Goal: Task Accomplishment & Management: Use online tool/utility

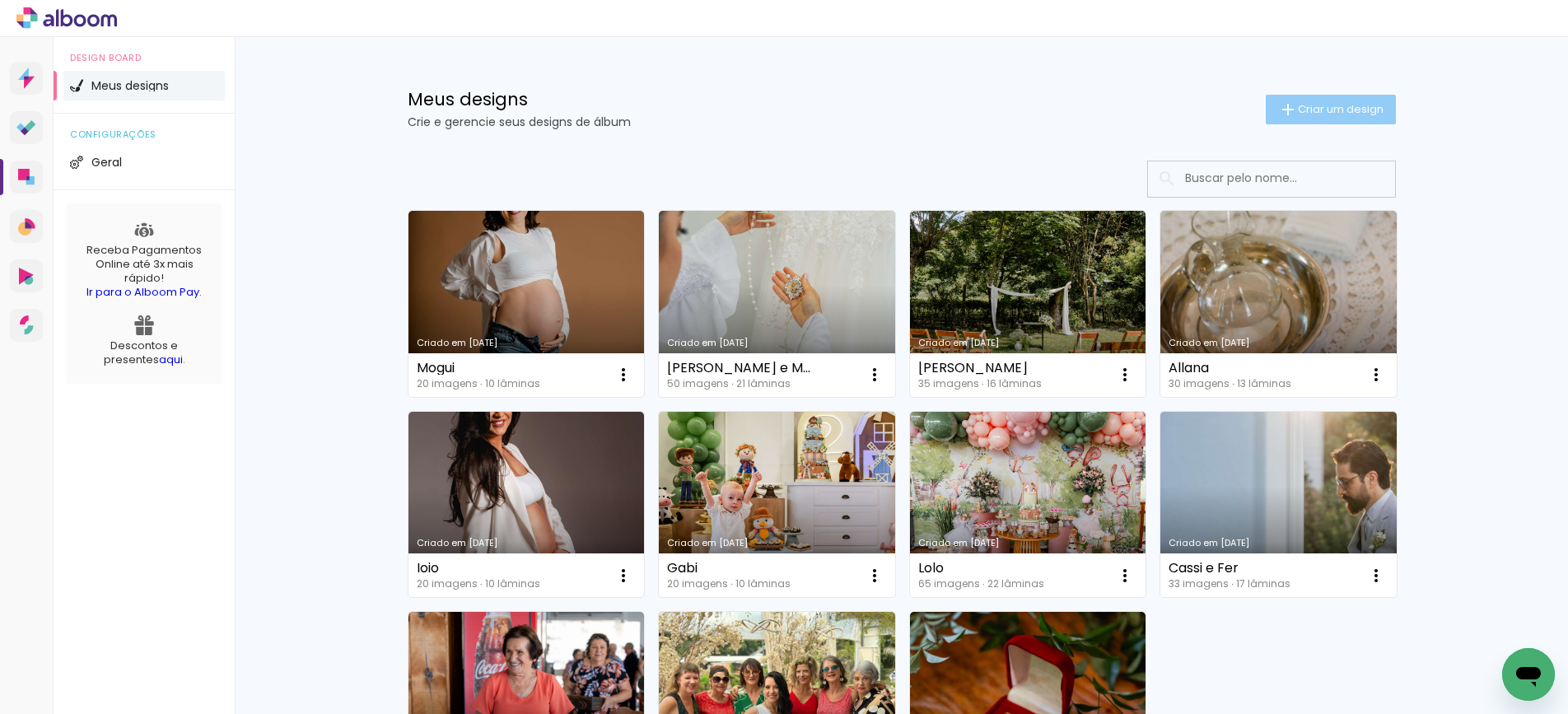
click at [1312, 105] on span "Criar um design" at bounding box center [1341, 109] width 86 height 10
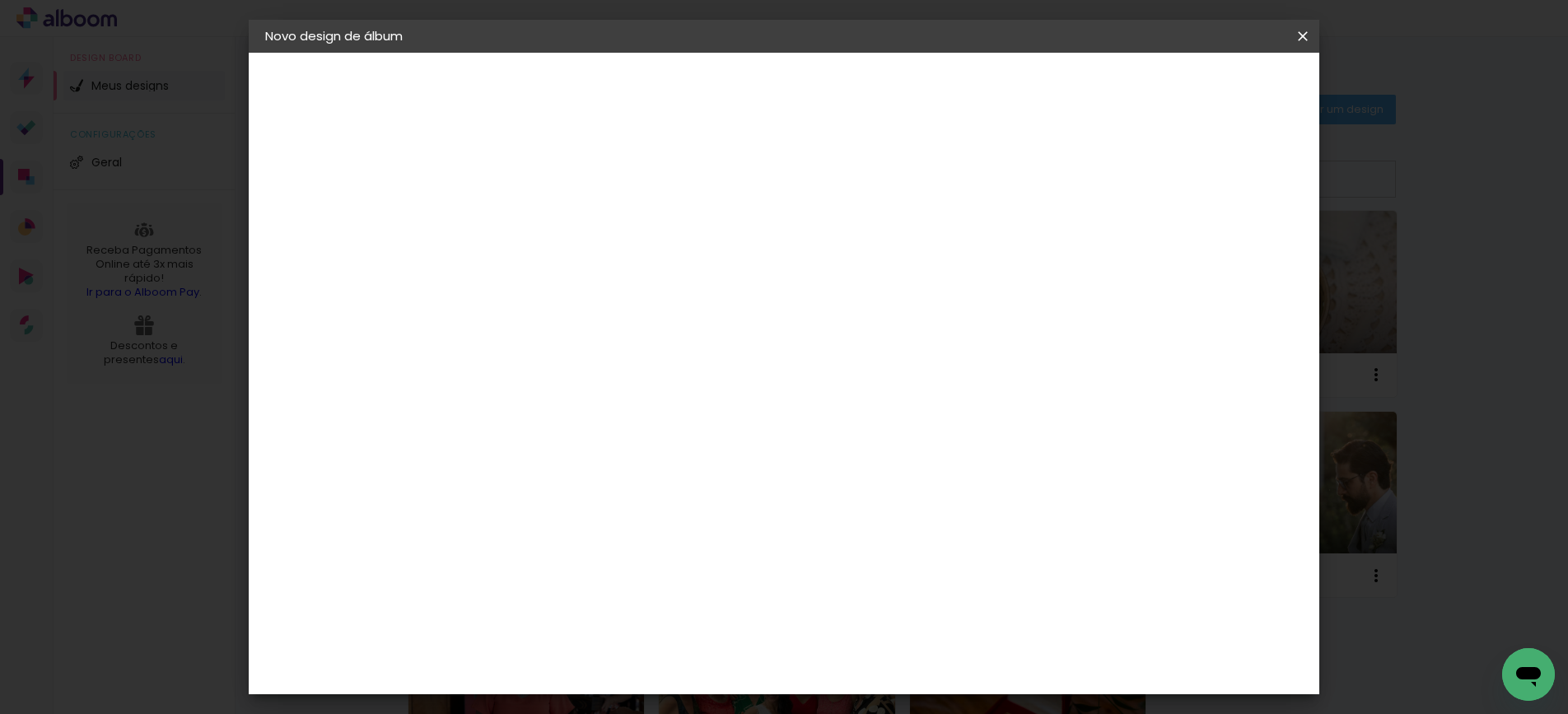
click at [534, 221] on input at bounding box center [534, 220] width 0 height 25
type input "Mano"
type paper-input "Mano"
click at [703, 90] on paper-button "Avançar" at bounding box center [663, 88] width 81 height 28
click at [626, 316] on input at bounding box center [577, 314] width 167 height 21
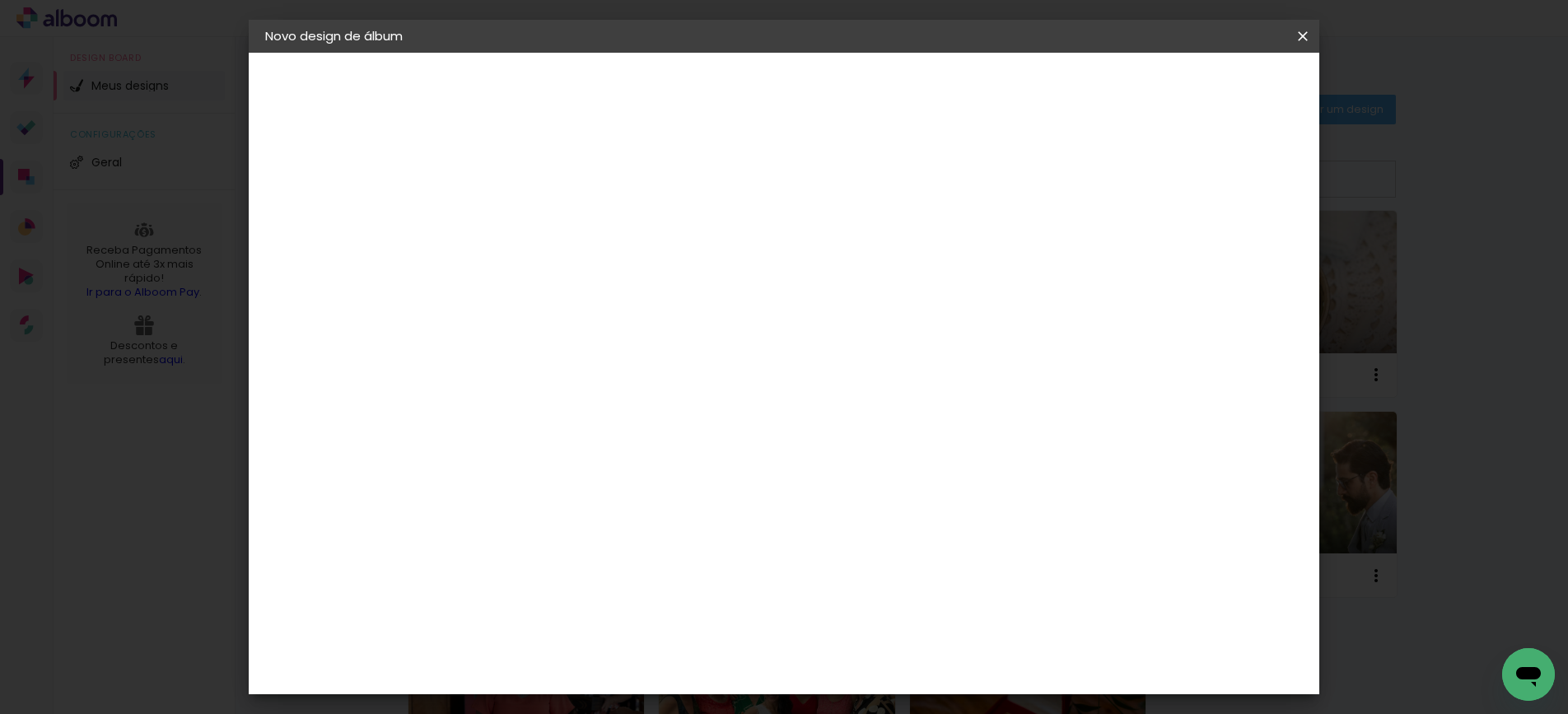
type input "go"
type paper-input "go"
click at [565, 369] on div "Go image" at bounding box center [544, 376] width 41 height 26
click at [0, 0] on slot "Tamanho Livre" at bounding box center [0, 0] width 0 height 0
click at [632, 363] on paper-item "Go image" at bounding box center [559, 375] width 145 height 43
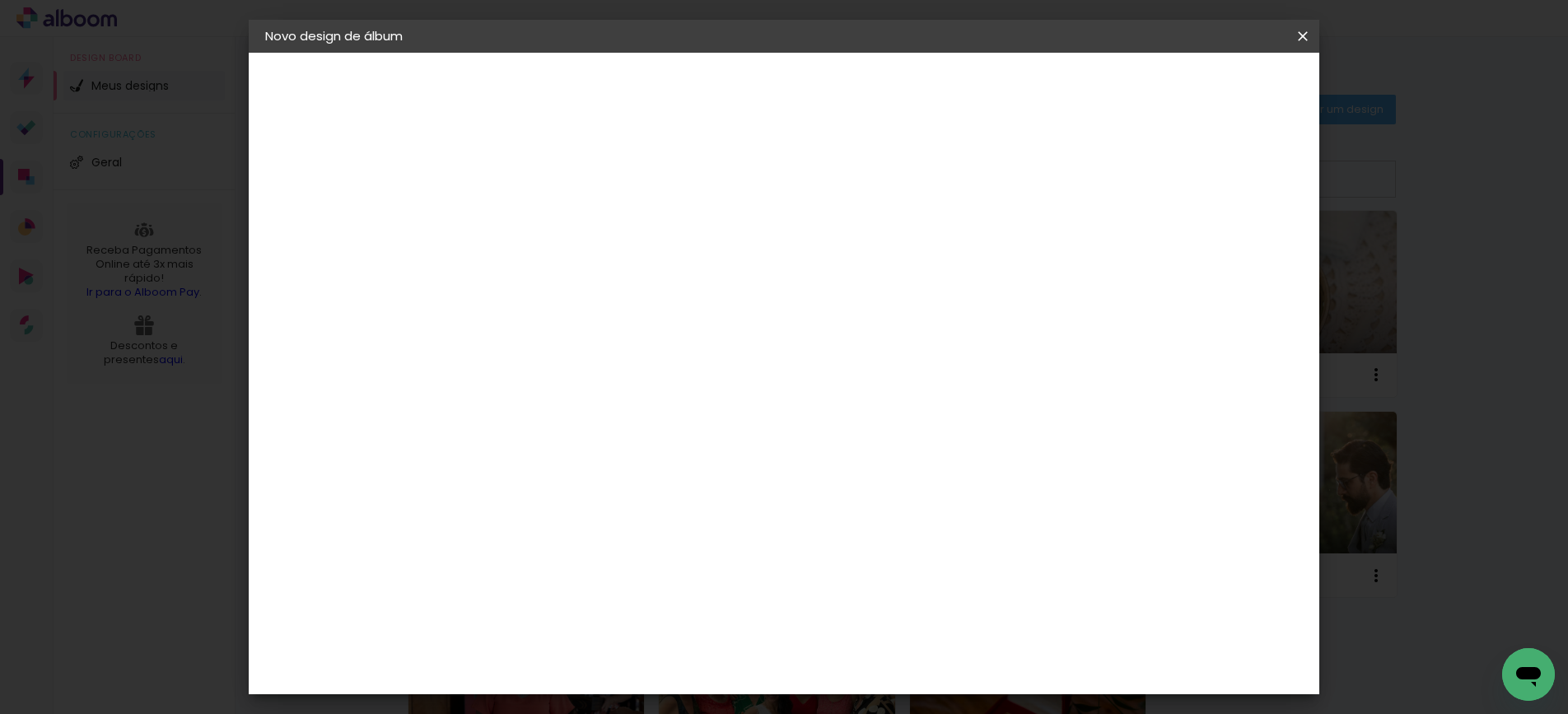
click at [0, 0] on slot "Avançar" at bounding box center [0, 0] width 0 height 0
click at [598, 274] on input "text" at bounding box center [566, 286] width 64 height 25
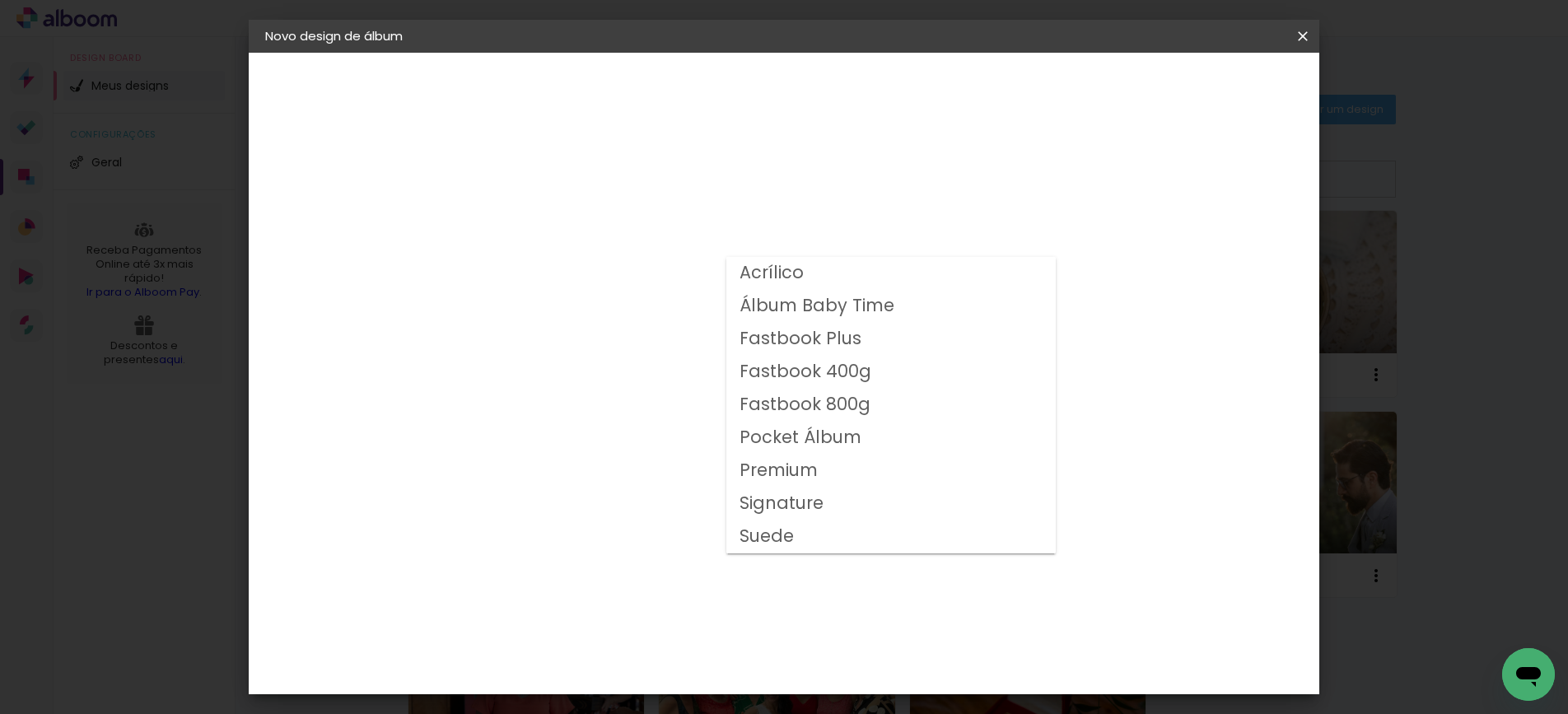
click at [0, 0] on slot "Fastbook 800g" at bounding box center [0, 0] width 0 height 0
type input "Fastbook 800g"
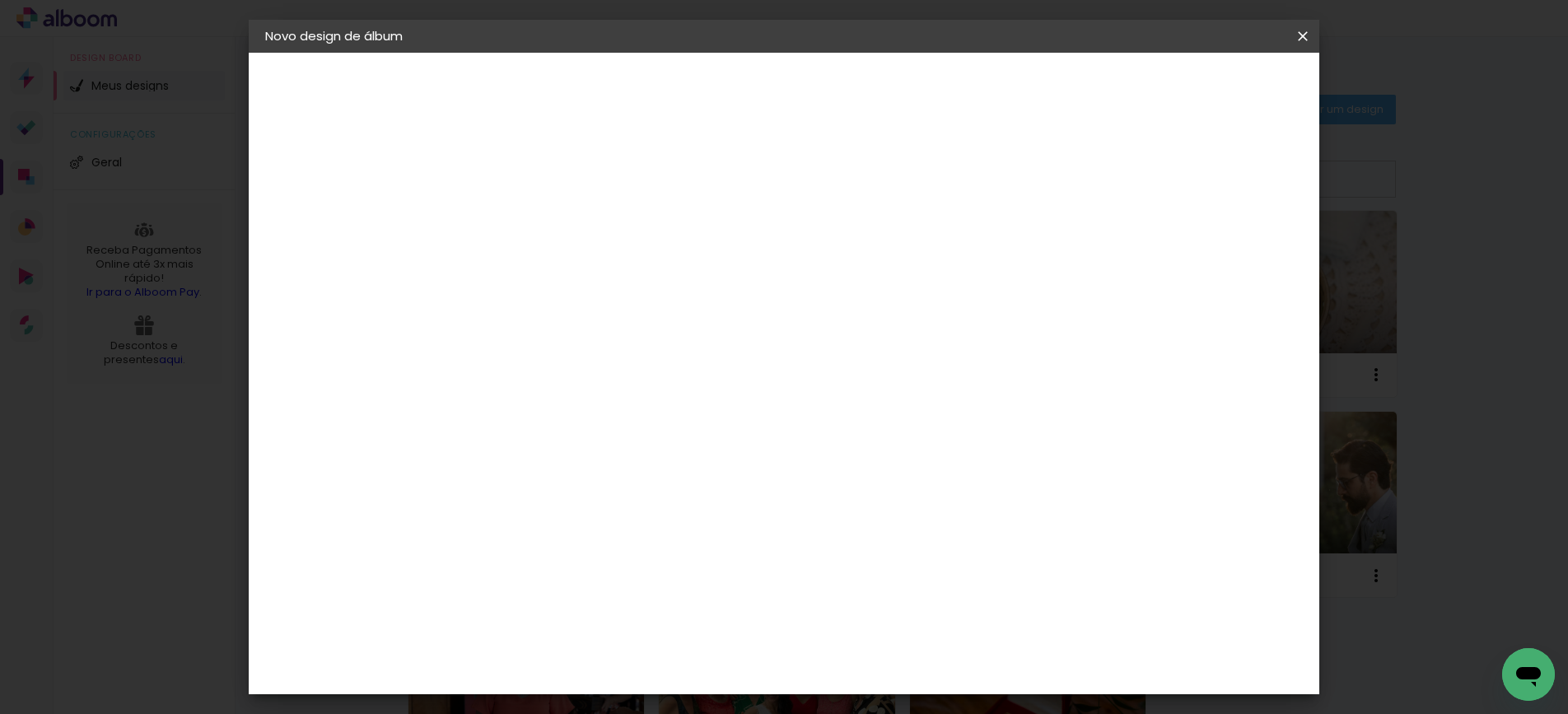
scroll to position [135, 0]
click at [646, 581] on span "20 × 20" at bounding box center [607, 608] width 76 height 54
click at [0, 0] on slot "Avançar" at bounding box center [0, 0] width 0 height 0
drag, startPoint x: 512, startPoint y: 173, endPoint x: 484, endPoint y: 174, distance: 28.0
click at [484, 174] on div "mm Mostrar sangria 20.32 cm Largura da página 20.32 cm Altura 40.64 cm Largura …" at bounding box center [859, 122] width 791 height 140
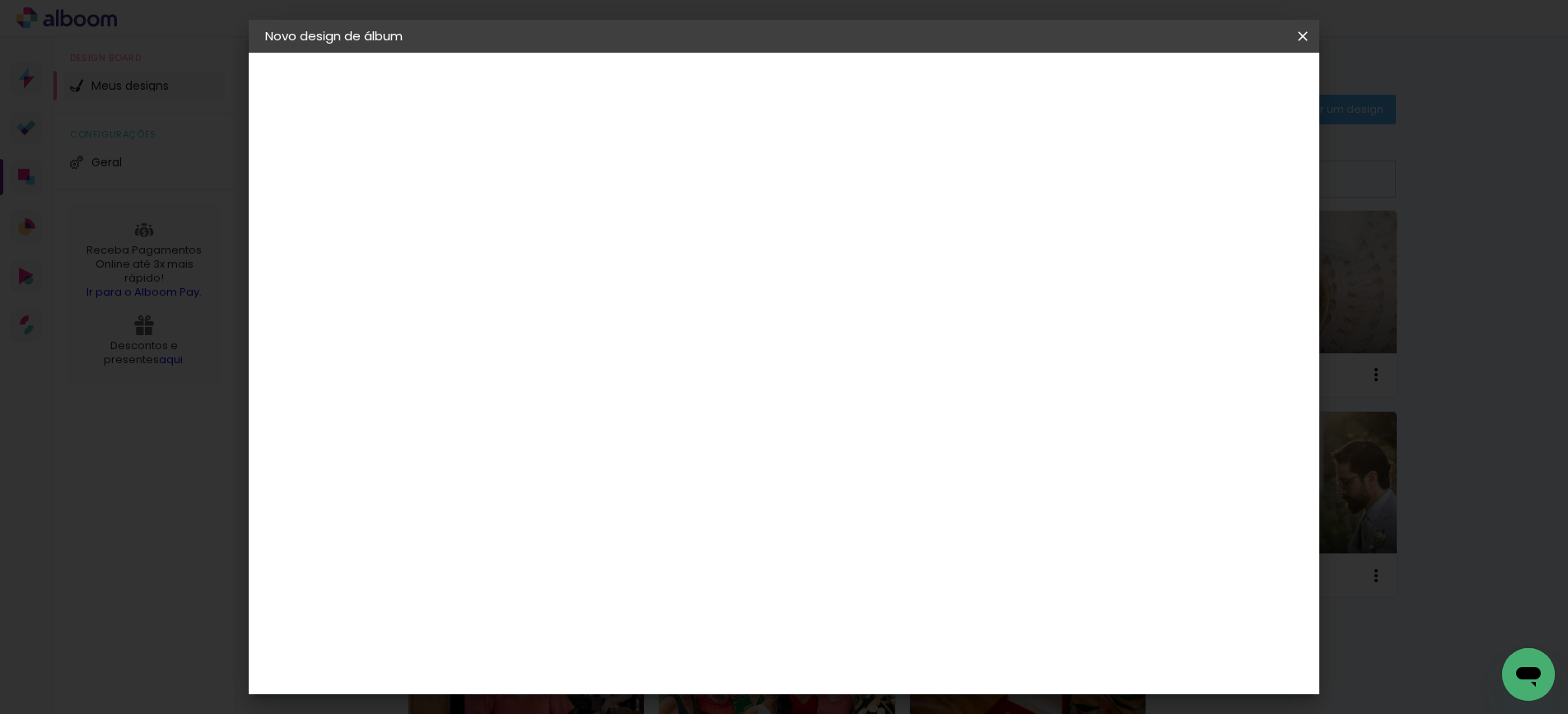
drag, startPoint x: 521, startPoint y: 184, endPoint x: 493, endPoint y: 184, distance: 28.0
click at [495, 184] on input "5" at bounding box center [522, 178] width 57 height 21
type input "4"
type paper-input "4"
click at [1212, 83] on span "Iniciar design" at bounding box center [1175, 87] width 75 height 11
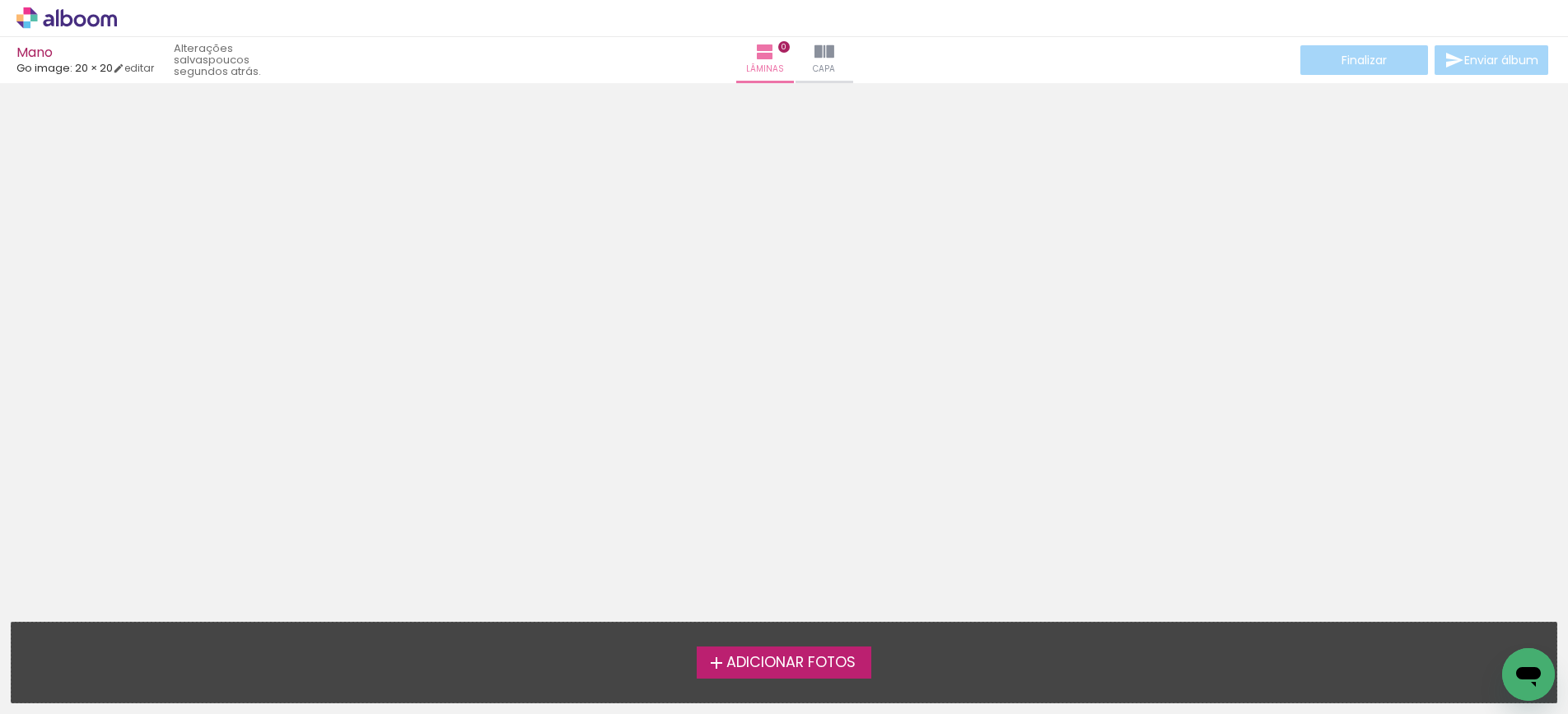
click at [758, 661] on span "Adicionar Fotos" at bounding box center [791, 663] width 129 height 15
click at [0, 0] on input "file" at bounding box center [0, 0] width 0 height 0
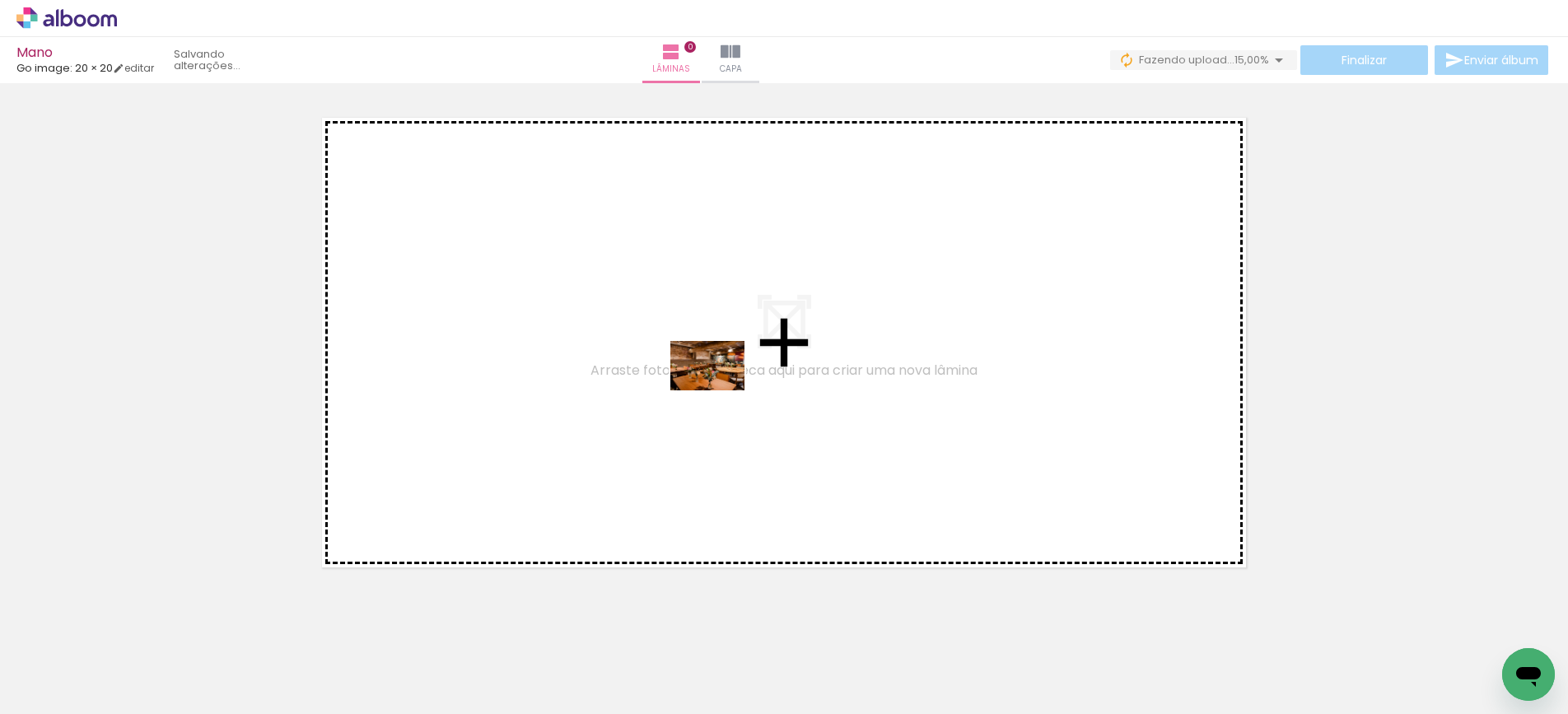
drag, startPoint x: 190, startPoint y: 663, endPoint x: 720, endPoint y: 390, distance: 596.2
click at [720, 390] on quentale-workspace at bounding box center [784, 357] width 1568 height 714
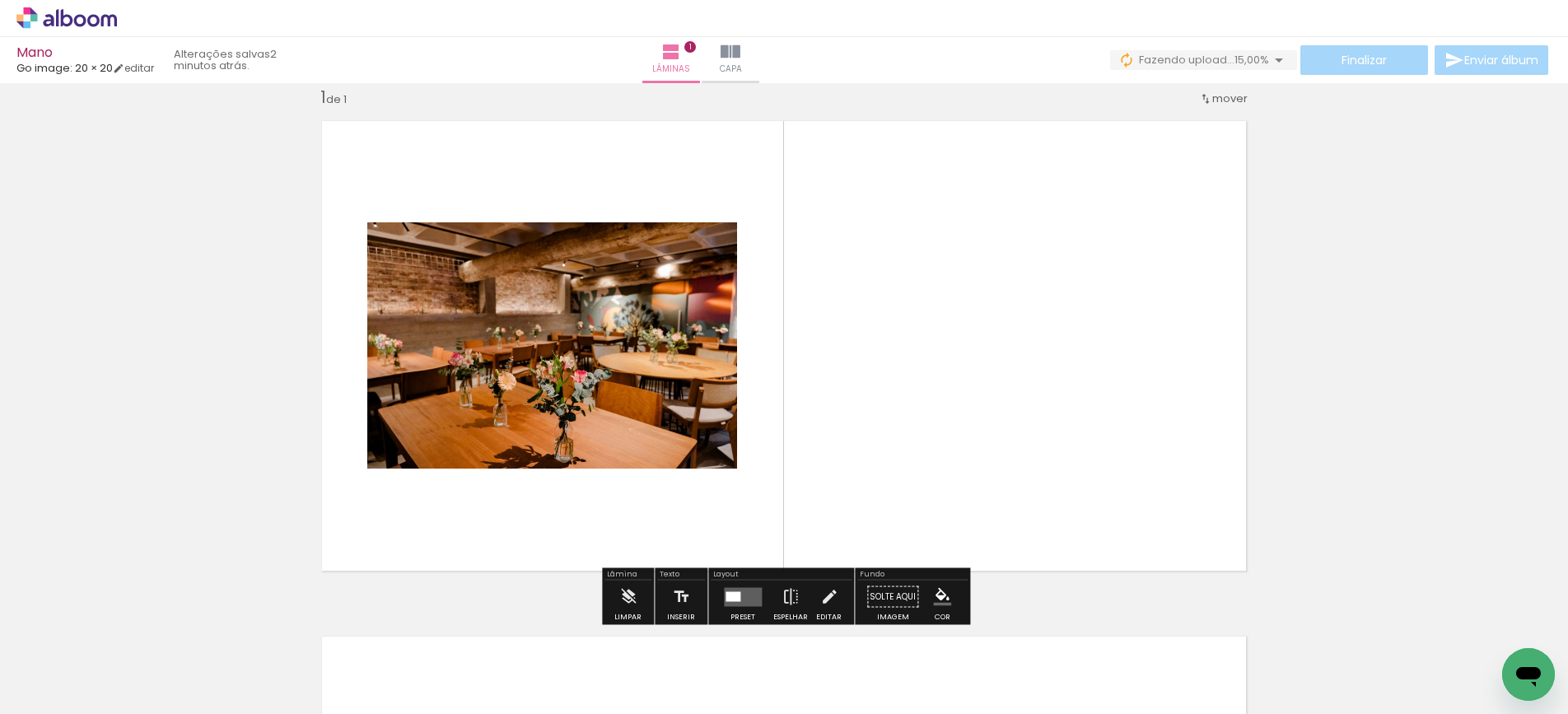
scroll to position [22, 0]
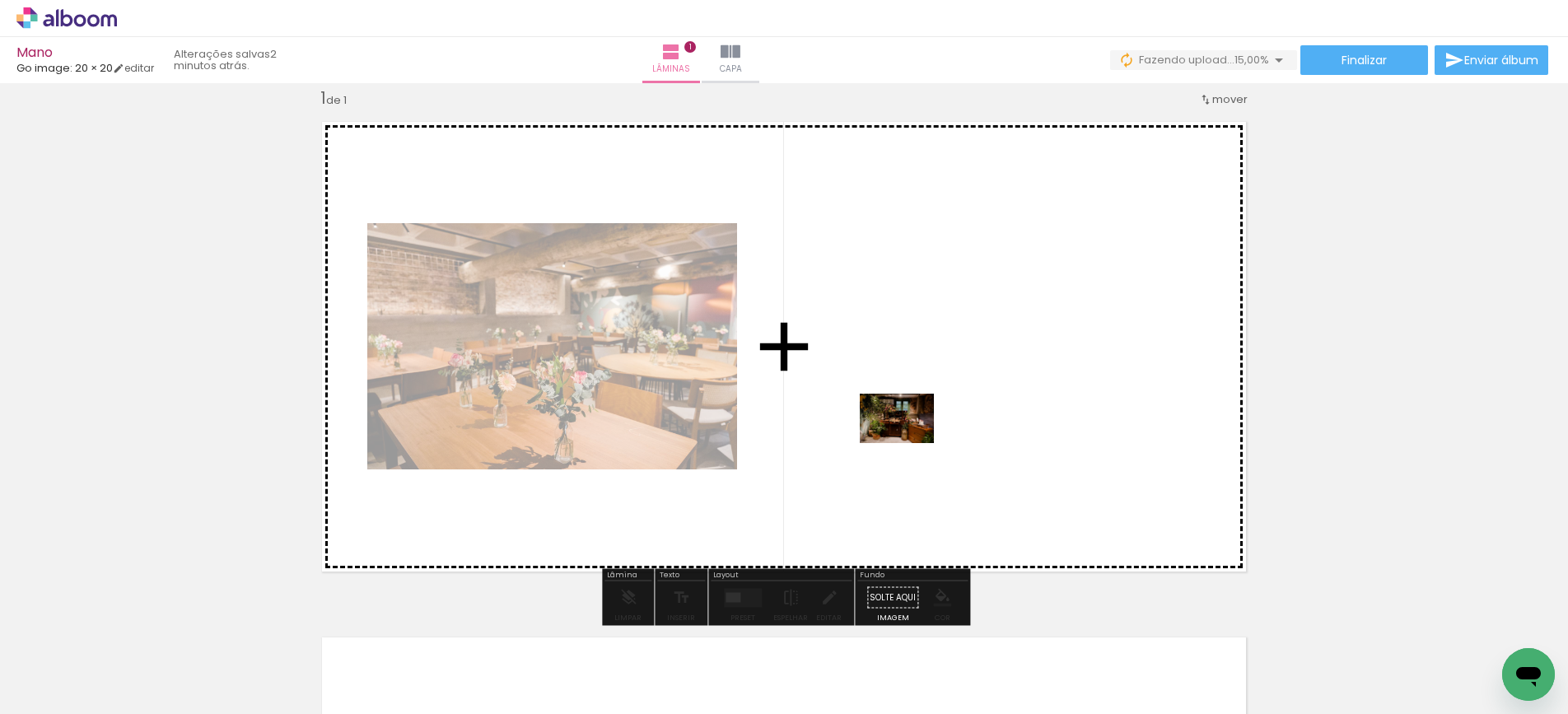
drag, startPoint x: 357, startPoint y: 661, endPoint x: 910, endPoint y: 443, distance: 594.4
click at [910, 443] on quentale-workspace at bounding box center [784, 357] width 1568 height 714
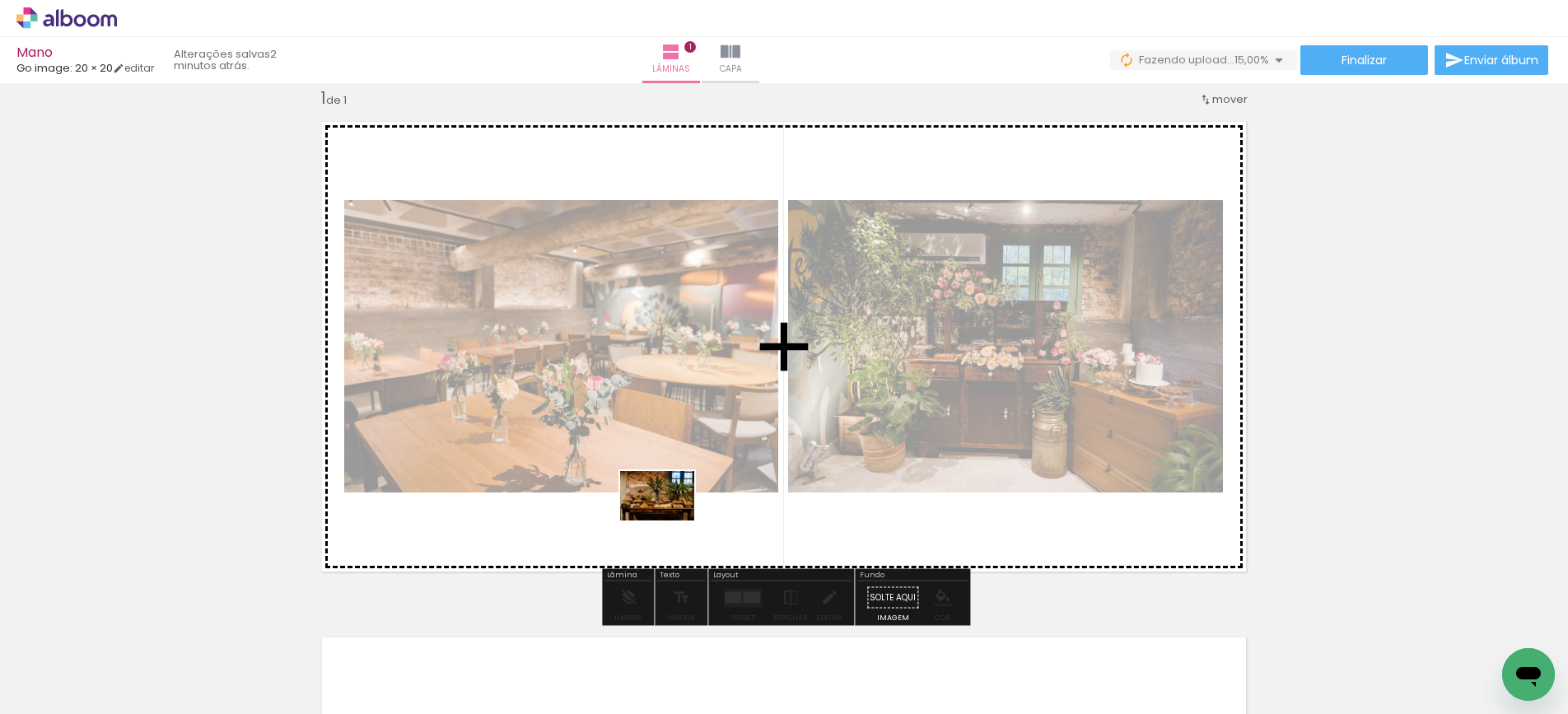
drag, startPoint x: 285, startPoint y: 665, endPoint x: 670, endPoint y: 521, distance: 411.0
click at [670, 521] on quentale-workspace at bounding box center [784, 357] width 1568 height 714
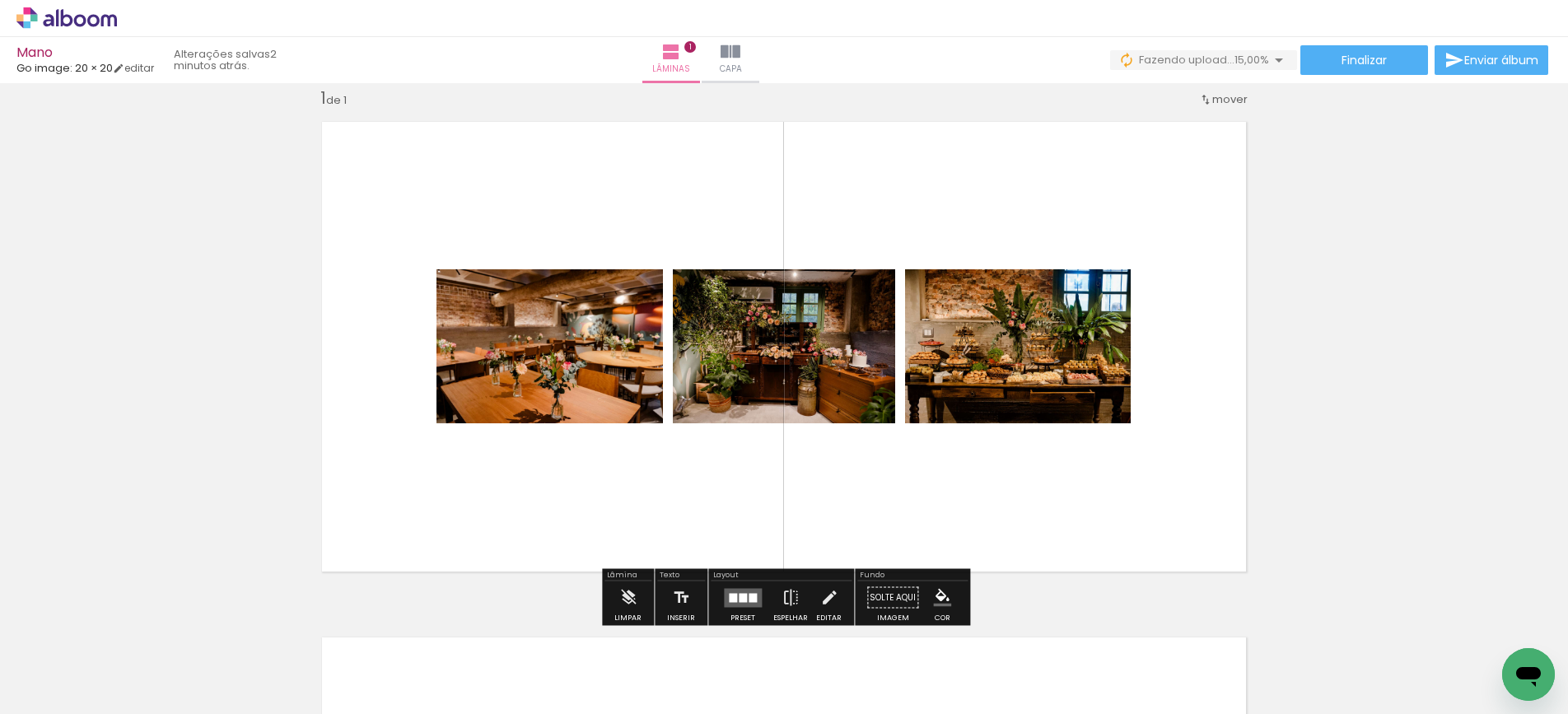
click at [724, 596] on quentale-layouter at bounding box center [743, 598] width 38 height 19
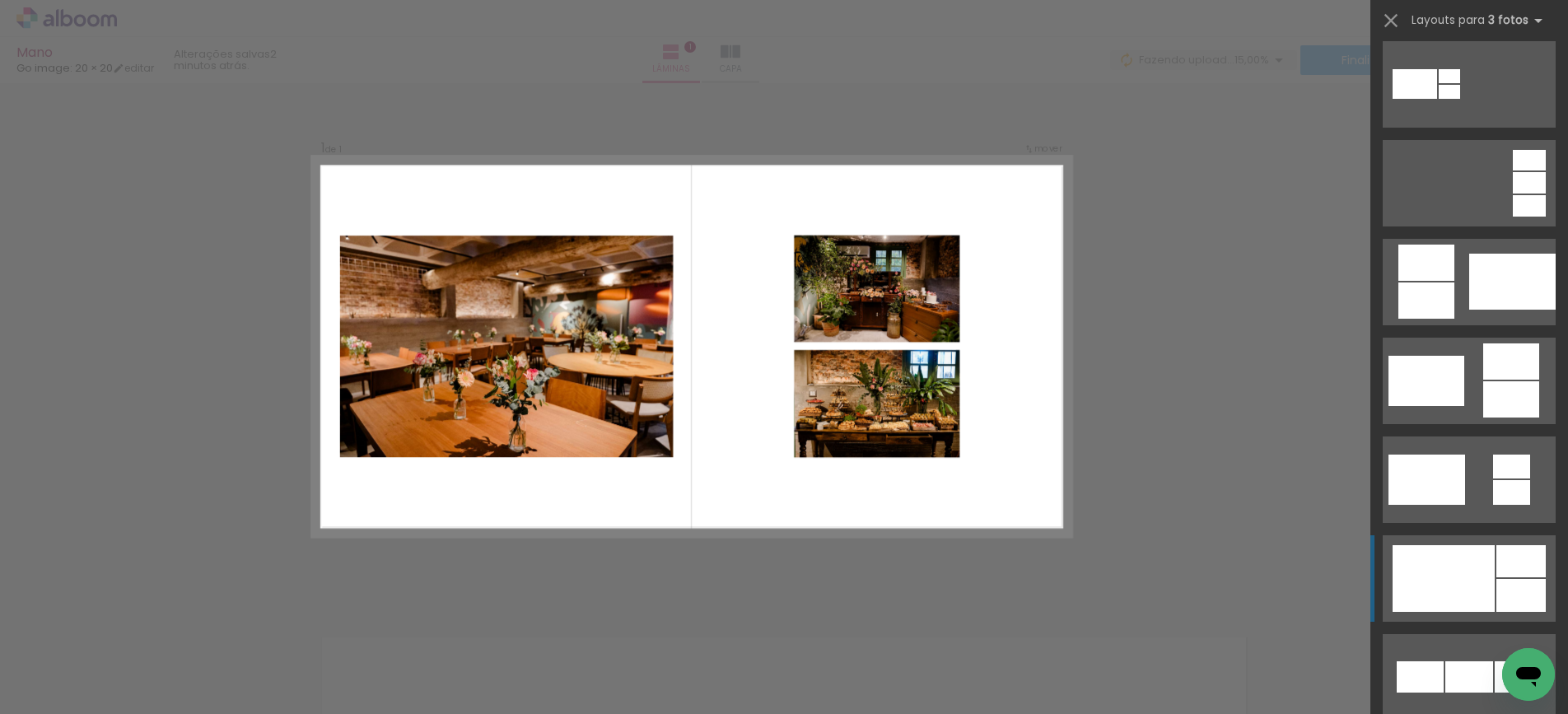
scroll to position [306, 0]
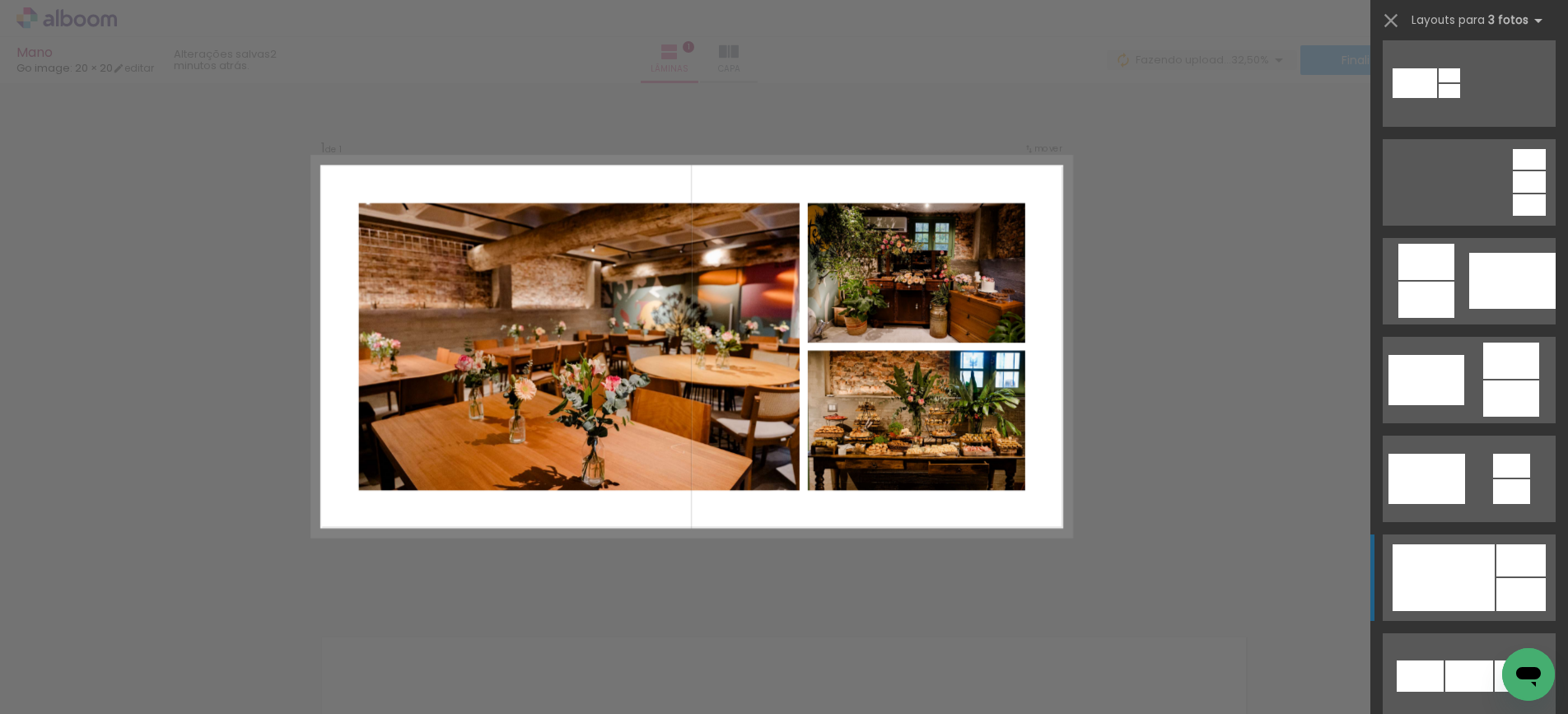
click at [1444, 582] on div at bounding box center [1444, 578] width 102 height 67
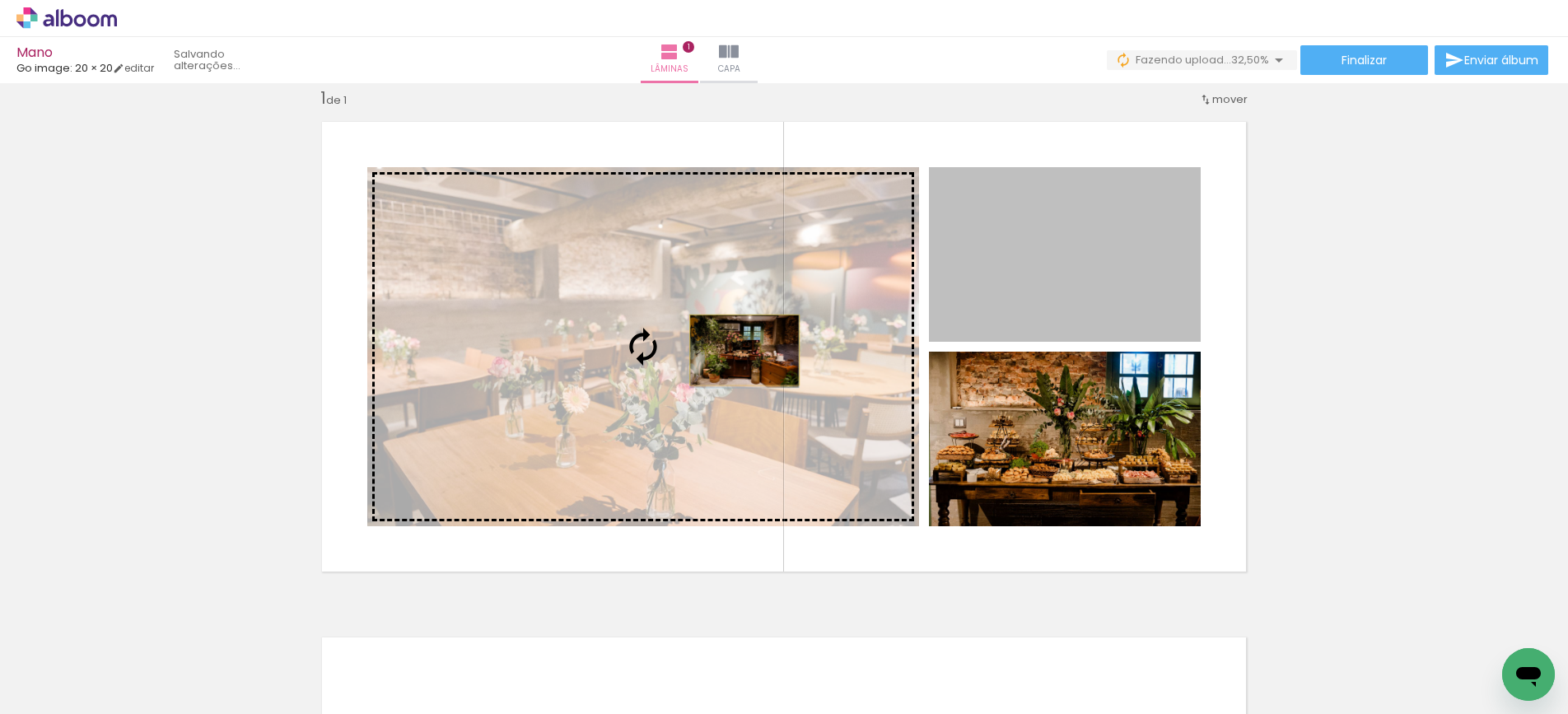
drag, startPoint x: 1065, startPoint y: 296, endPoint x: 745, endPoint y: 350, distance: 324.5
click at [0, 0] on slot at bounding box center [0, 0] width 0 height 0
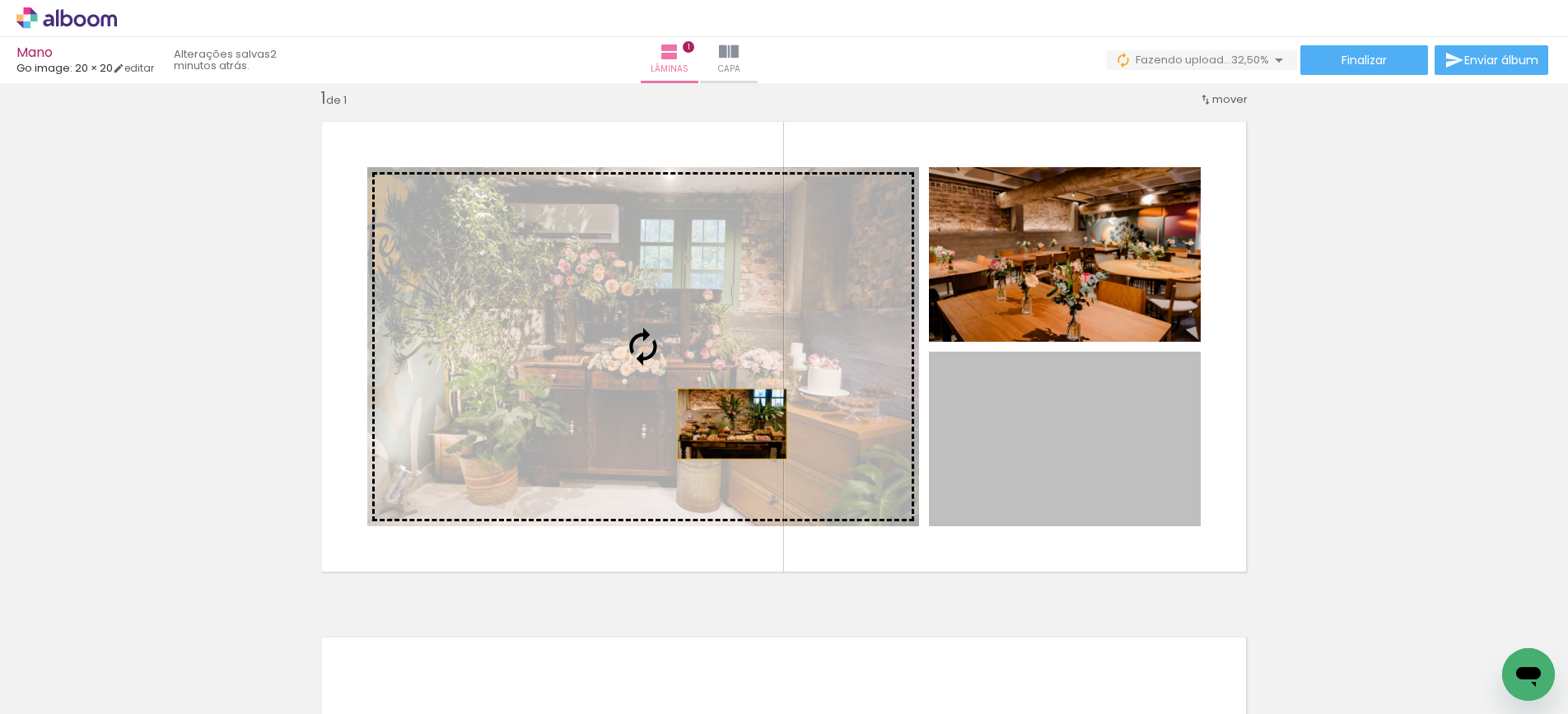
drag, startPoint x: 1055, startPoint y: 453, endPoint x: 732, endPoint y: 424, distance: 324.3
click at [0, 0] on slot at bounding box center [0, 0] width 0 height 0
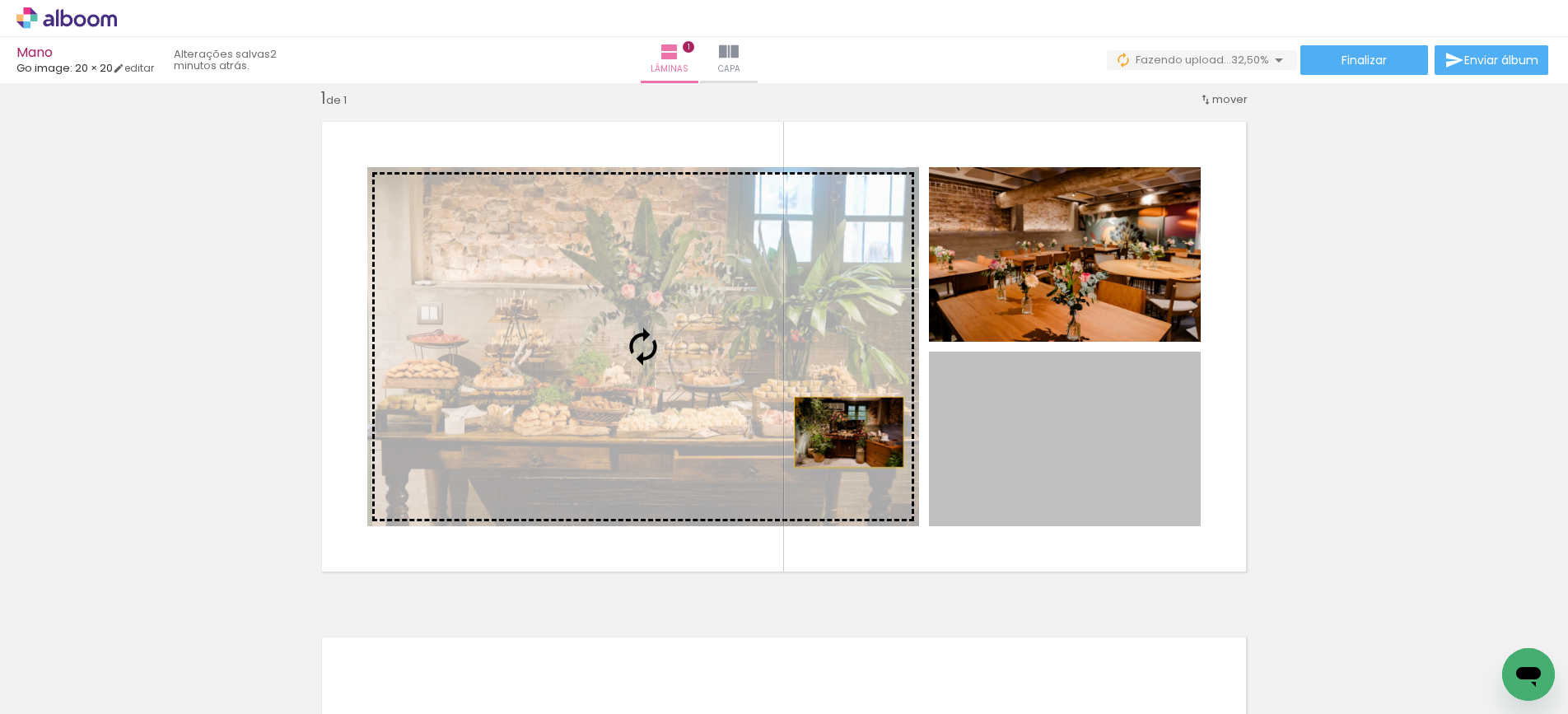
drag, startPoint x: 1098, startPoint y: 453, endPoint x: 842, endPoint y: 432, distance: 256.9
click at [0, 0] on slot at bounding box center [0, 0] width 0 height 0
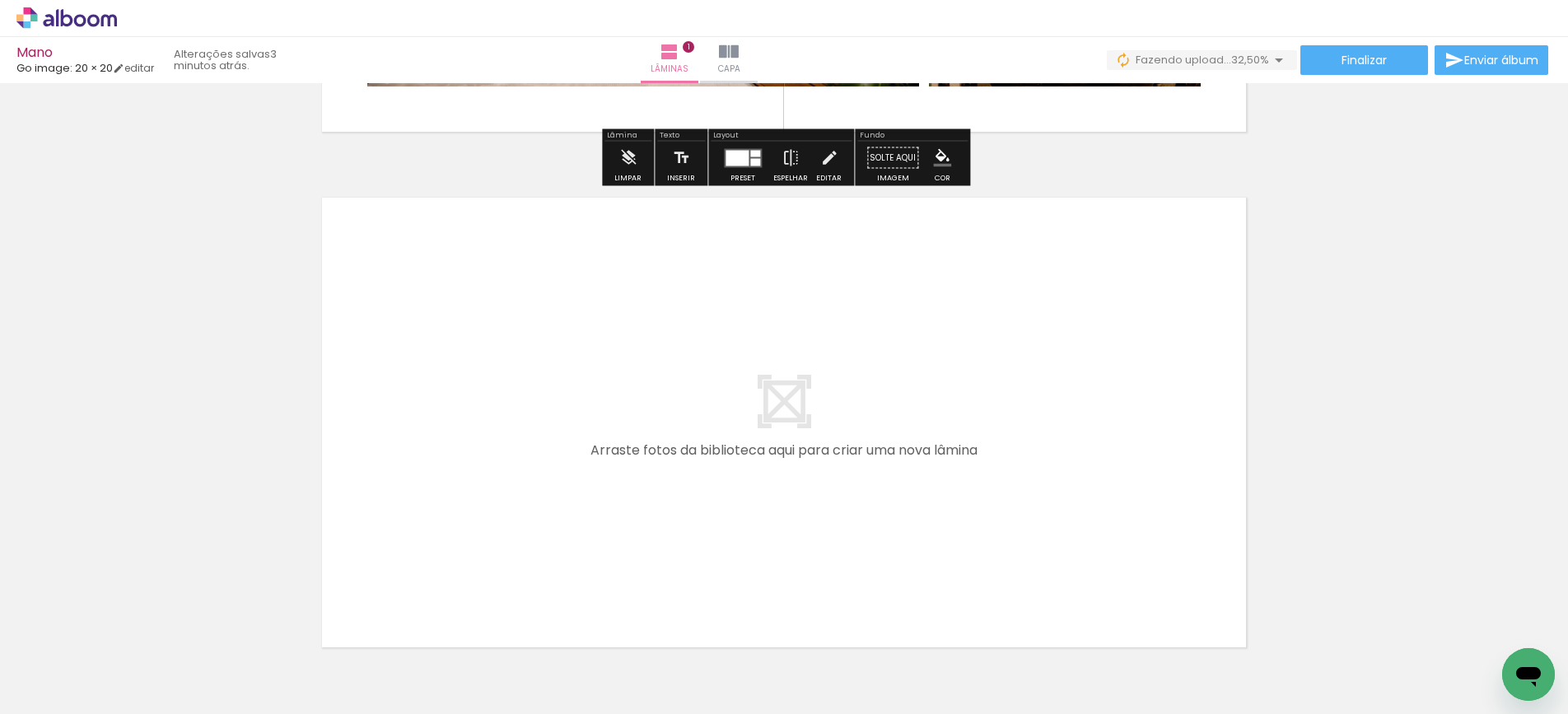
scroll to position [567, 0]
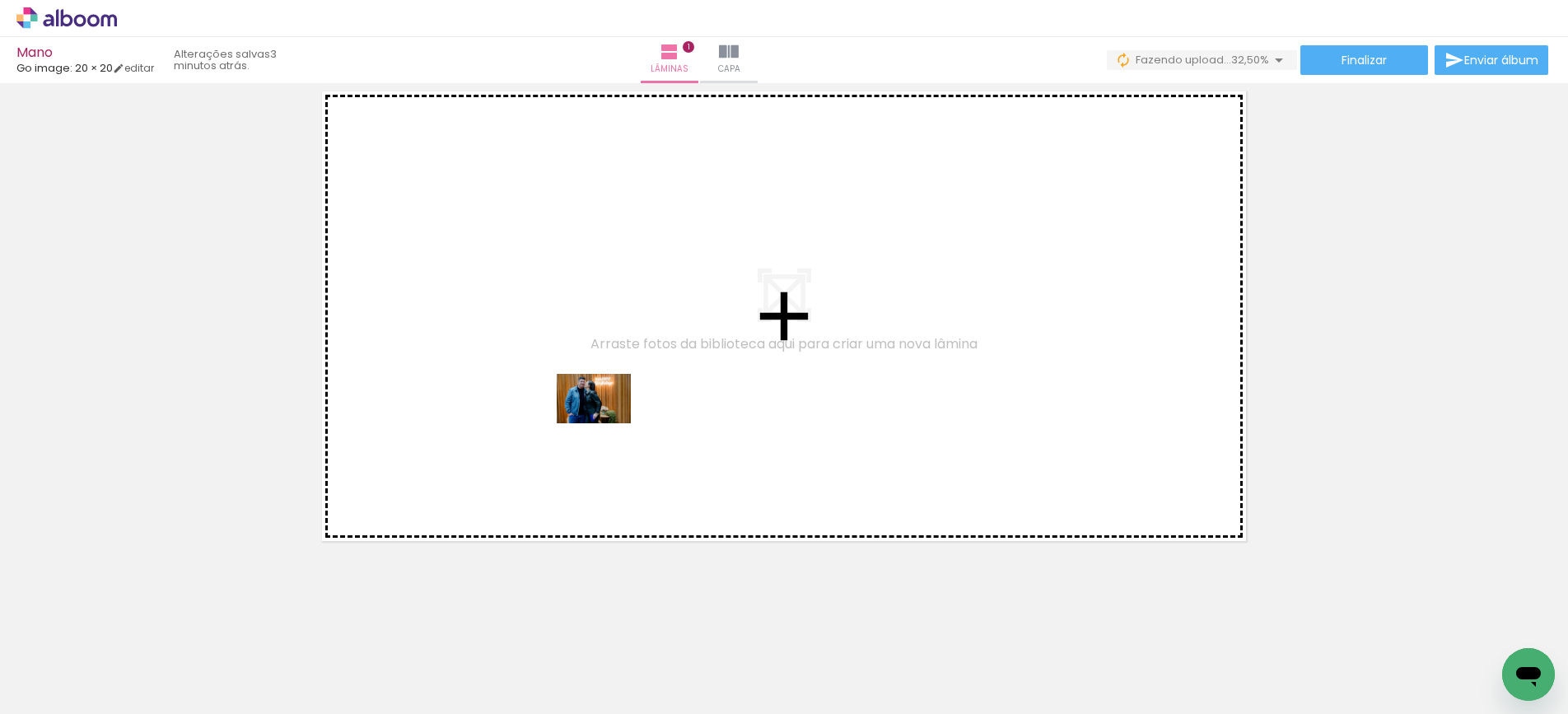
drag, startPoint x: 614, startPoint y: 677, endPoint x: 606, endPoint y: 423, distance: 254.1
click at [606, 423] on quentale-workspace at bounding box center [784, 357] width 1568 height 714
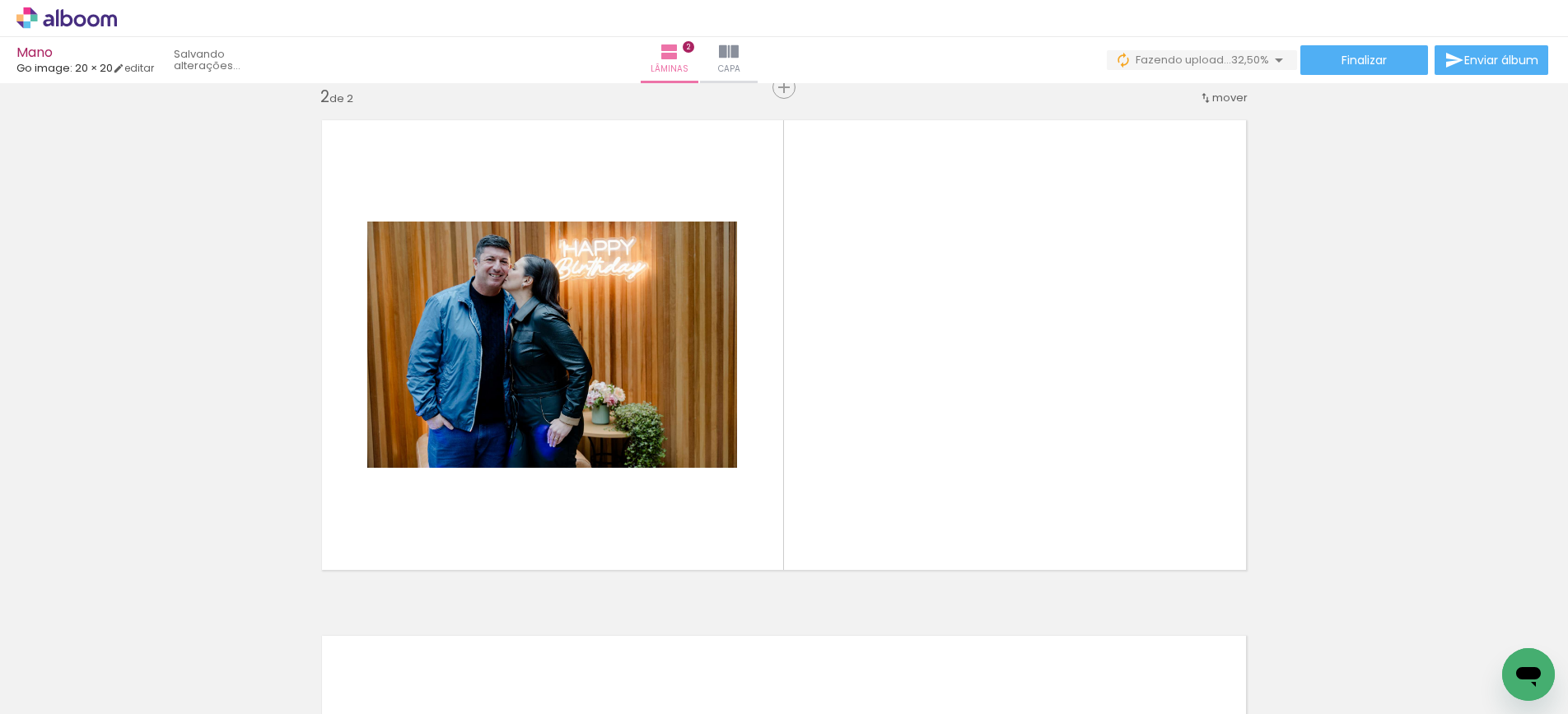
scroll to position [537, 0]
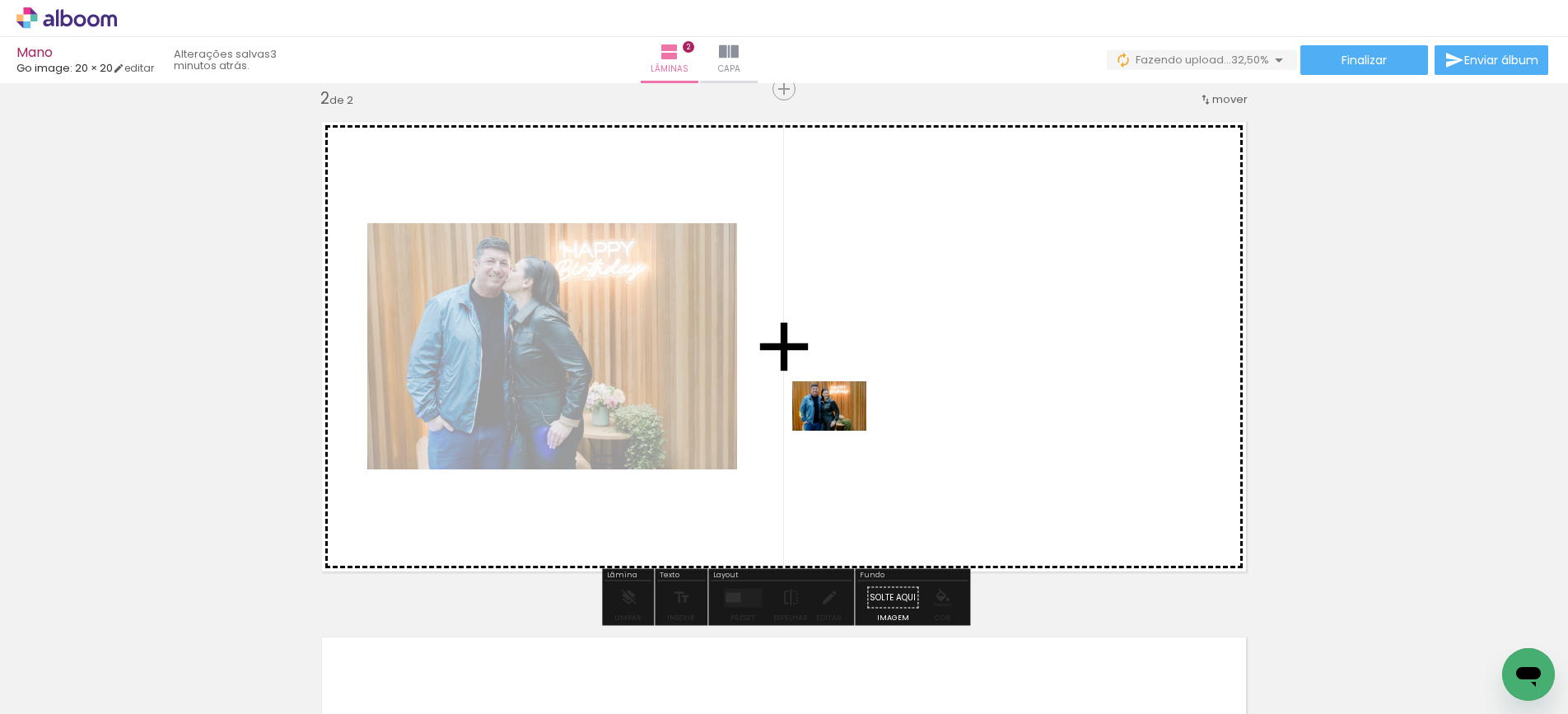
drag, startPoint x: 745, startPoint y: 666, endPoint x: 842, endPoint y: 431, distance: 254.2
click at [842, 431] on quentale-workspace at bounding box center [784, 357] width 1568 height 714
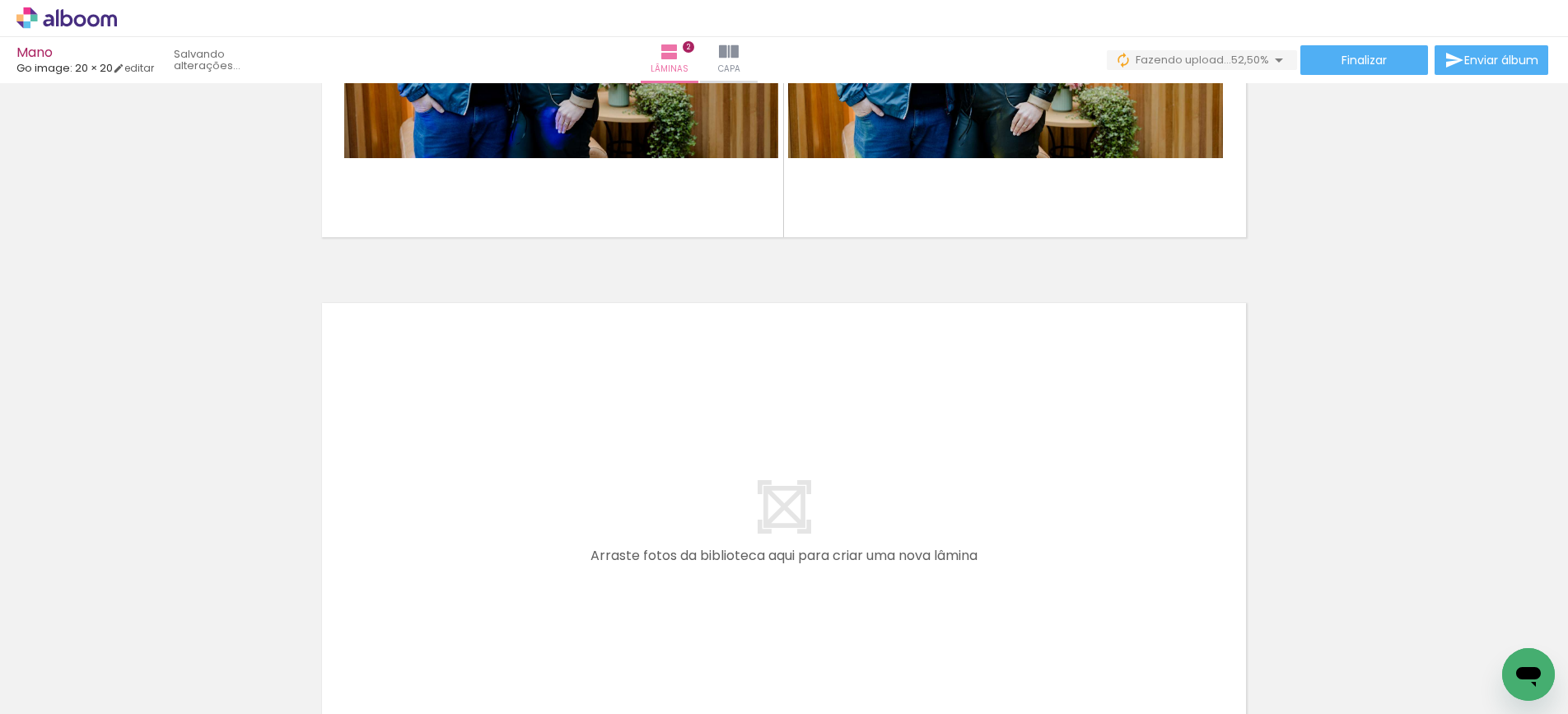
scroll to position [0, 0]
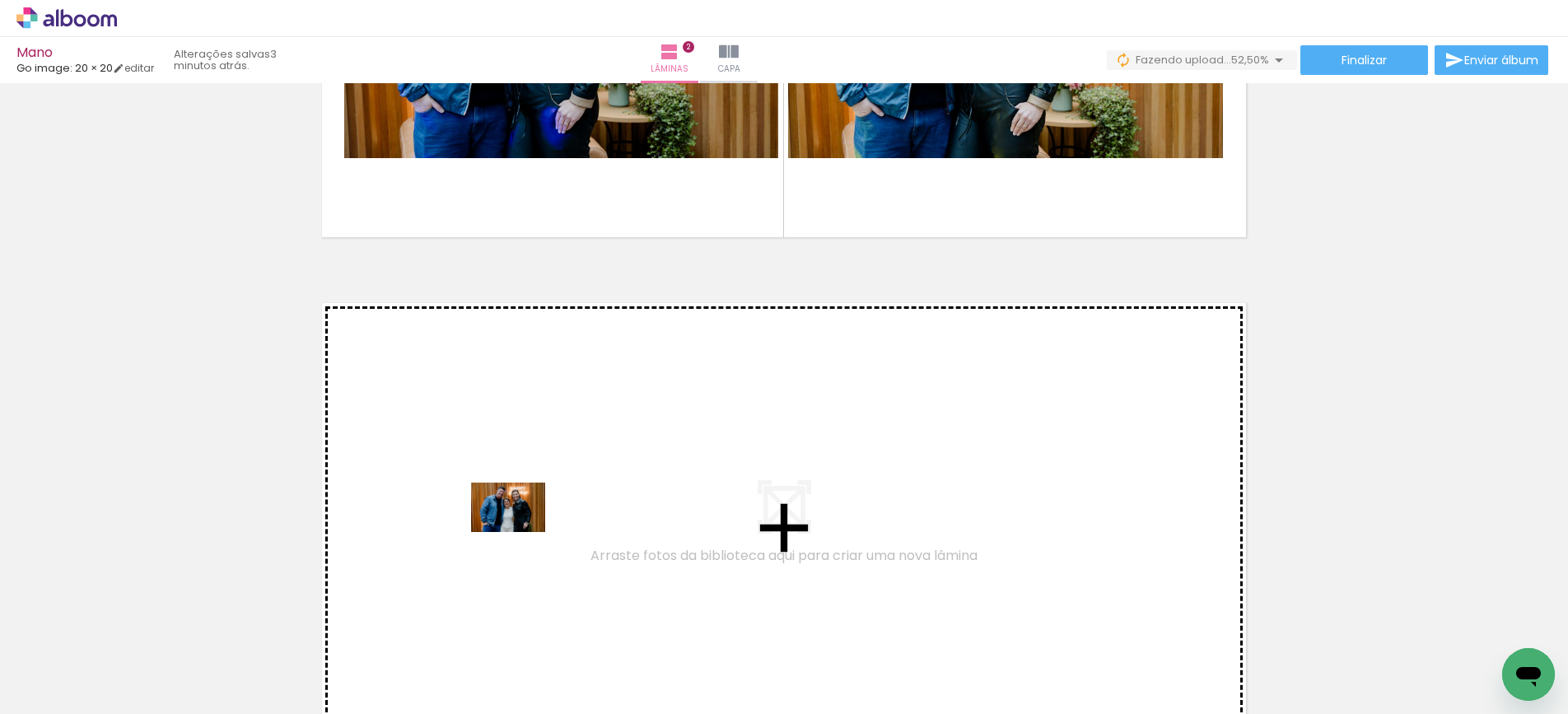
drag, startPoint x: 480, startPoint y: 670, endPoint x: 520, endPoint y: 533, distance: 142.7
click at [520, 533] on quentale-workspace at bounding box center [784, 357] width 1568 height 714
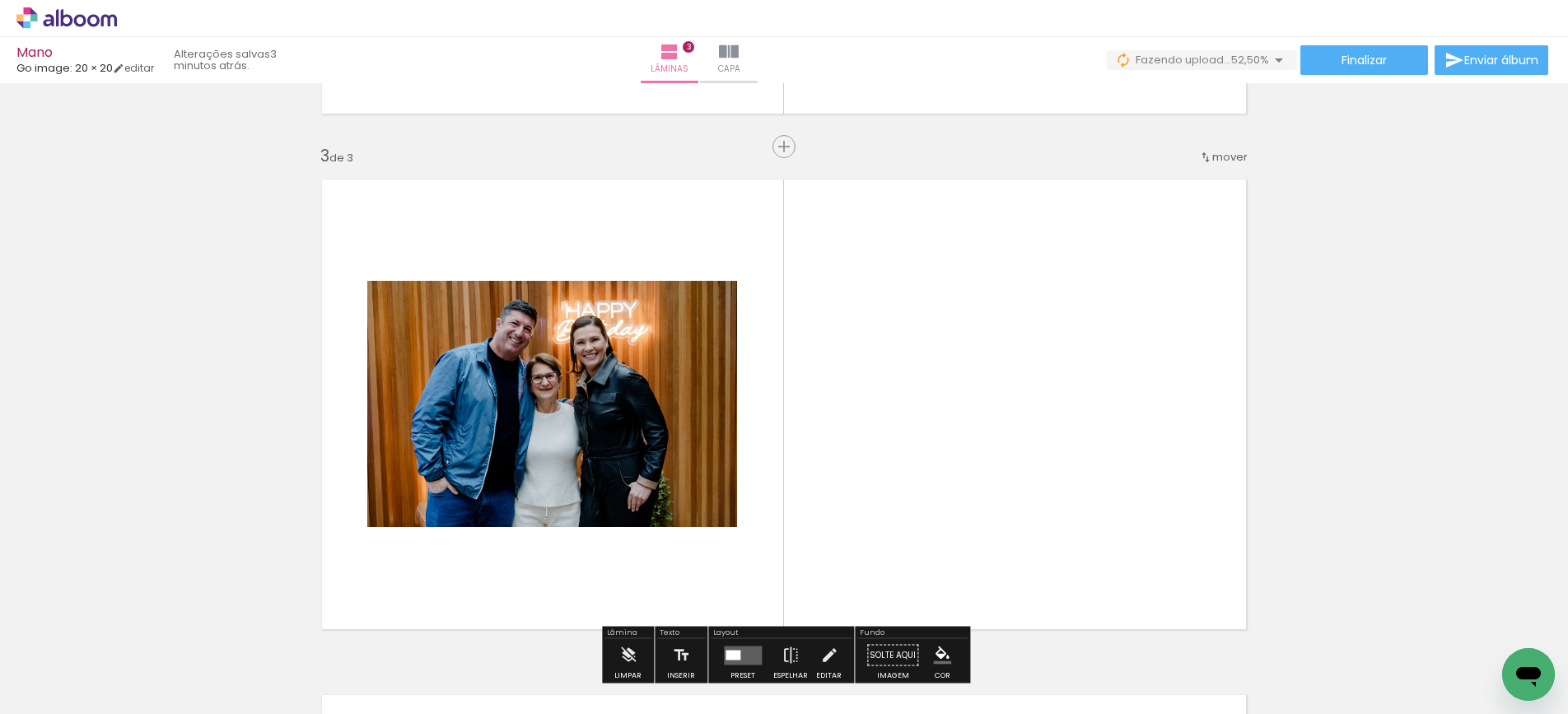
scroll to position [1053, 0]
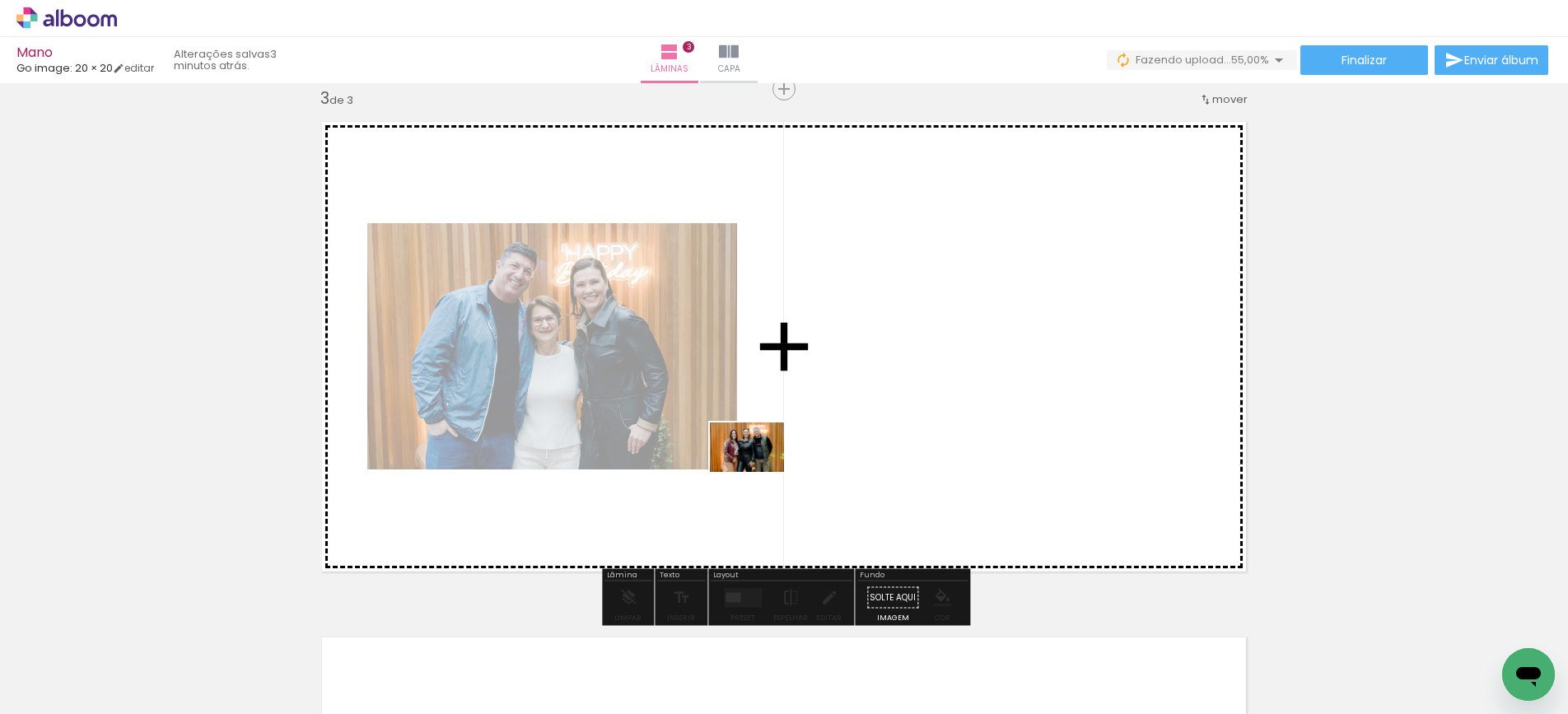
drag, startPoint x: 550, startPoint y: 652, endPoint x: 760, endPoint y: 472, distance: 276.6
click at [760, 472] on quentale-workspace at bounding box center [784, 357] width 1568 height 714
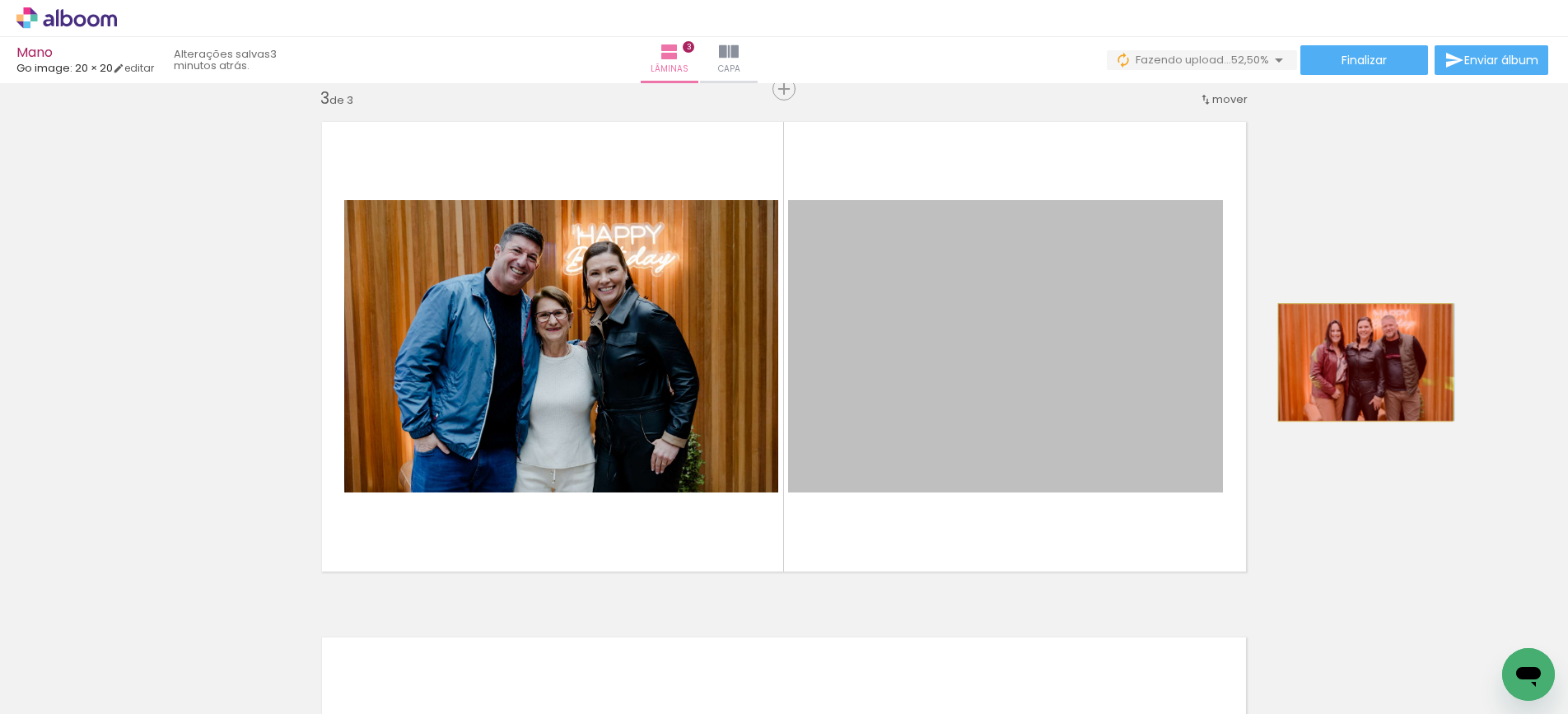
drag, startPoint x: 949, startPoint y: 331, endPoint x: 1366, endPoint y: 363, distance: 418.2
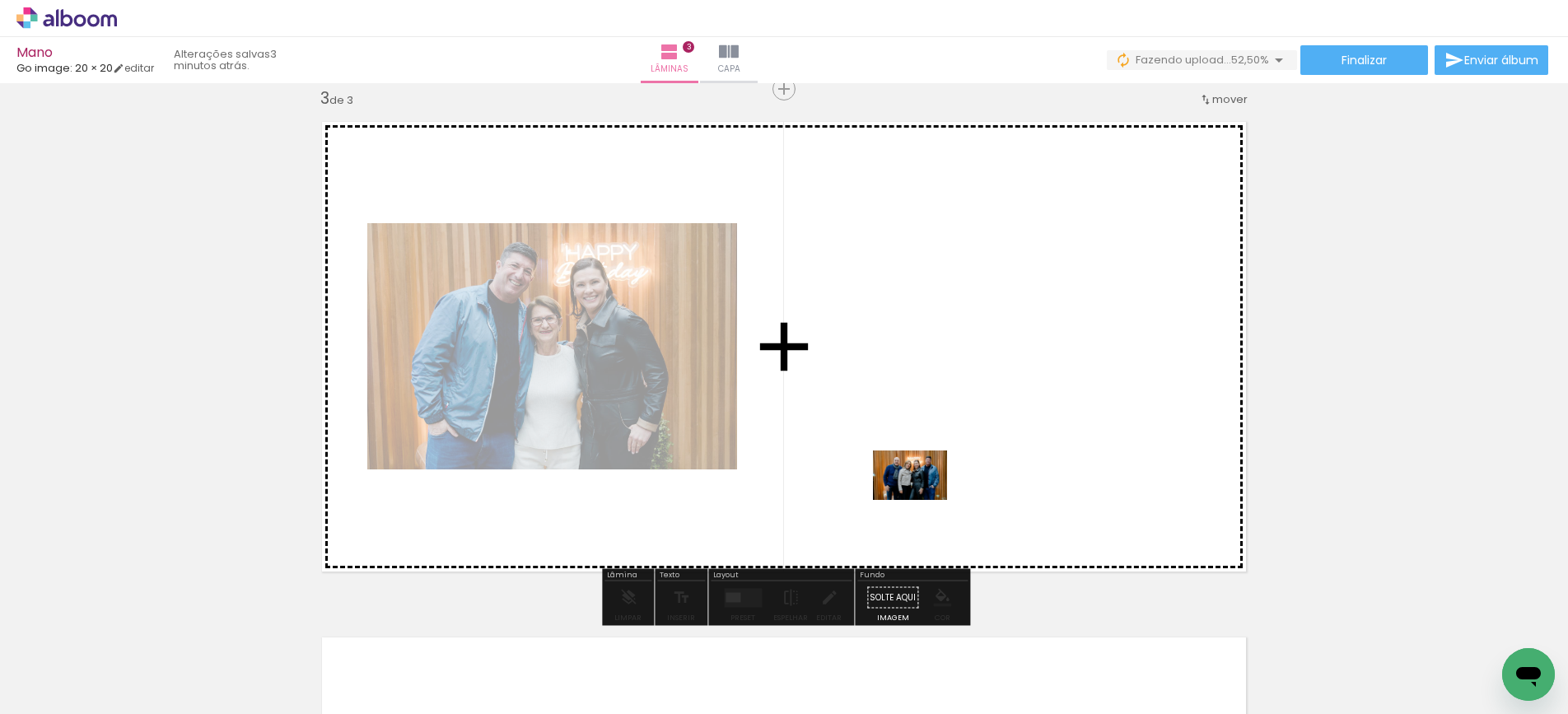
drag, startPoint x: 829, startPoint y: 665, endPoint x: 923, endPoint y: 501, distance: 189.0
click at [923, 501] on quentale-workspace at bounding box center [784, 357] width 1568 height 714
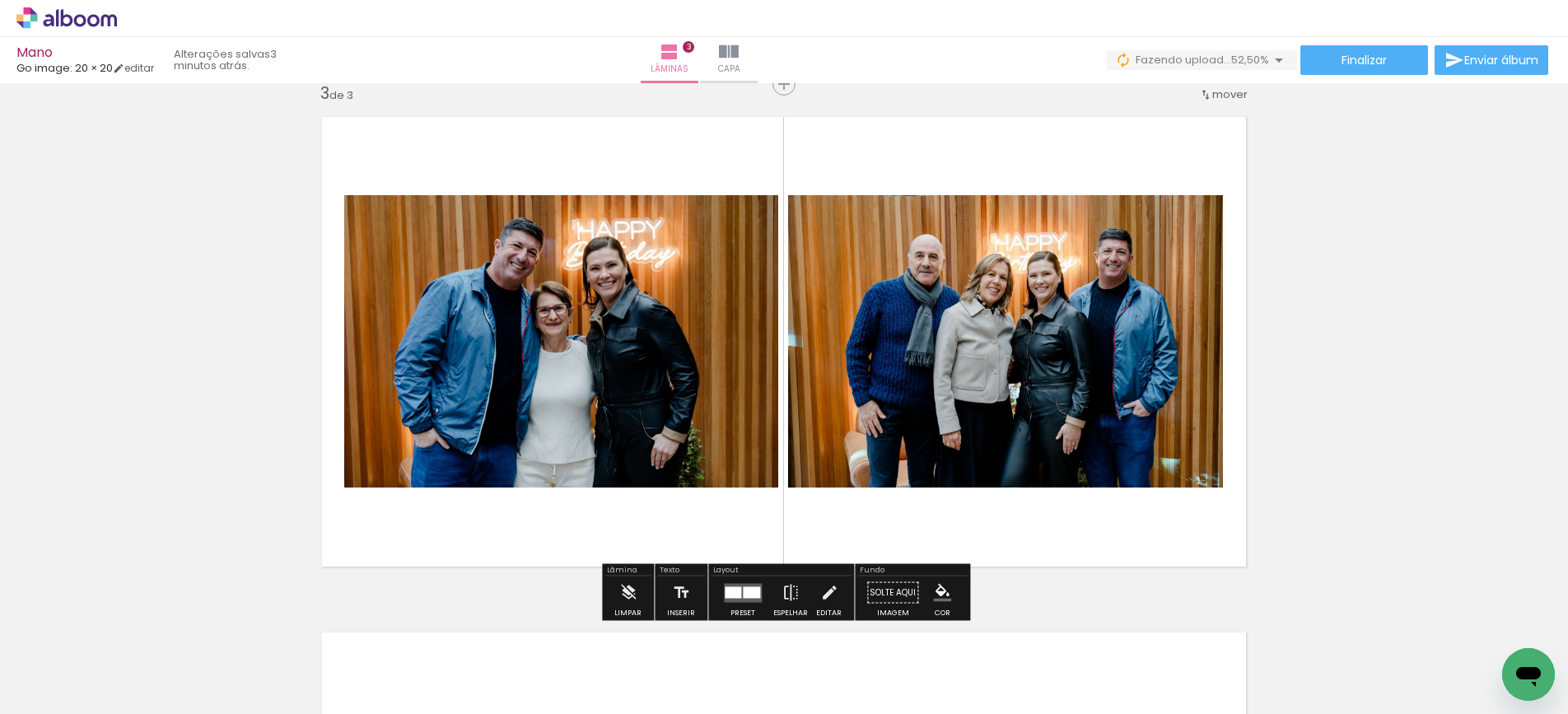
scroll to position [0, 421]
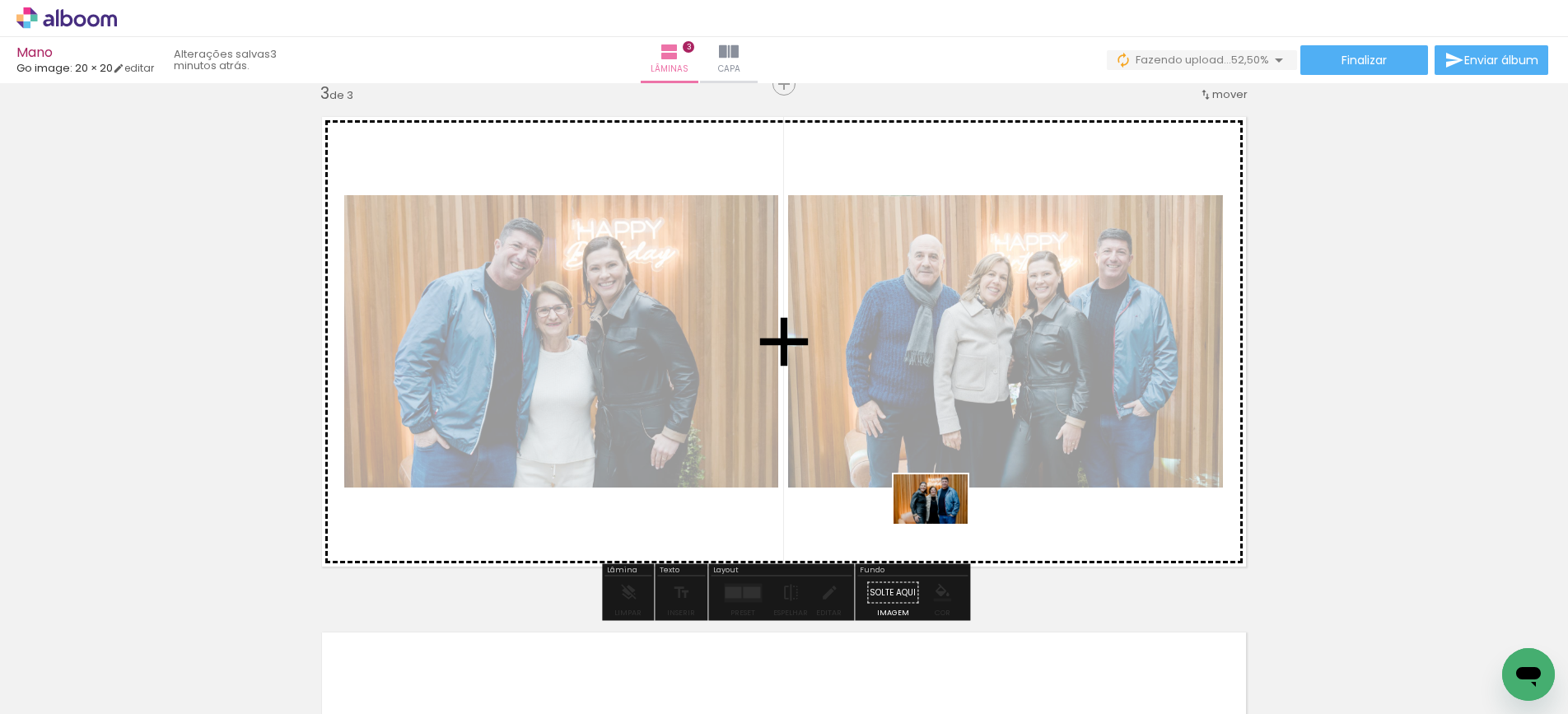
drag, startPoint x: 1051, startPoint y: 671, endPoint x: 944, endPoint y: 524, distance: 181.8
click at [944, 524] on quentale-workspace at bounding box center [784, 357] width 1568 height 714
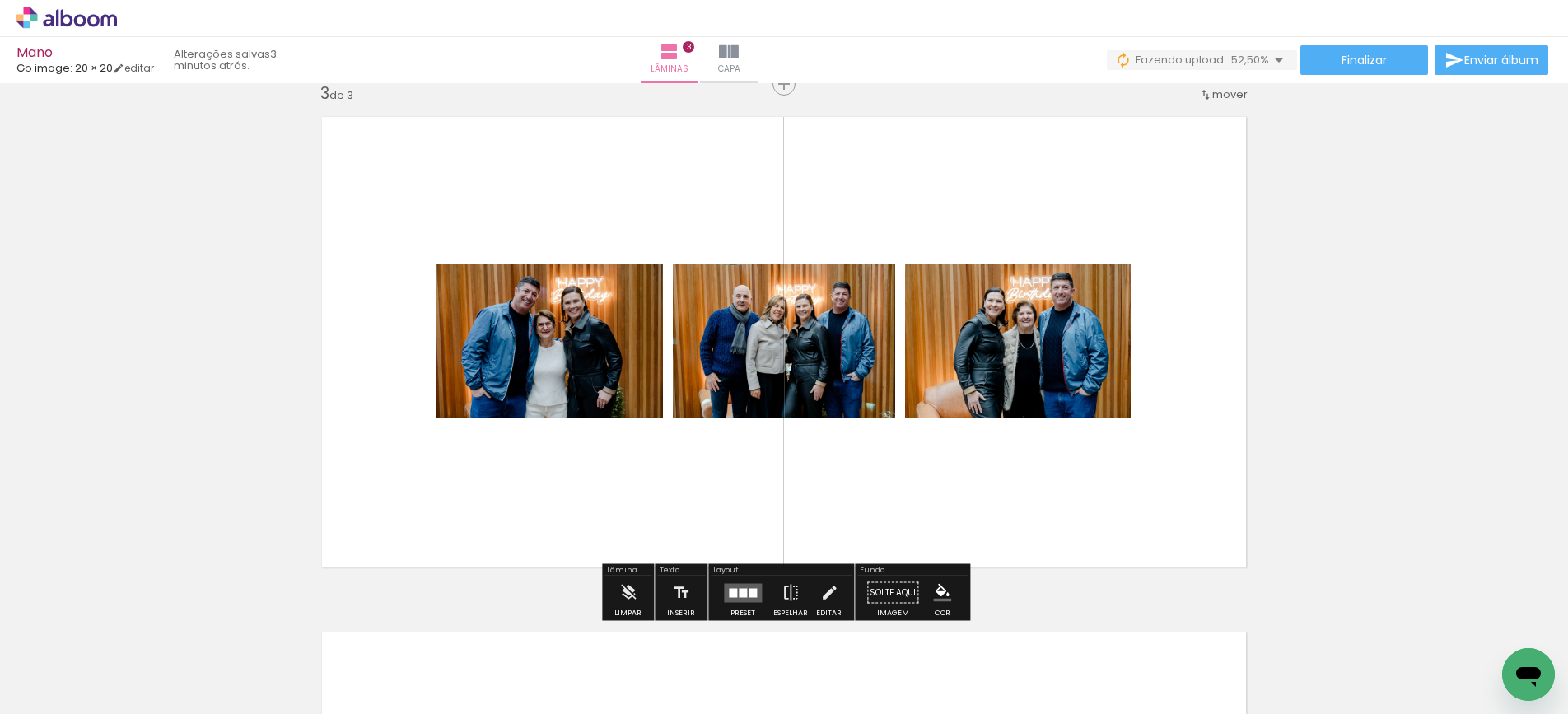
click at [745, 606] on div at bounding box center [742, 593] width 44 height 33
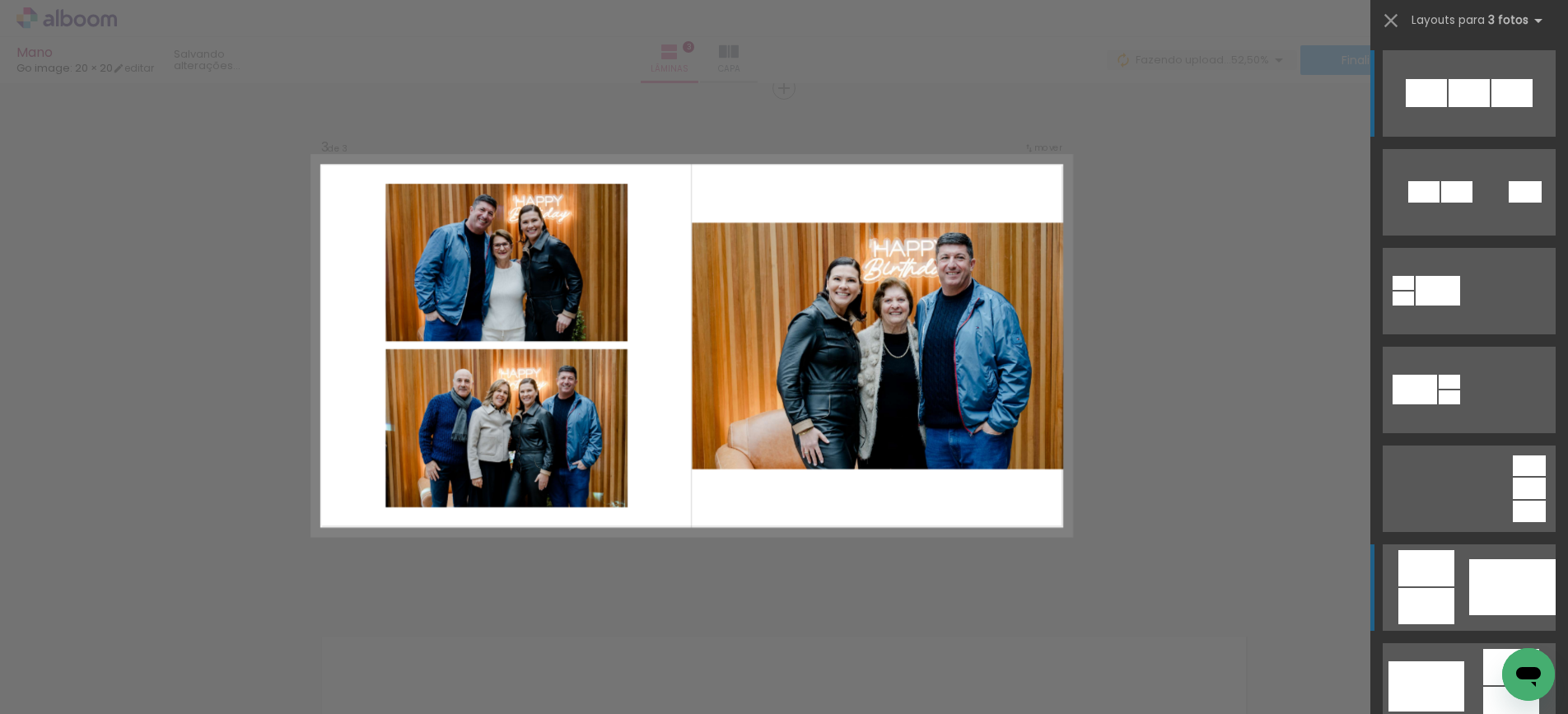
scroll to position [1053, 0]
click at [1495, 599] on div at bounding box center [1512, 587] width 87 height 56
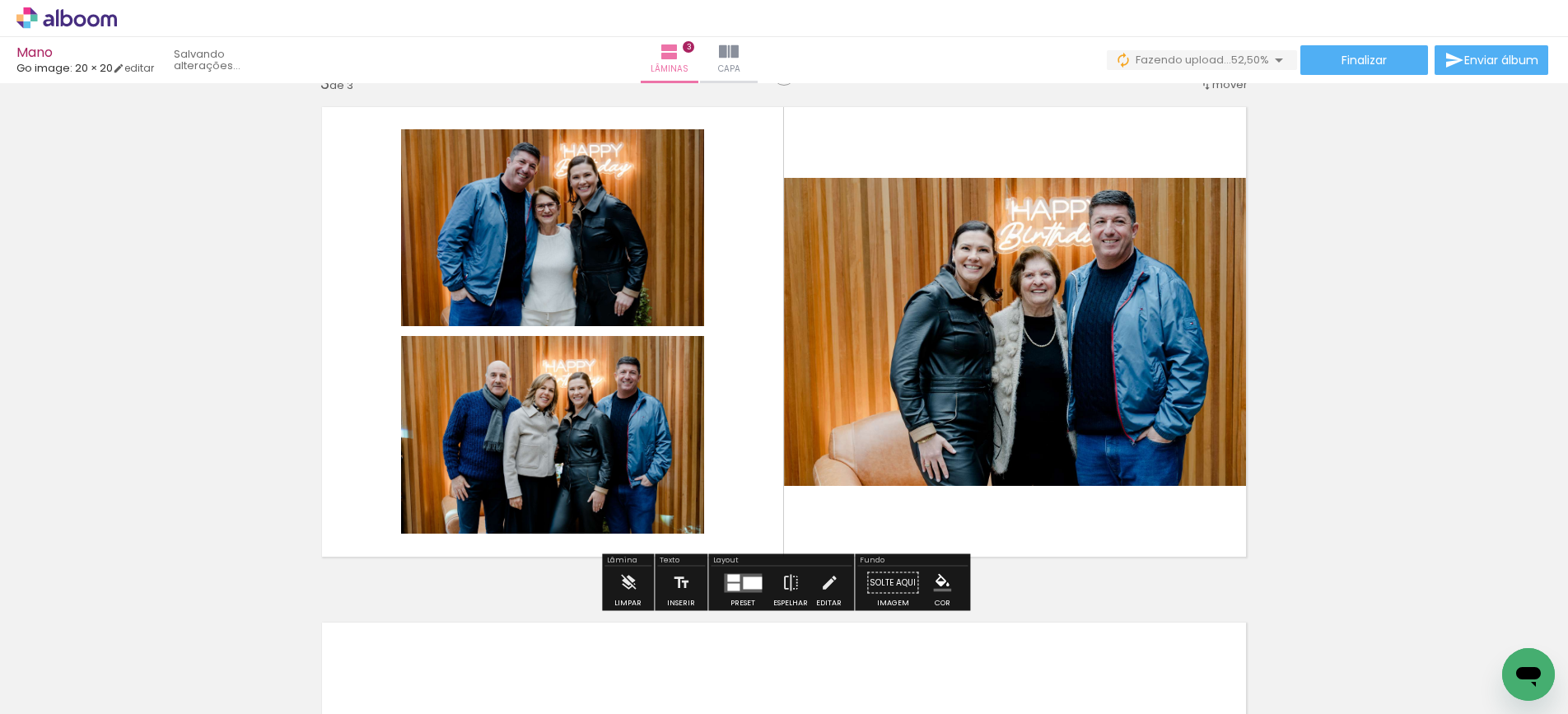
scroll to position [1069, 0]
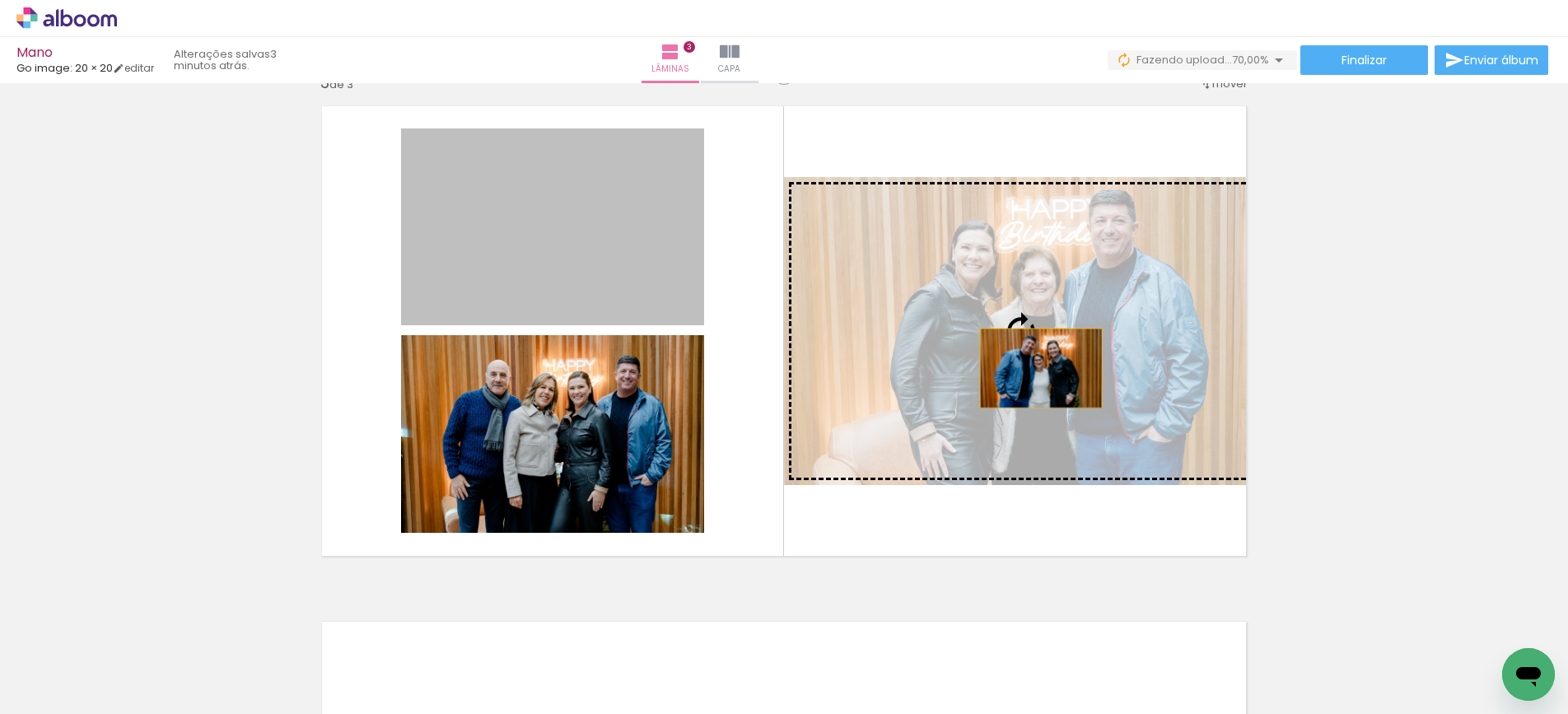
drag, startPoint x: 559, startPoint y: 215, endPoint x: 1042, endPoint y: 369, distance: 507.0
click at [0, 0] on slot at bounding box center [0, 0] width 0 height 0
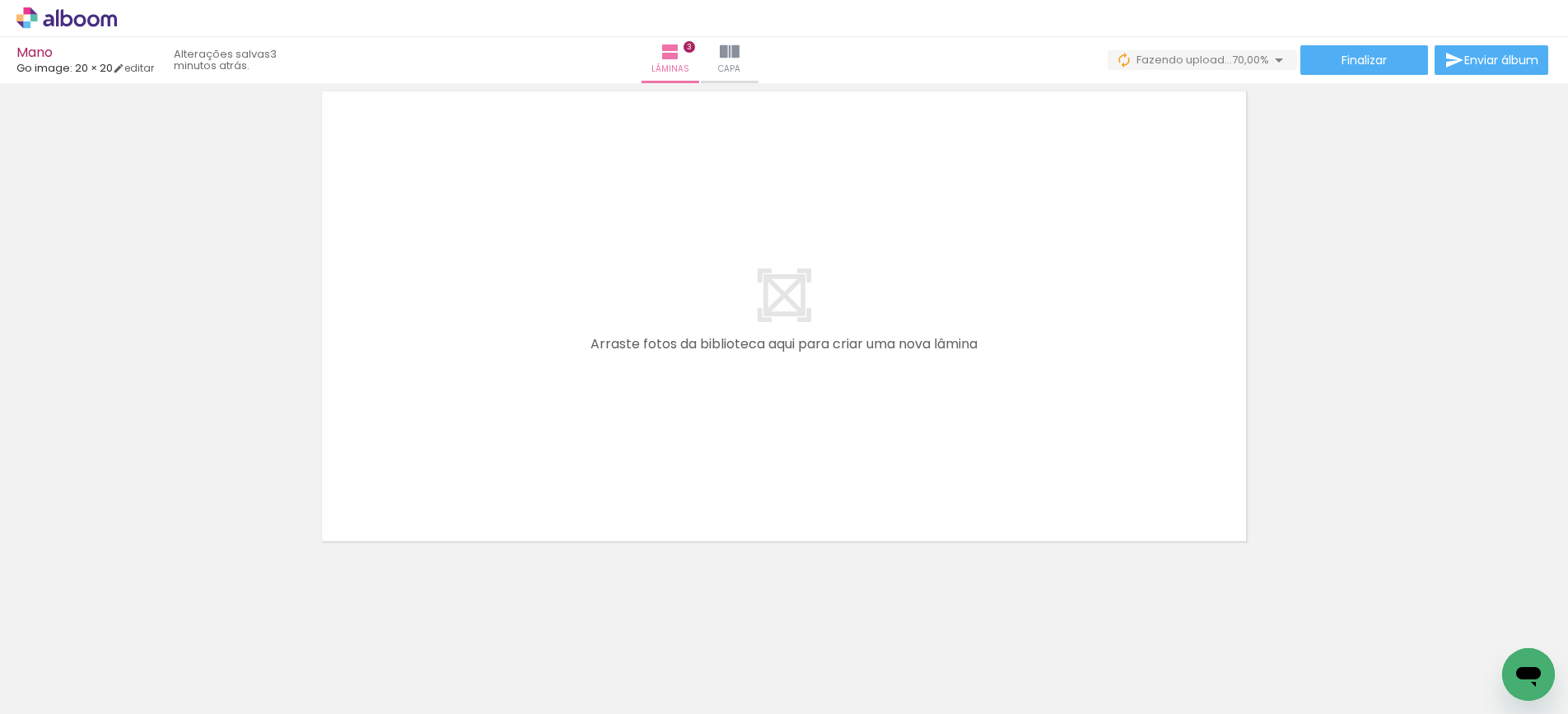
scroll to position [0, 533]
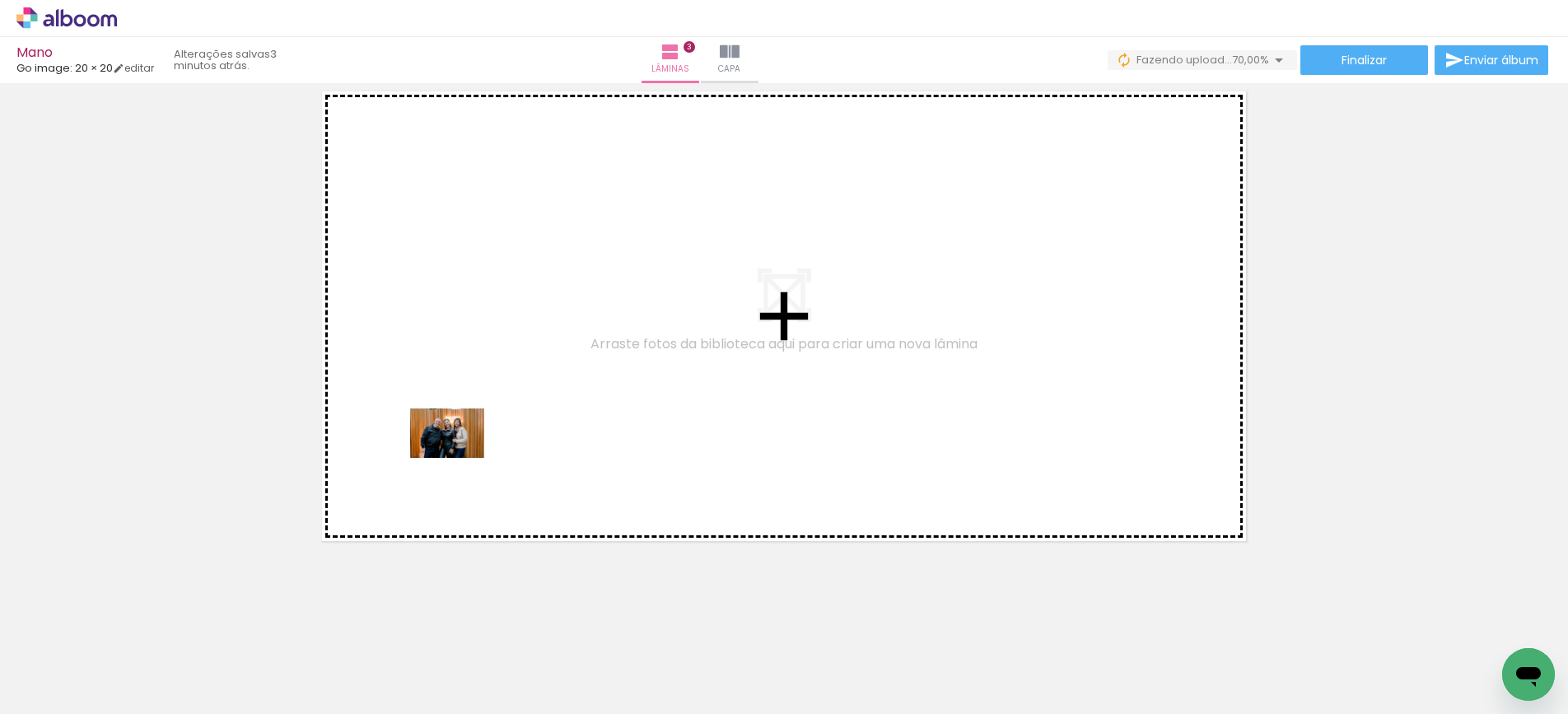
drag, startPoint x: 374, startPoint y: 664, endPoint x: 460, endPoint y: 458, distance: 223.2
click at [460, 458] on quentale-workspace at bounding box center [784, 357] width 1568 height 714
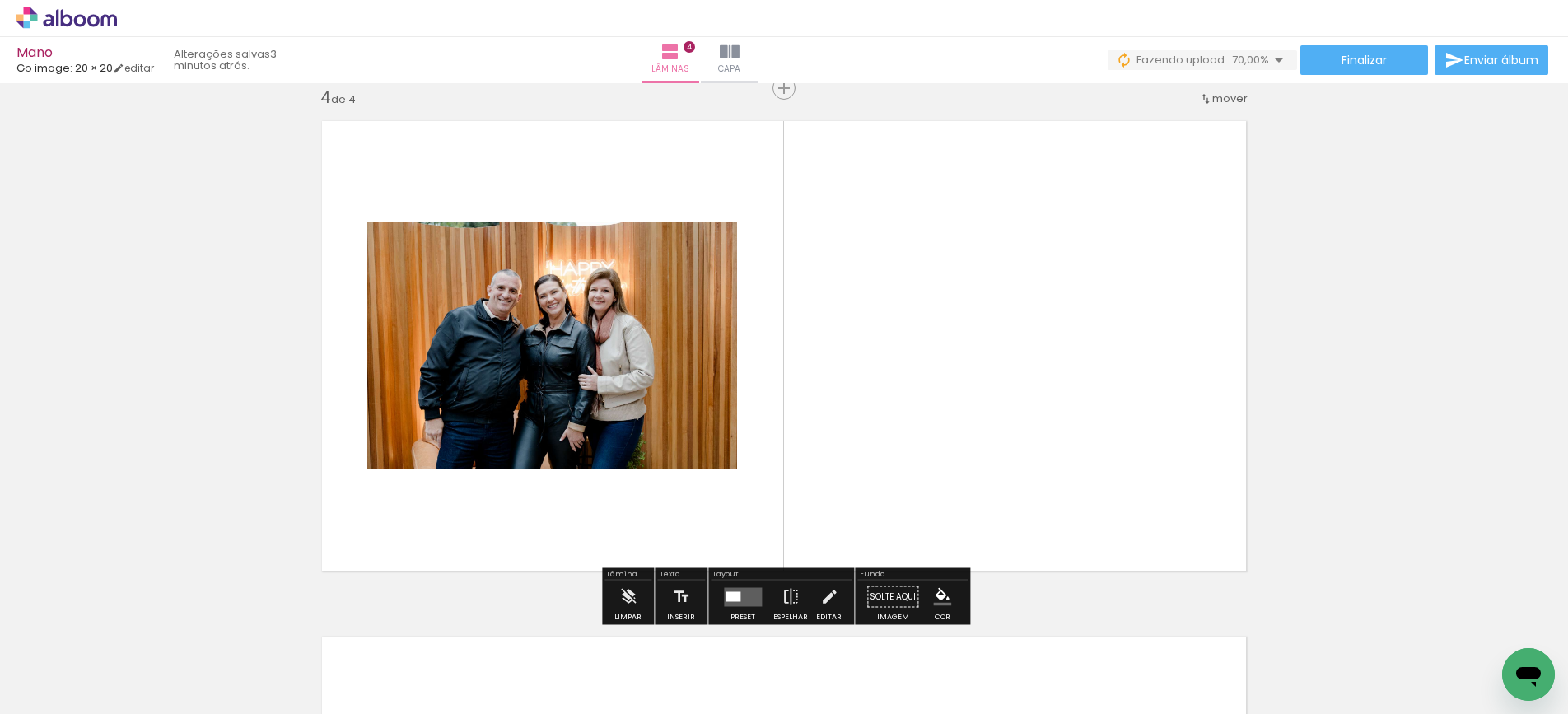
scroll to position [1569, 0]
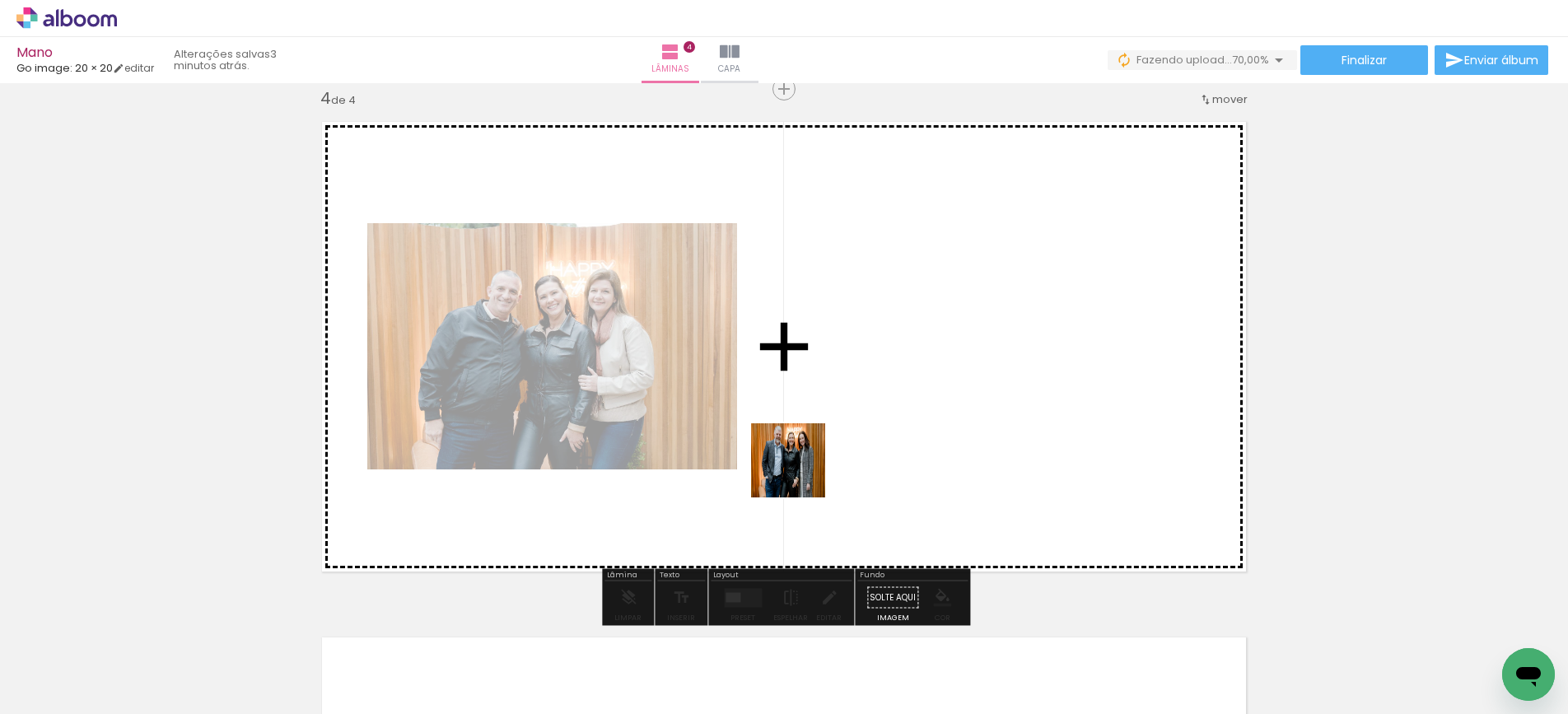
drag, startPoint x: 483, startPoint y: 667, endPoint x: 804, endPoint y: 471, distance: 376.1
click at [804, 471] on quentale-workspace at bounding box center [784, 357] width 1568 height 714
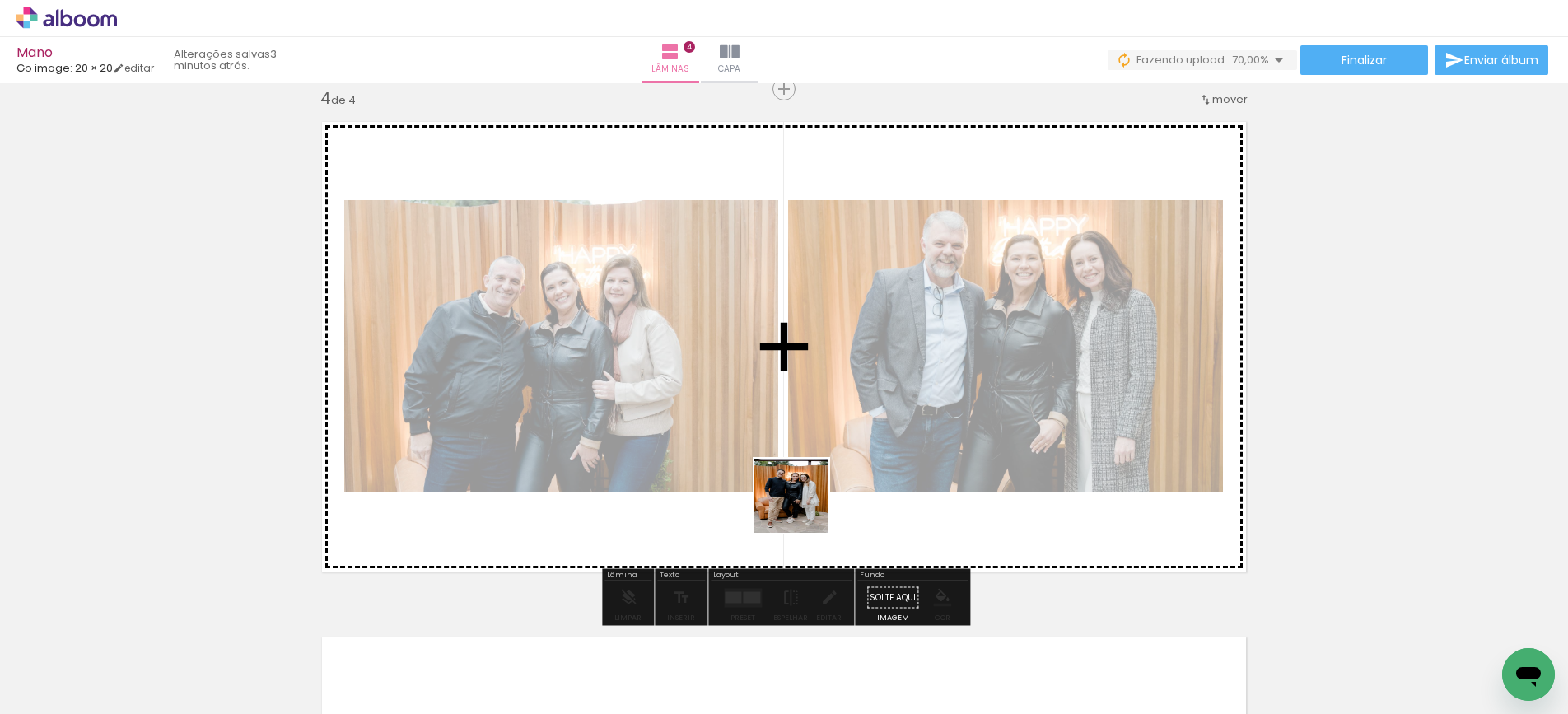
drag, startPoint x: 567, startPoint y: 669, endPoint x: 804, endPoint y: 508, distance: 286.5
click at [804, 508] on quentale-workspace at bounding box center [784, 357] width 1568 height 714
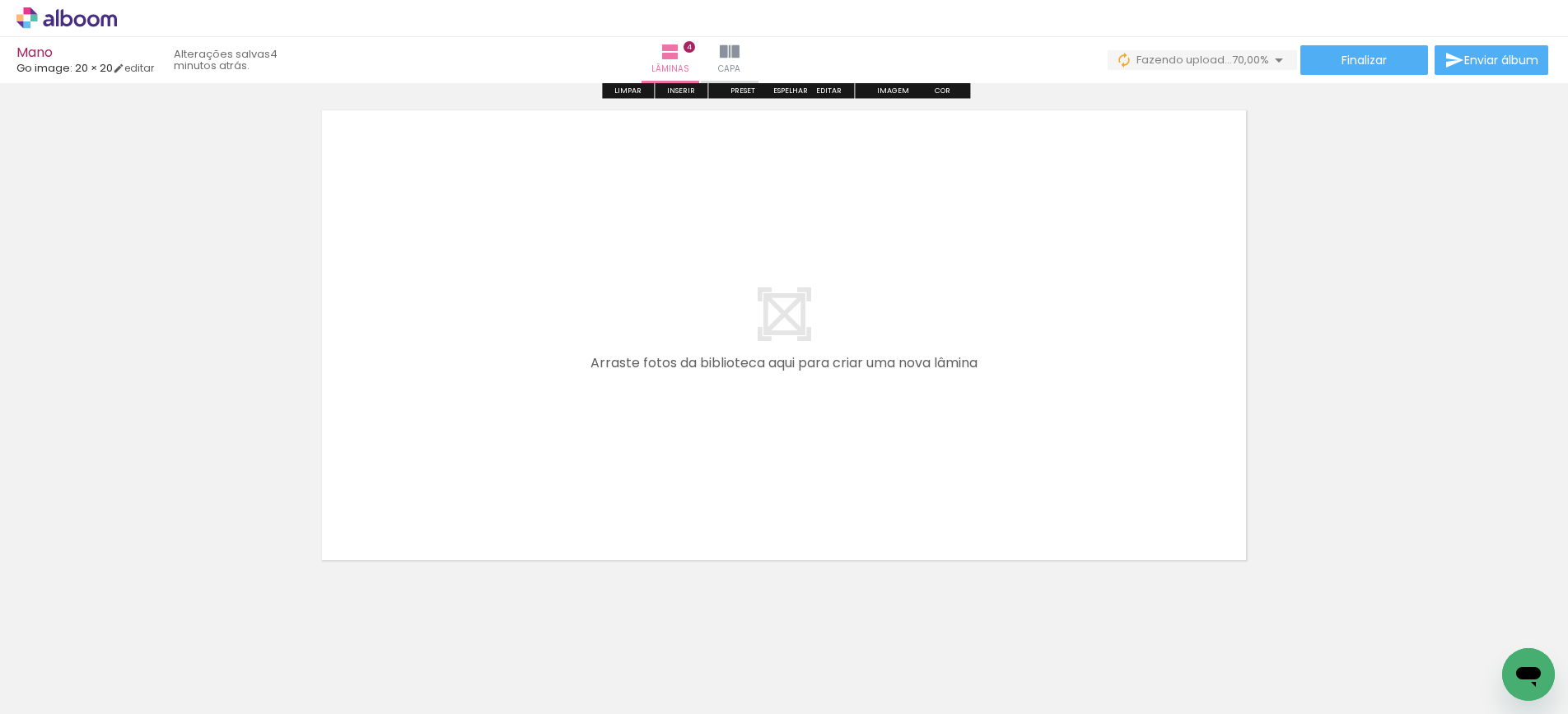
scroll to position [2115, 0]
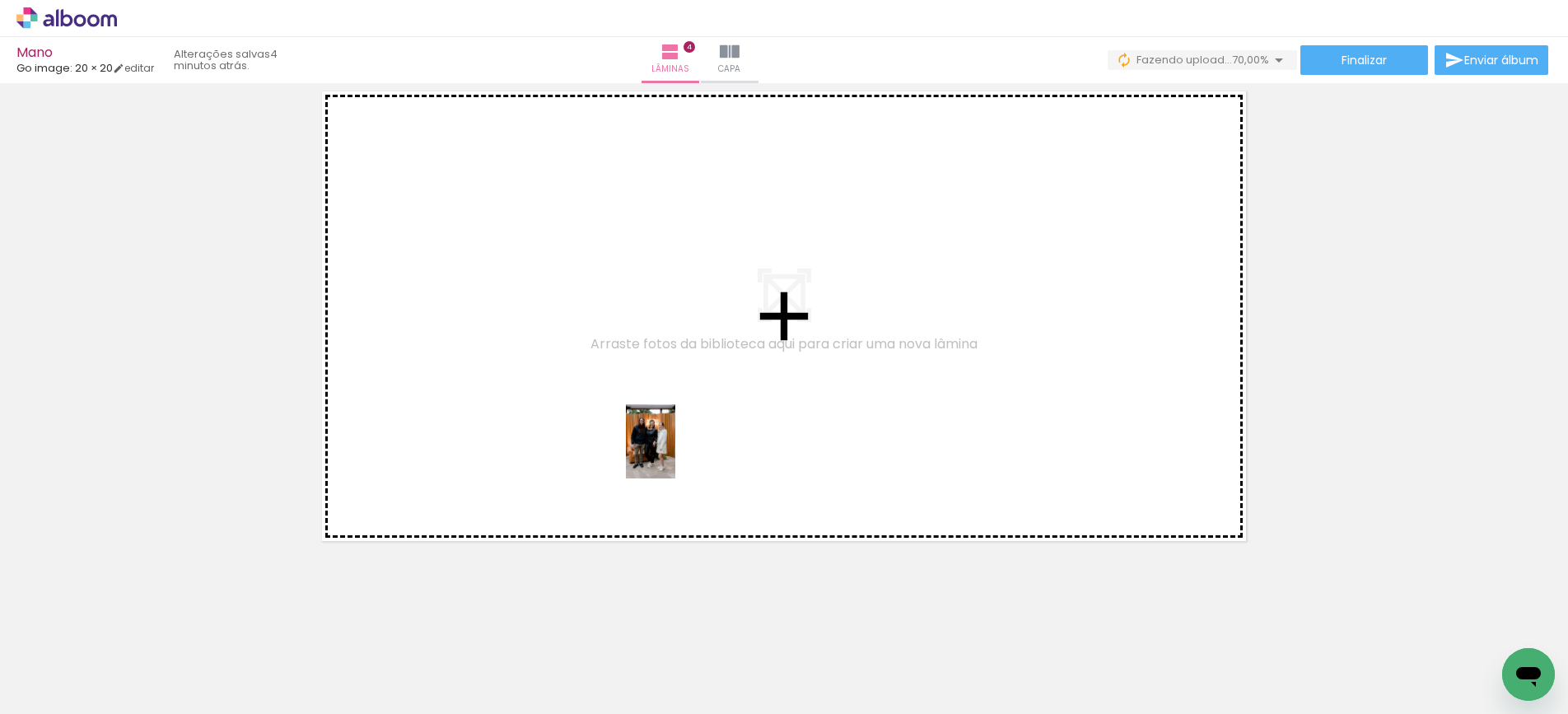
drag, startPoint x: 654, startPoint y: 656, endPoint x: 676, endPoint y: 454, distance: 203.2
click at [676, 454] on quentale-workspace at bounding box center [784, 357] width 1568 height 714
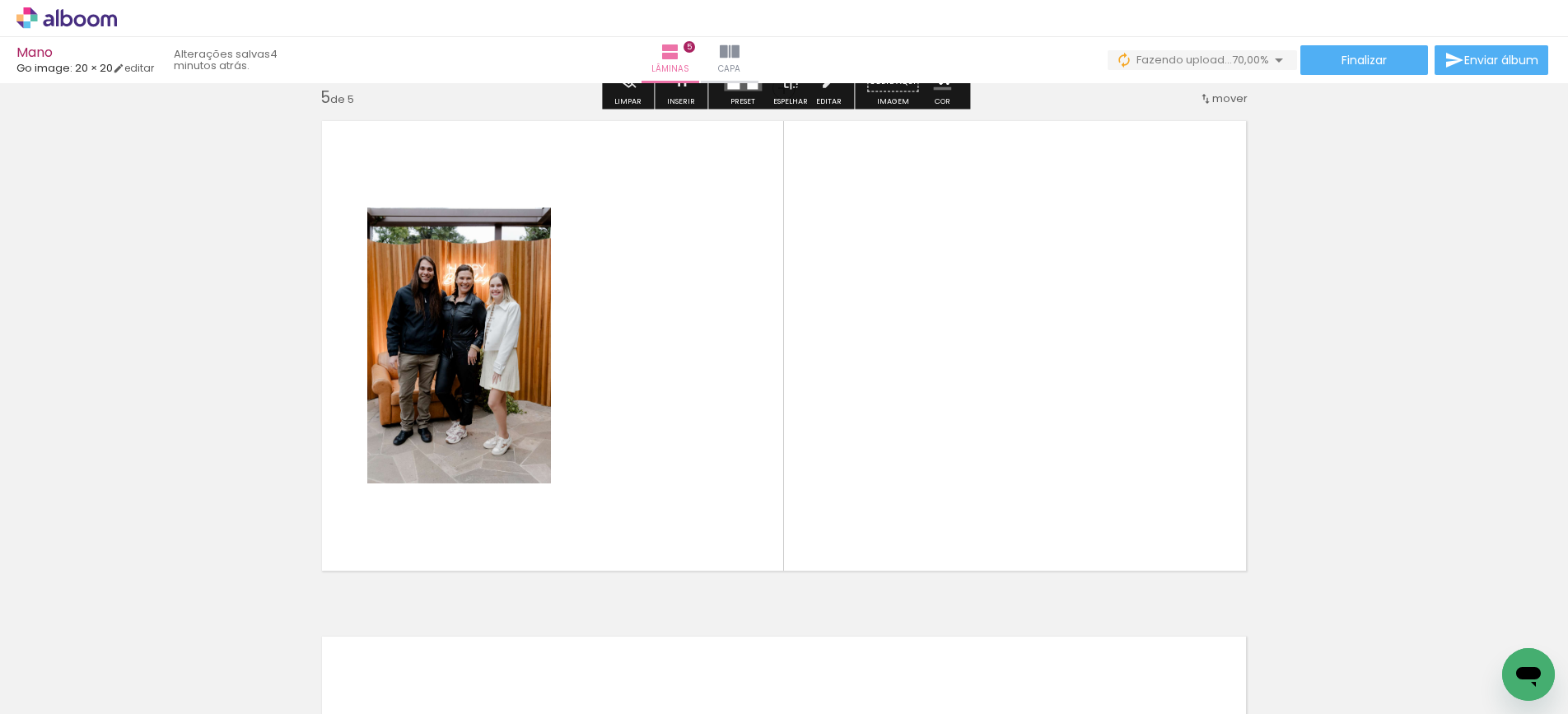
scroll to position [2085, 0]
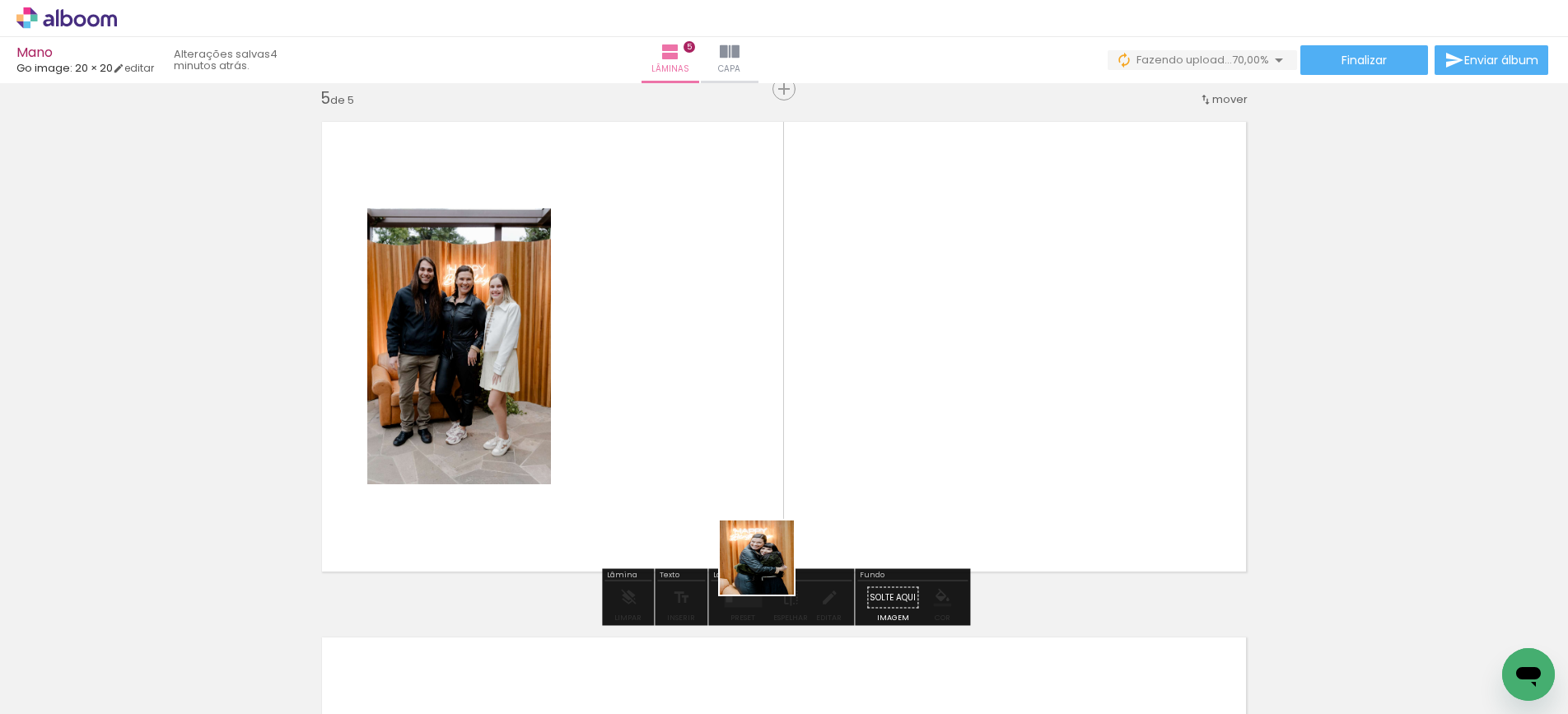
drag, startPoint x: 755, startPoint y: 665, endPoint x: 778, endPoint y: 497, distance: 169.6
click at [778, 497] on quentale-workspace at bounding box center [784, 357] width 1568 height 714
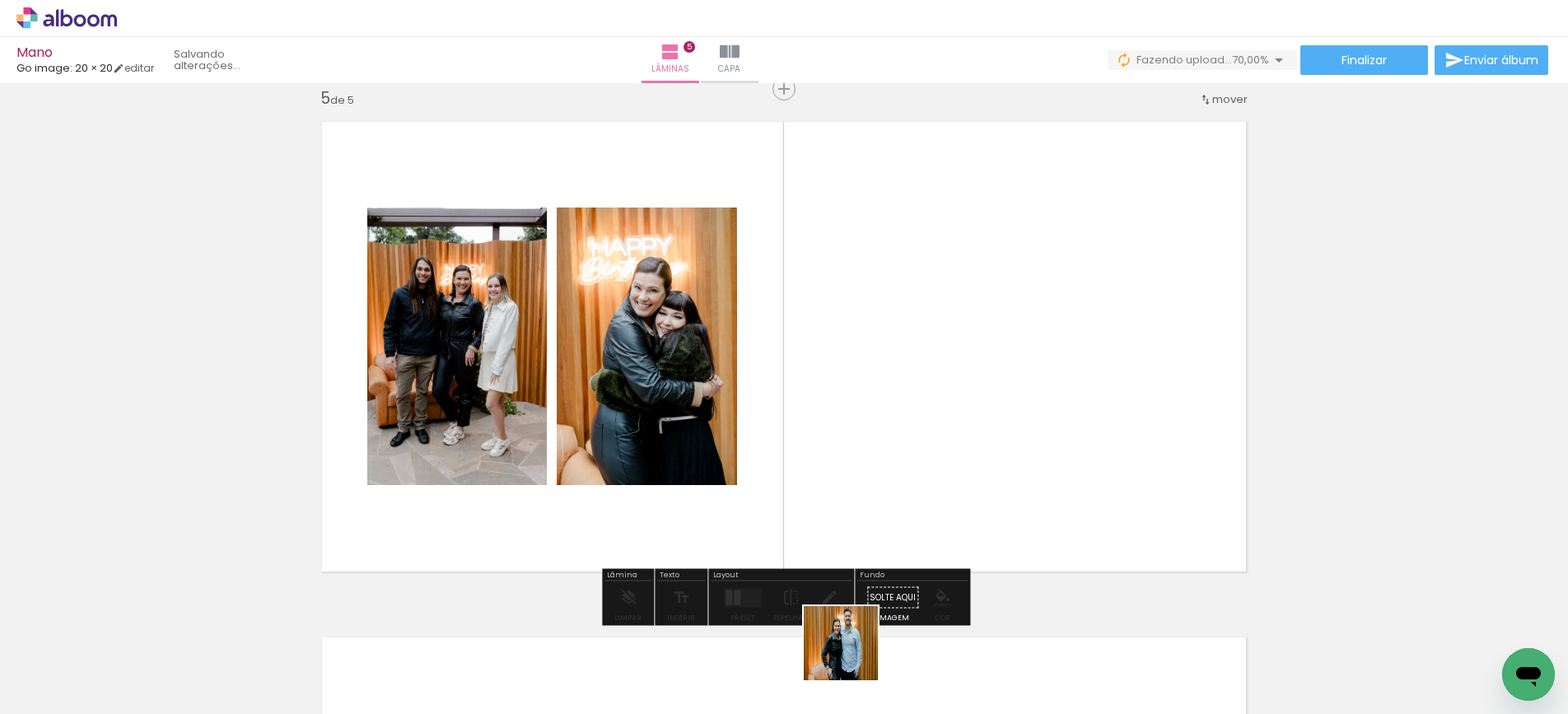
drag, startPoint x: 852, startPoint y: 668, endPoint x: 1008, endPoint y: 526, distance: 211.0
click at [911, 495] on quentale-workspace at bounding box center [784, 357] width 1568 height 714
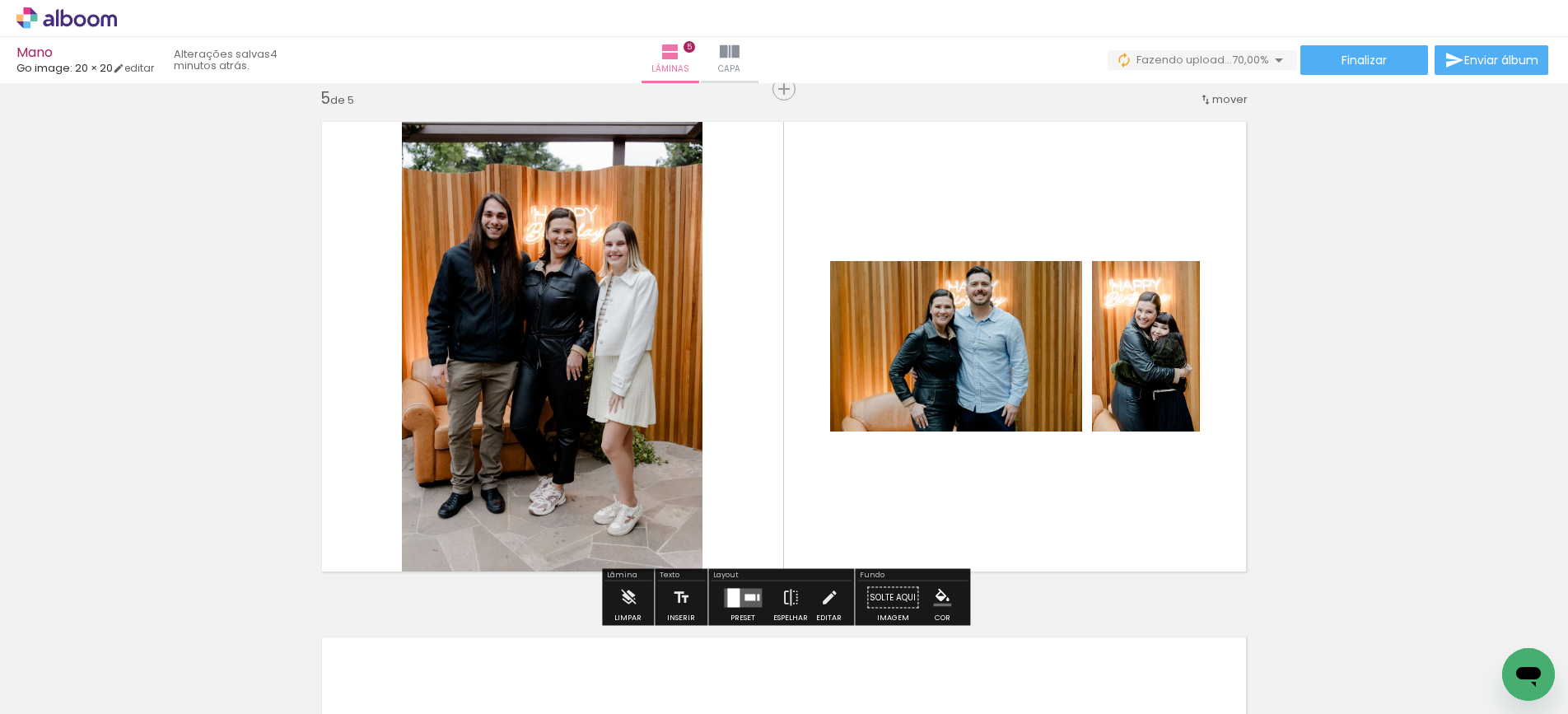
click at [731, 597] on div at bounding box center [734, 598] width 12 height 19
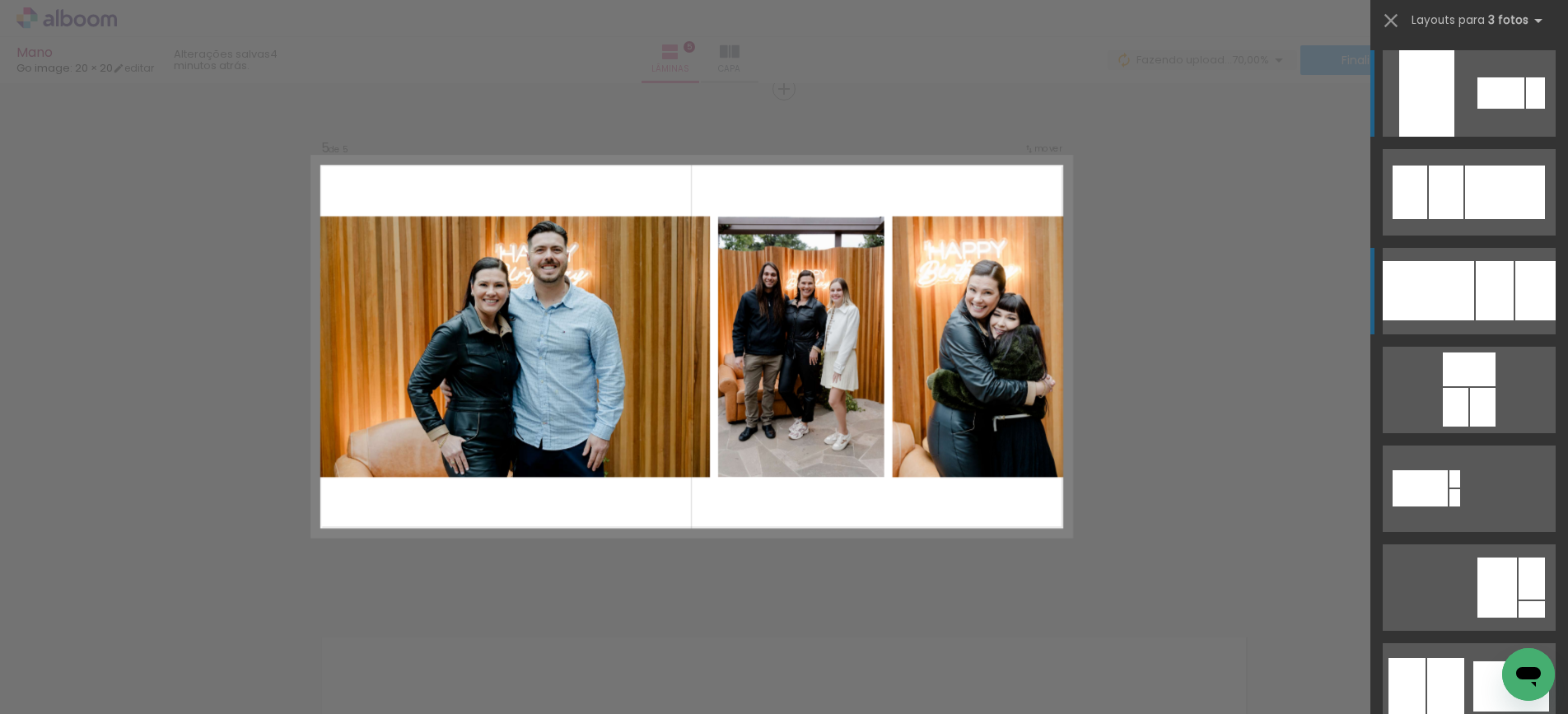
click at [1432, 309] on div at bounding box center [1428, 291] width 91 height 59
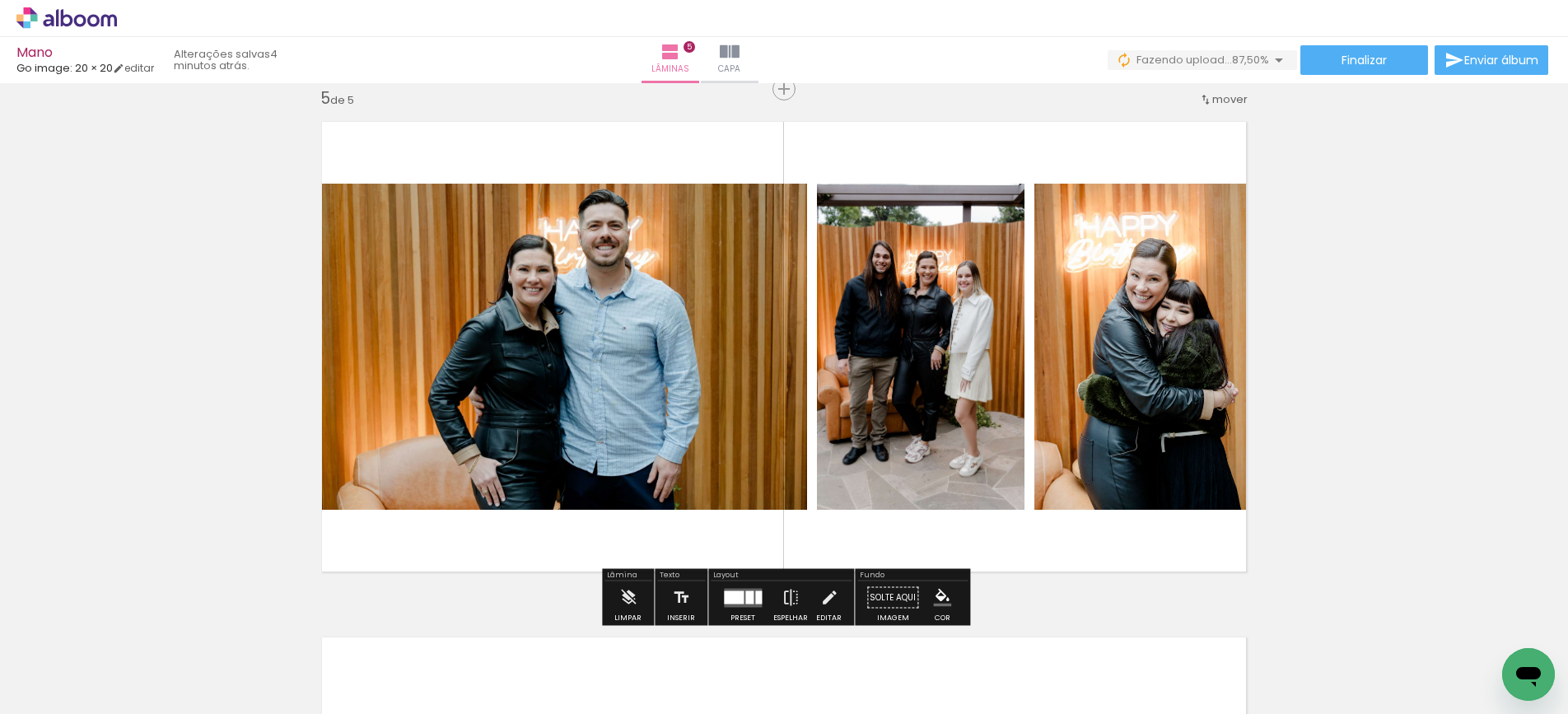
click at [746, 599] on div at bounding box center [749, 597] width 8 height 13
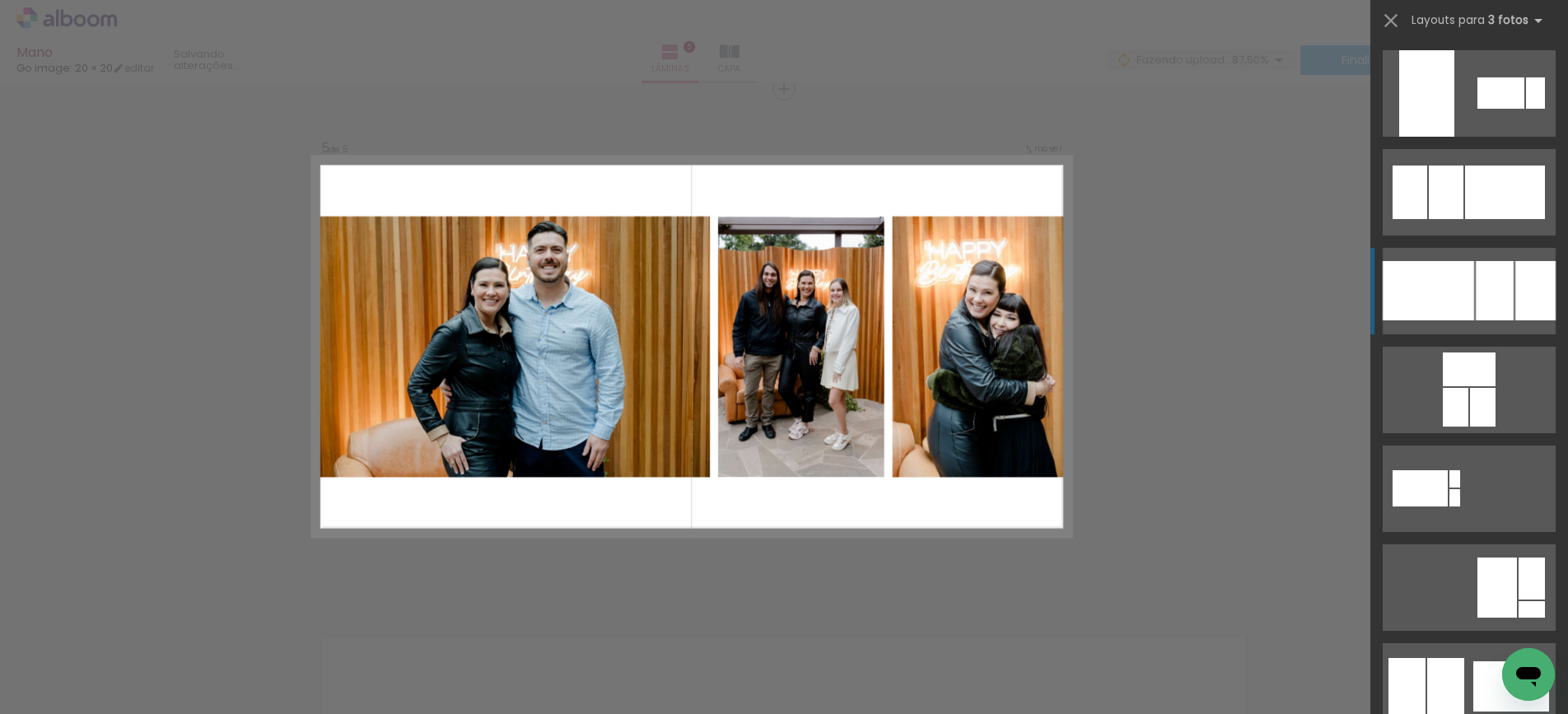
scroll to position [198, 0]
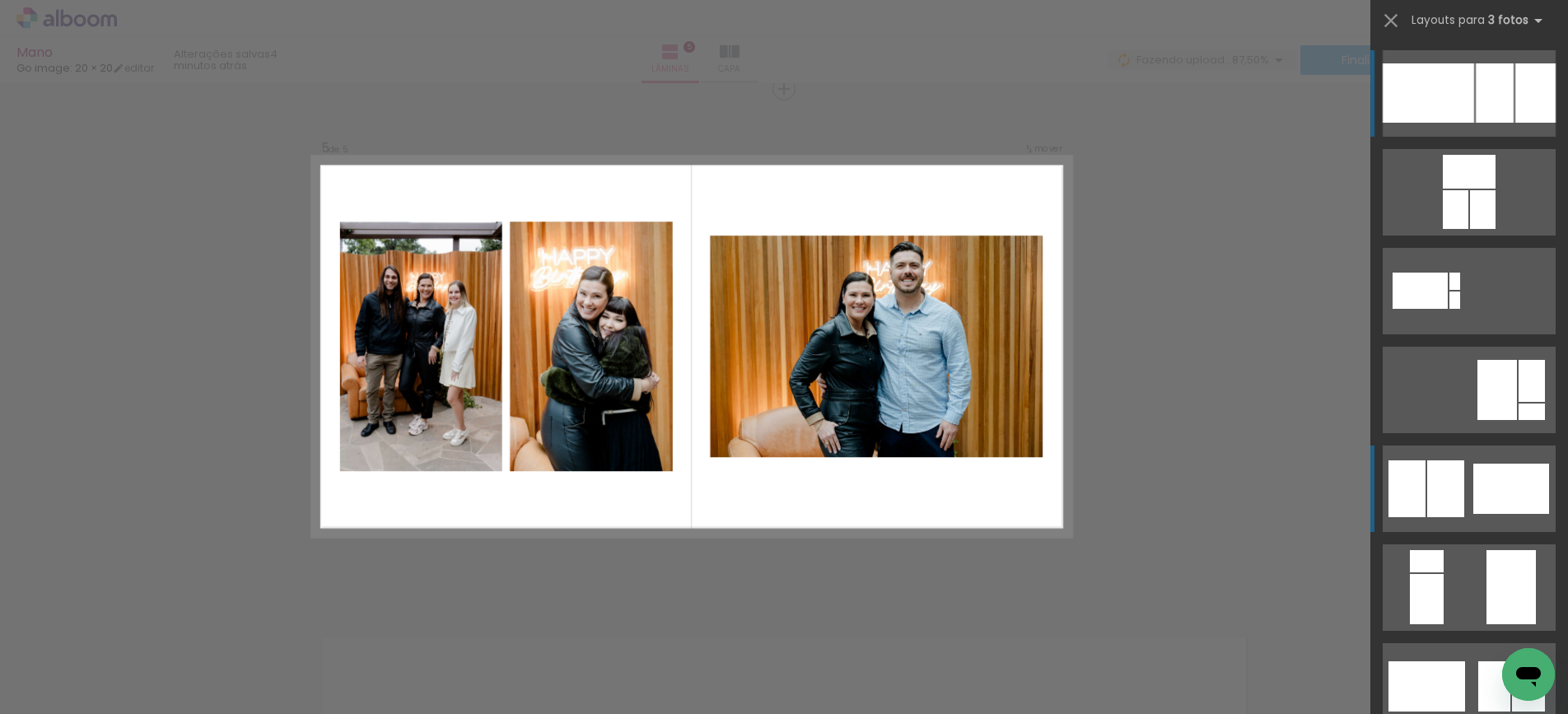
click at [1460, 475] on div at bounding box center [1446, 489] width 37 height 57
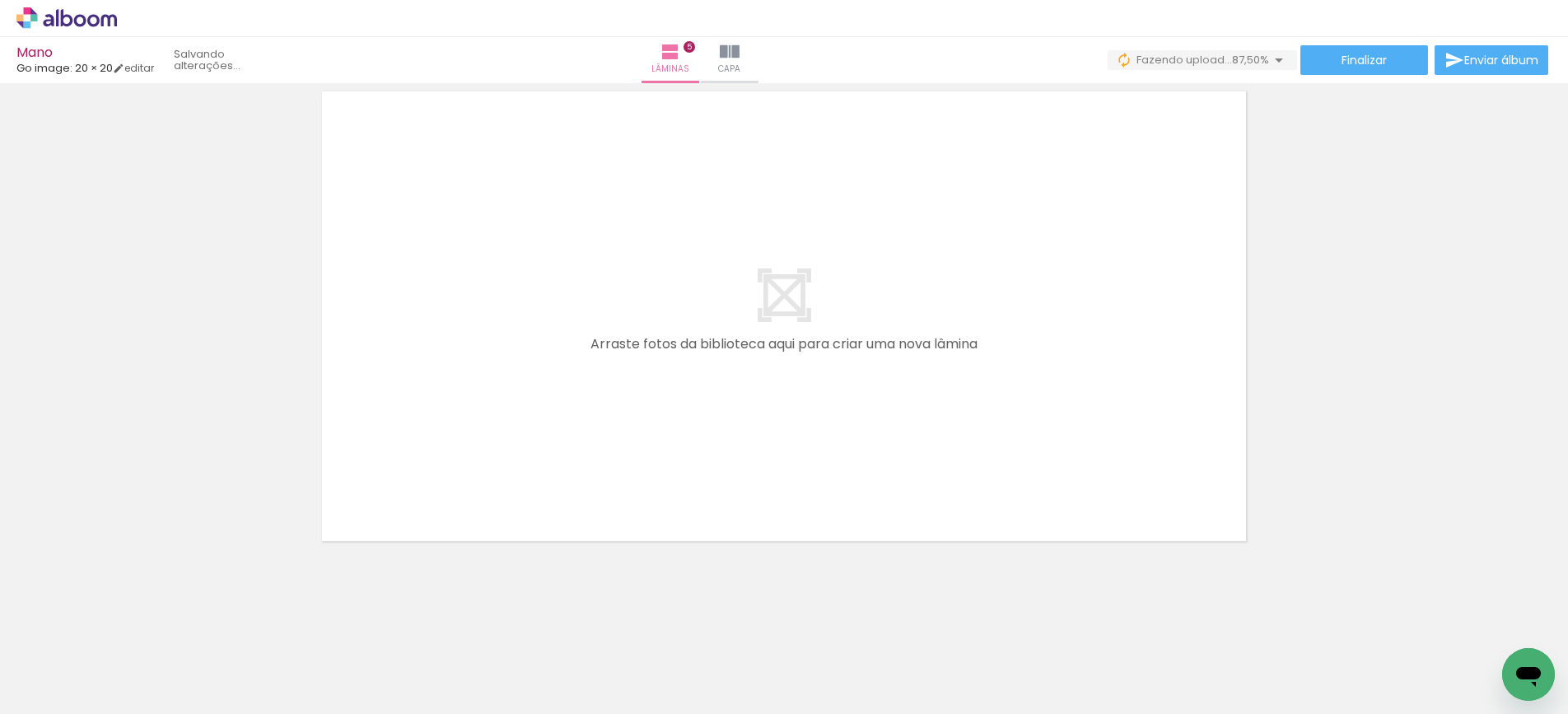
scroll to position [0, 868]
drag, startPoint x: 690, startPoint y: 666, endPoint x: 700, endPoint y: 409, distance: 257.2
click at [700, 409] on quentale-workspace at bounding box center [784, 357] width 1568 height 714
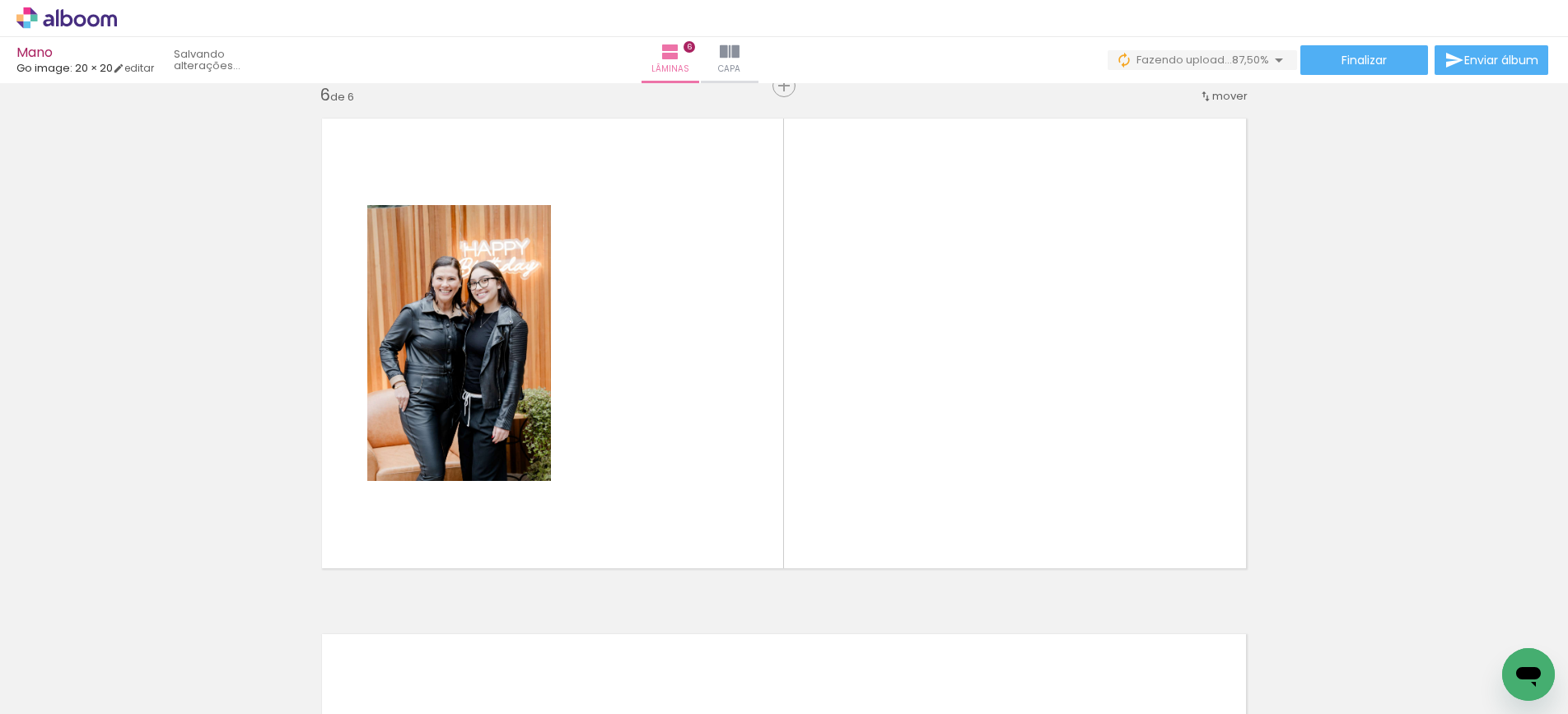
scroll to position [2601, 0]
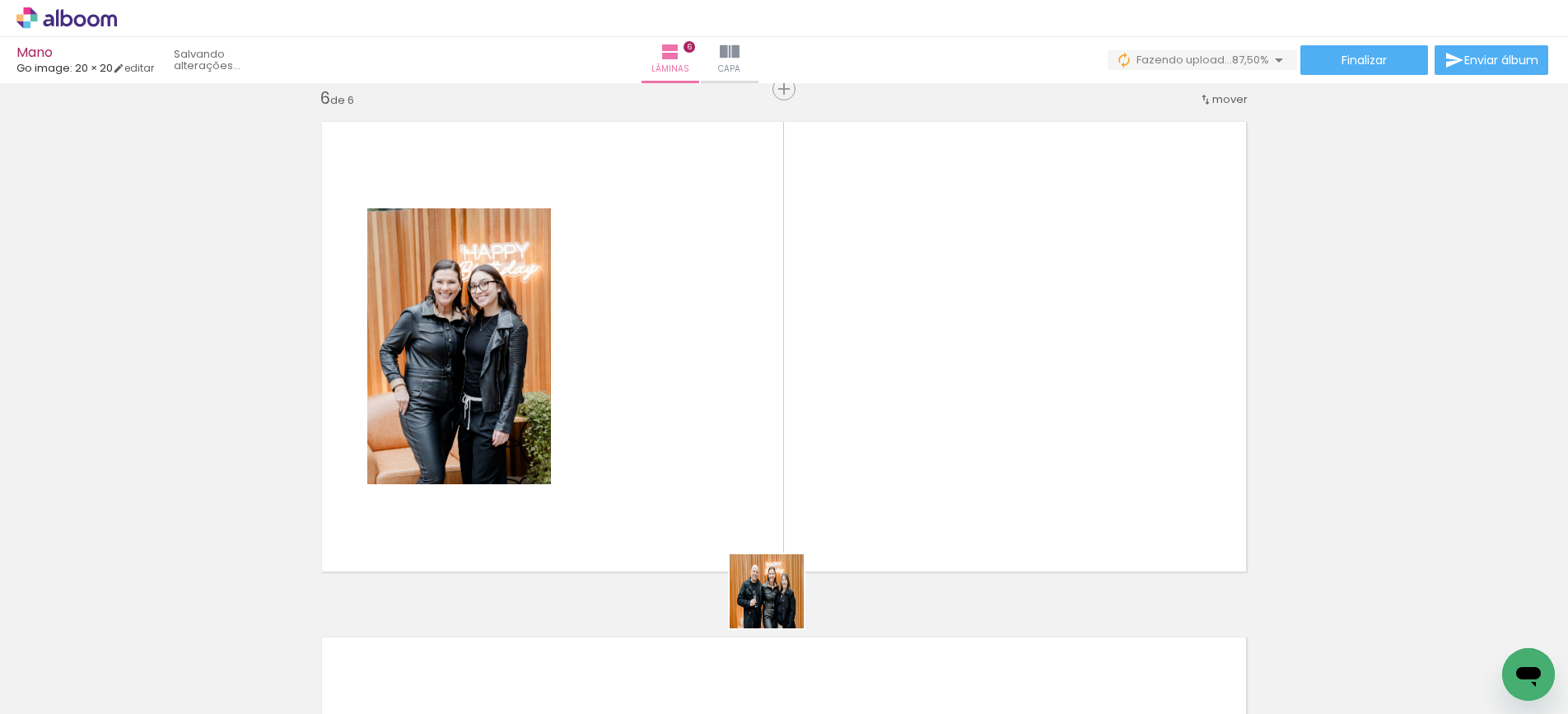
drag, startPoint x: 778, startPoint y: 640, endPoint x: 866, endPoint y: 599, distance: 97.1
click at [790, 436] on quentale-workspace at bounding box center [784, 357] width 1568 height 714
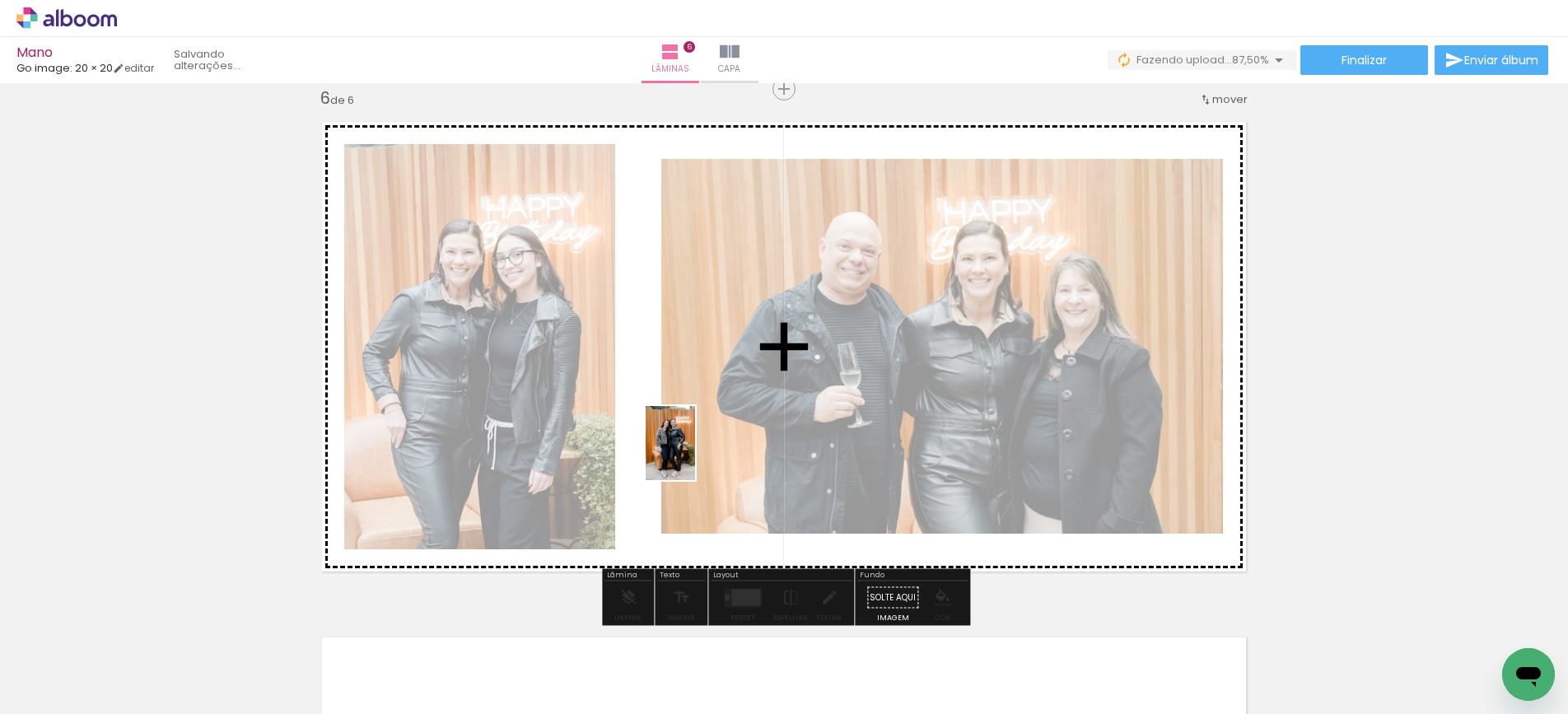
drag, startPoint x: 865, startPoint y: 648, endPoint x: 794, endPoint y: 475, distance: 187.0
click at [696, 455] on quentale-workspace at bounding box center [784, 357] width 1568 height 714
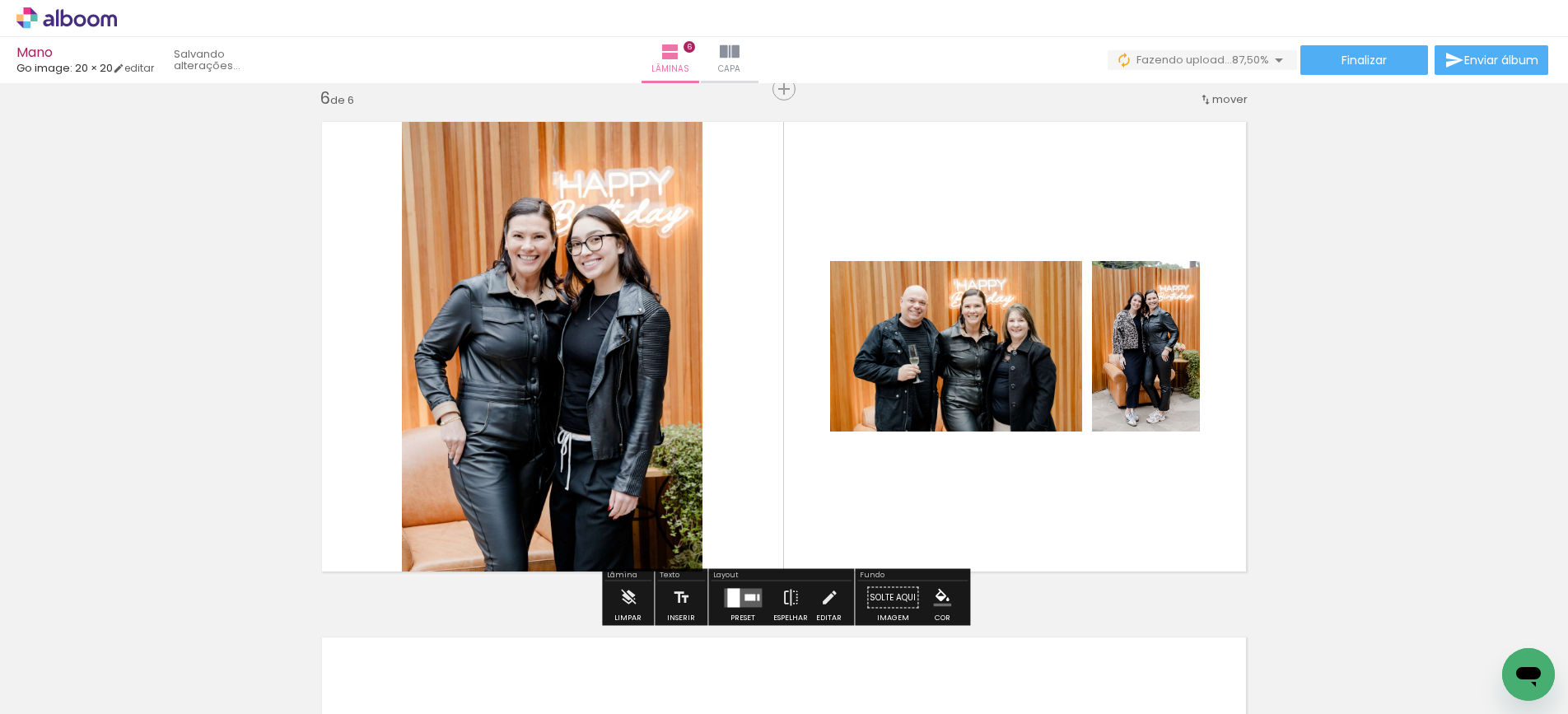
click at [729, 590] on div at bounding box center [734, 598] width 12 height 19
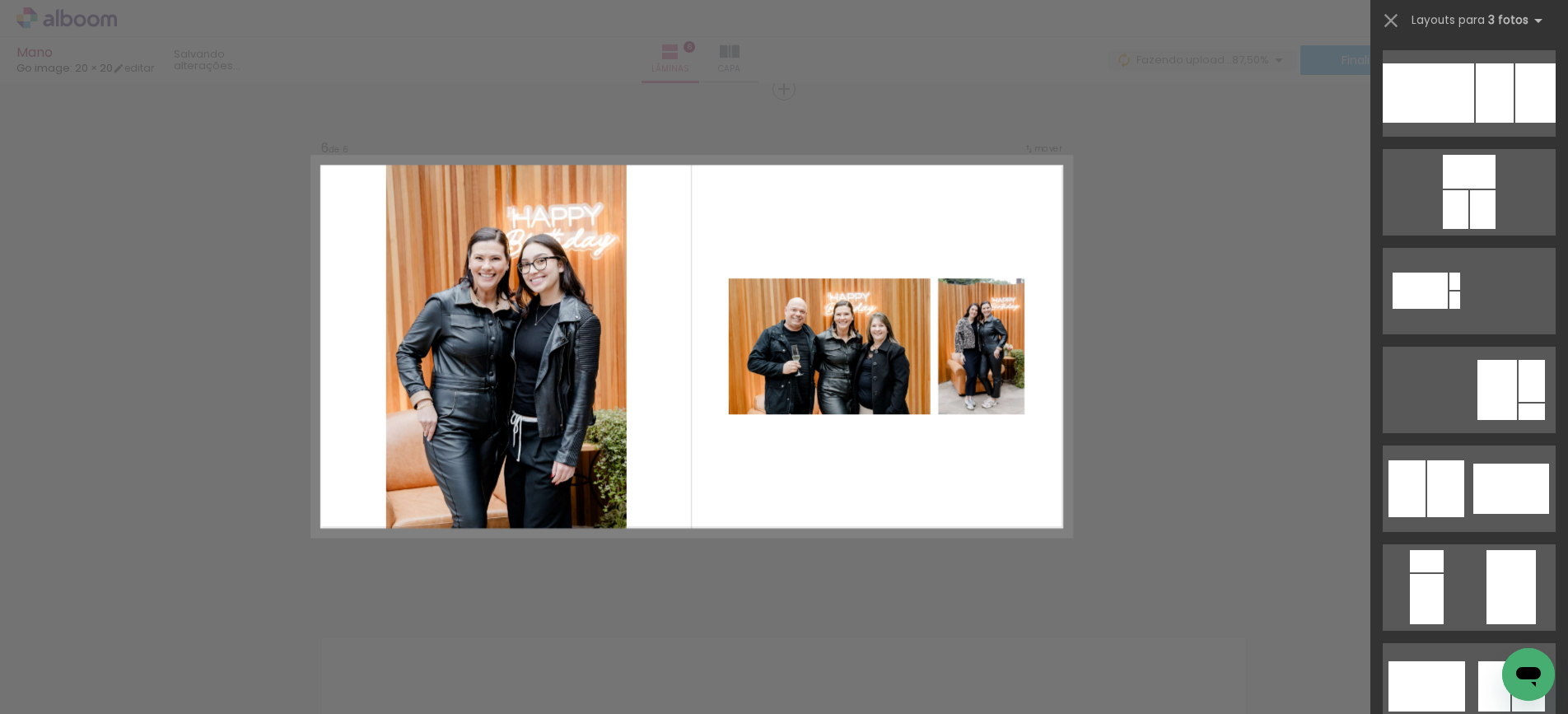
scroll to position [0, 0]
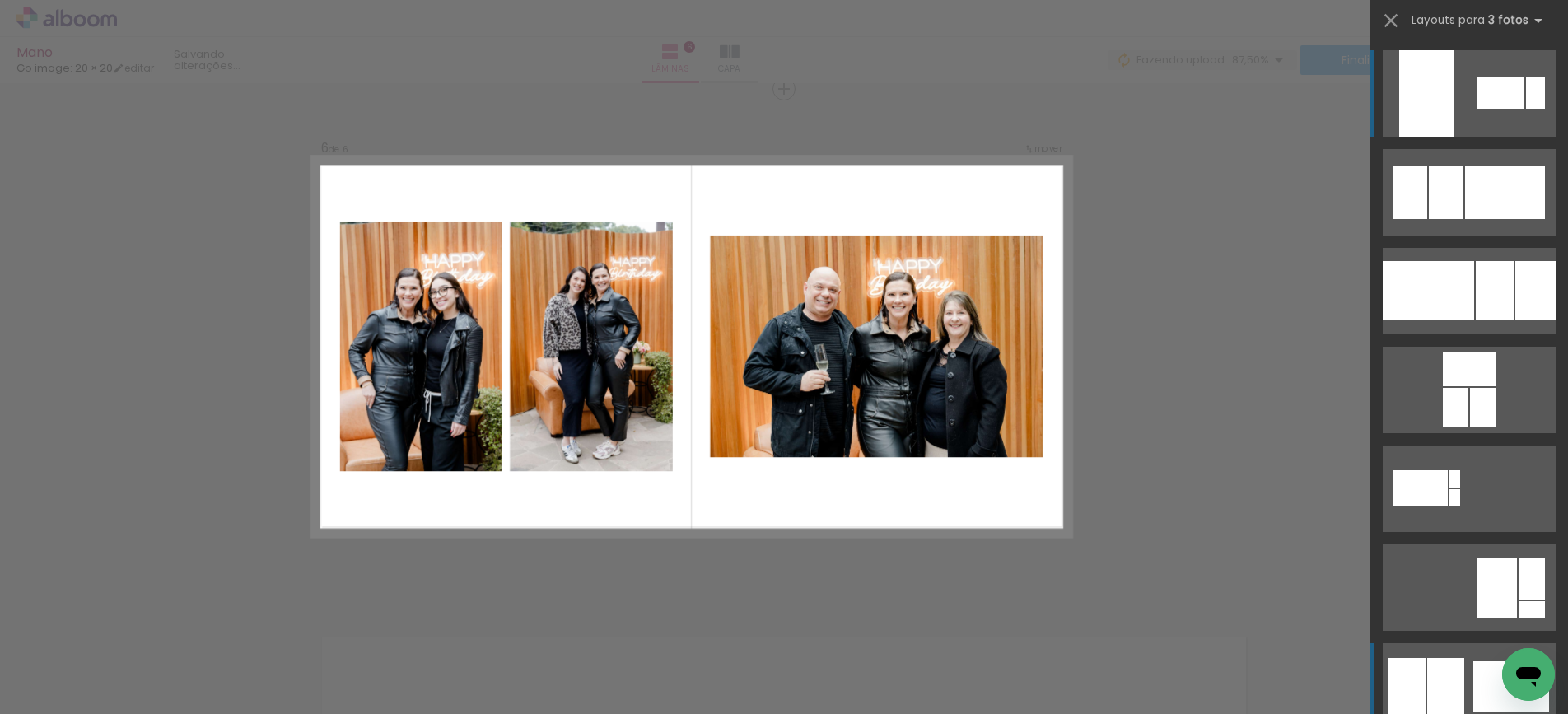
click at [1437, 665] on div at bounding box center [1446, 687] width 37 height 57
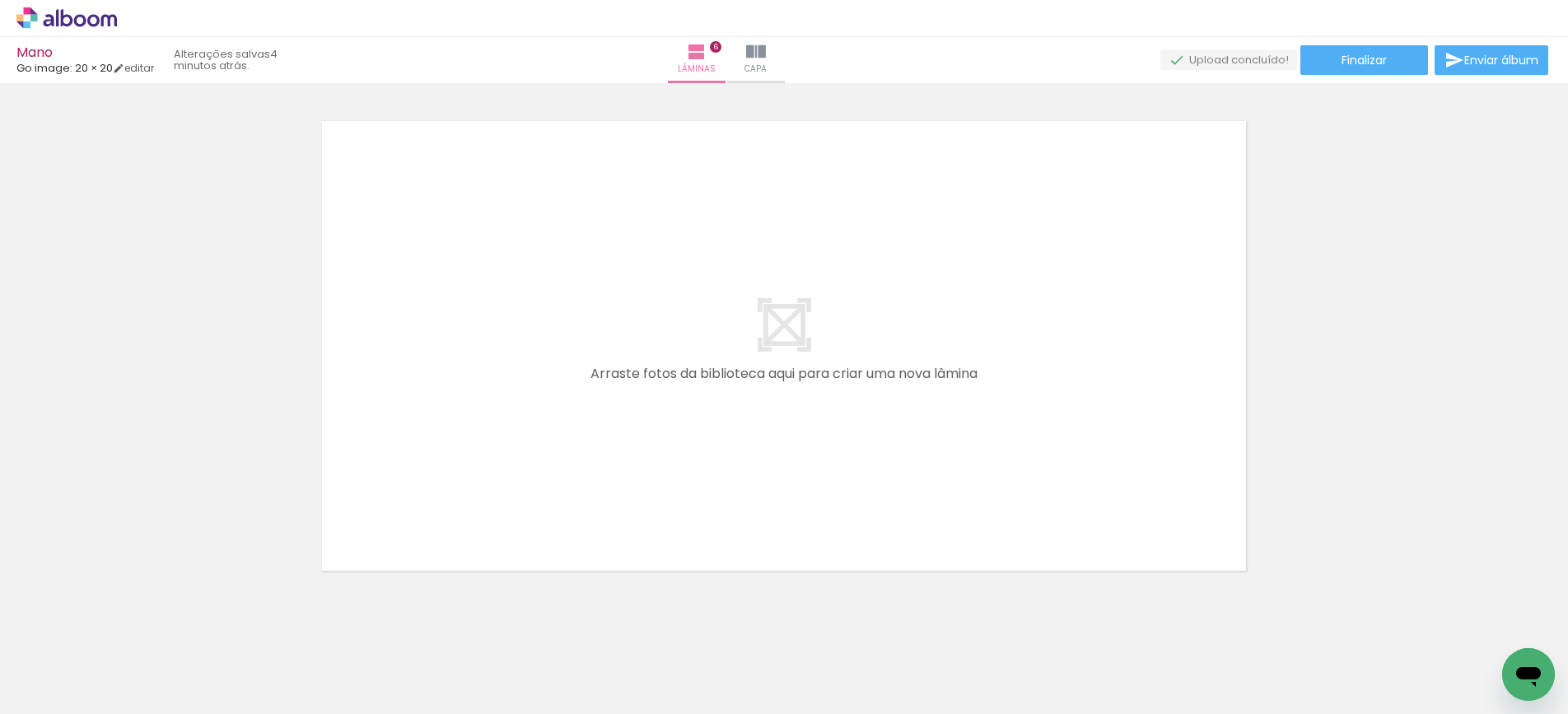
scroll to position [3120, 0]
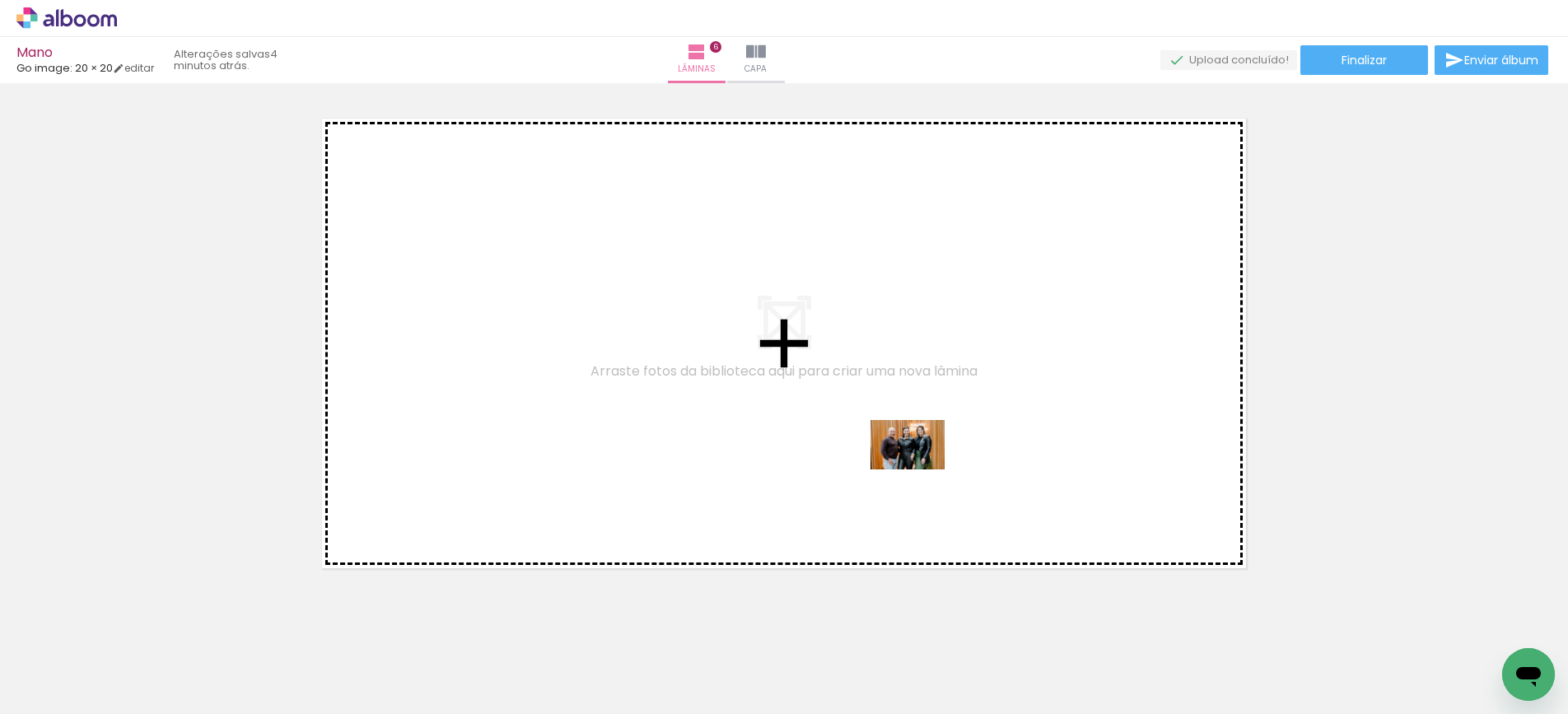
drag, startPoint x: 980, startPoint y: 663, endPoint x: 920, endPoint y: 469, distance: 203.1
click at [920, 469] on quentale-workspace at bounding box center [784, 357] width 1568 height 714
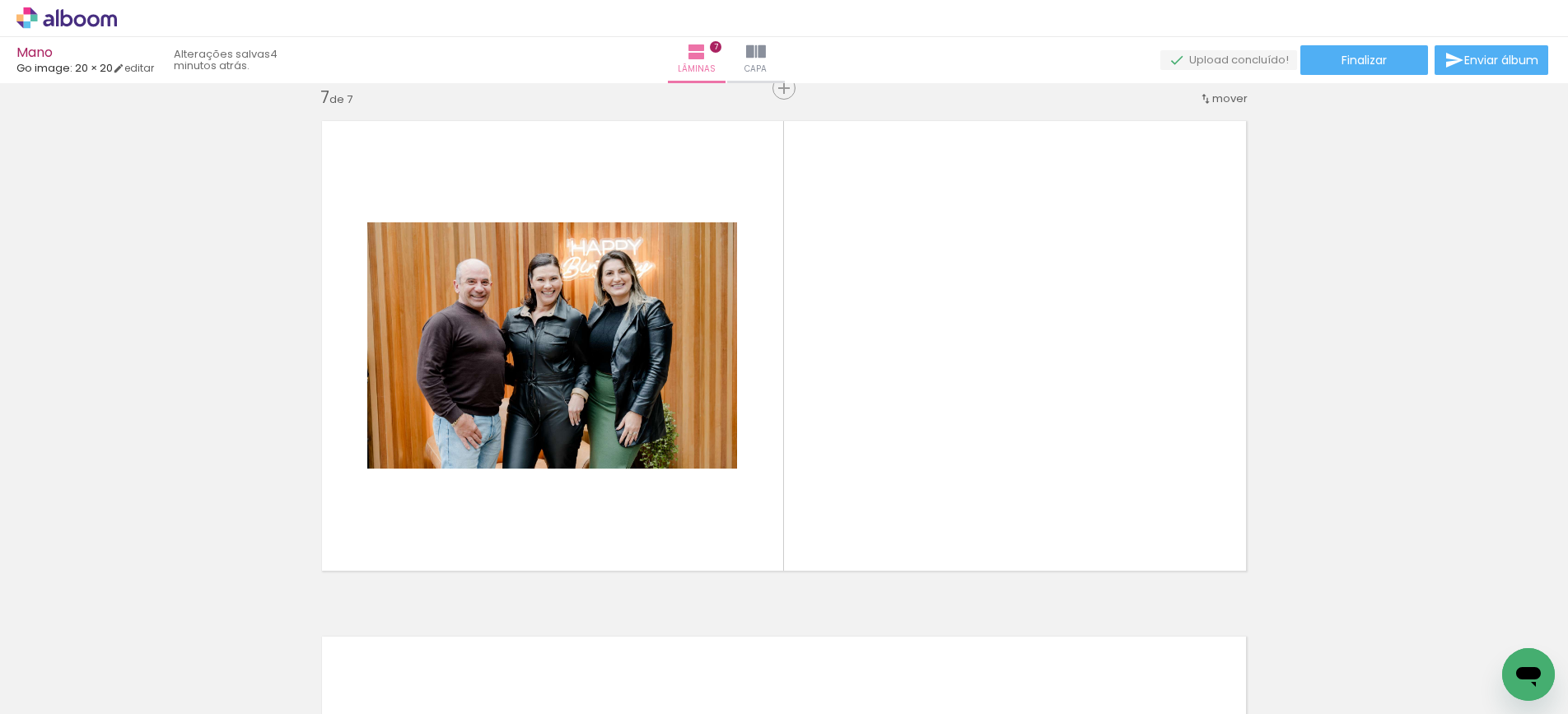
scroll to position [3116, 0]
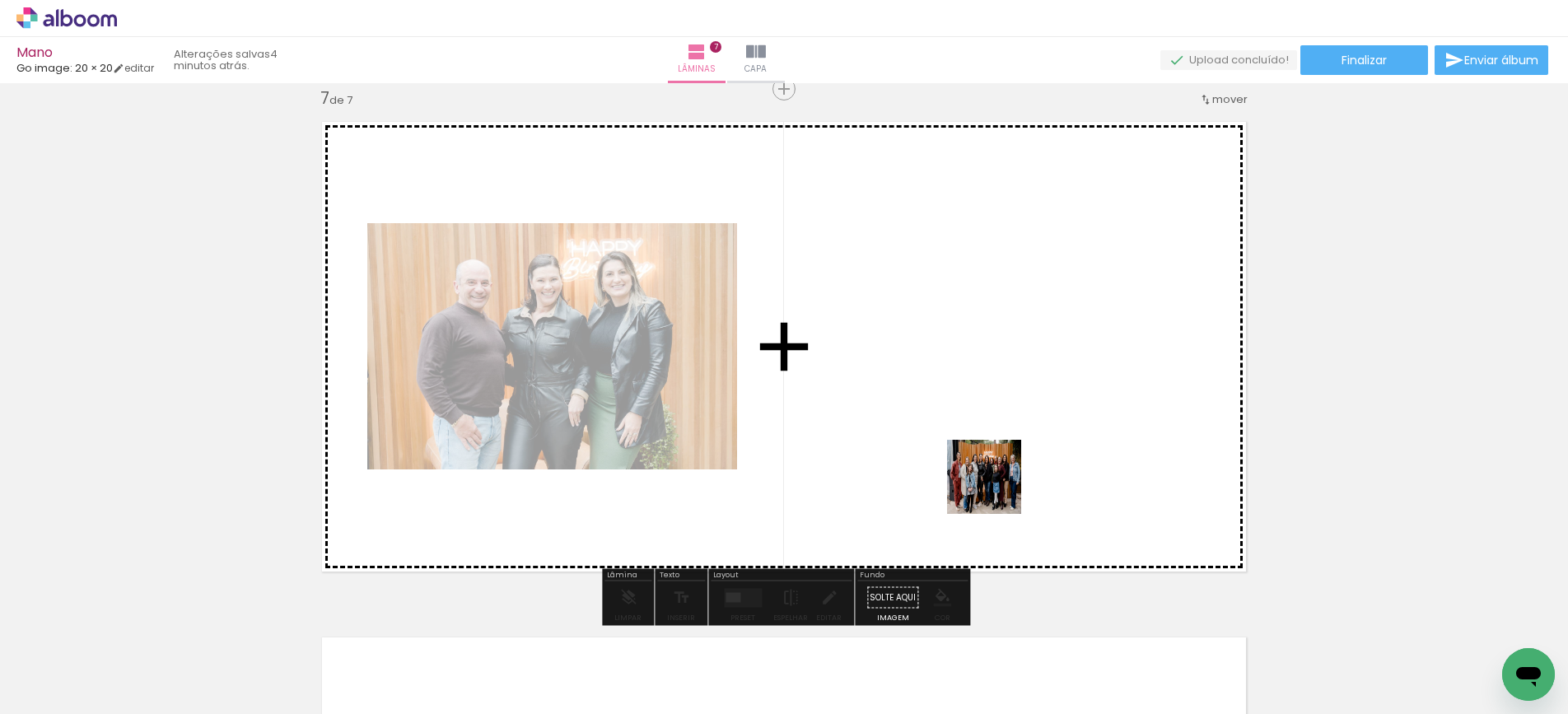
drag, startPoint x: 1034, startPoint y: 642, endPoint x: 1123, endPoint y: 612, distance: 93.9
click at [992, 462] on quentale-workspace at bounding box center [784, 357] width 1568 height 714
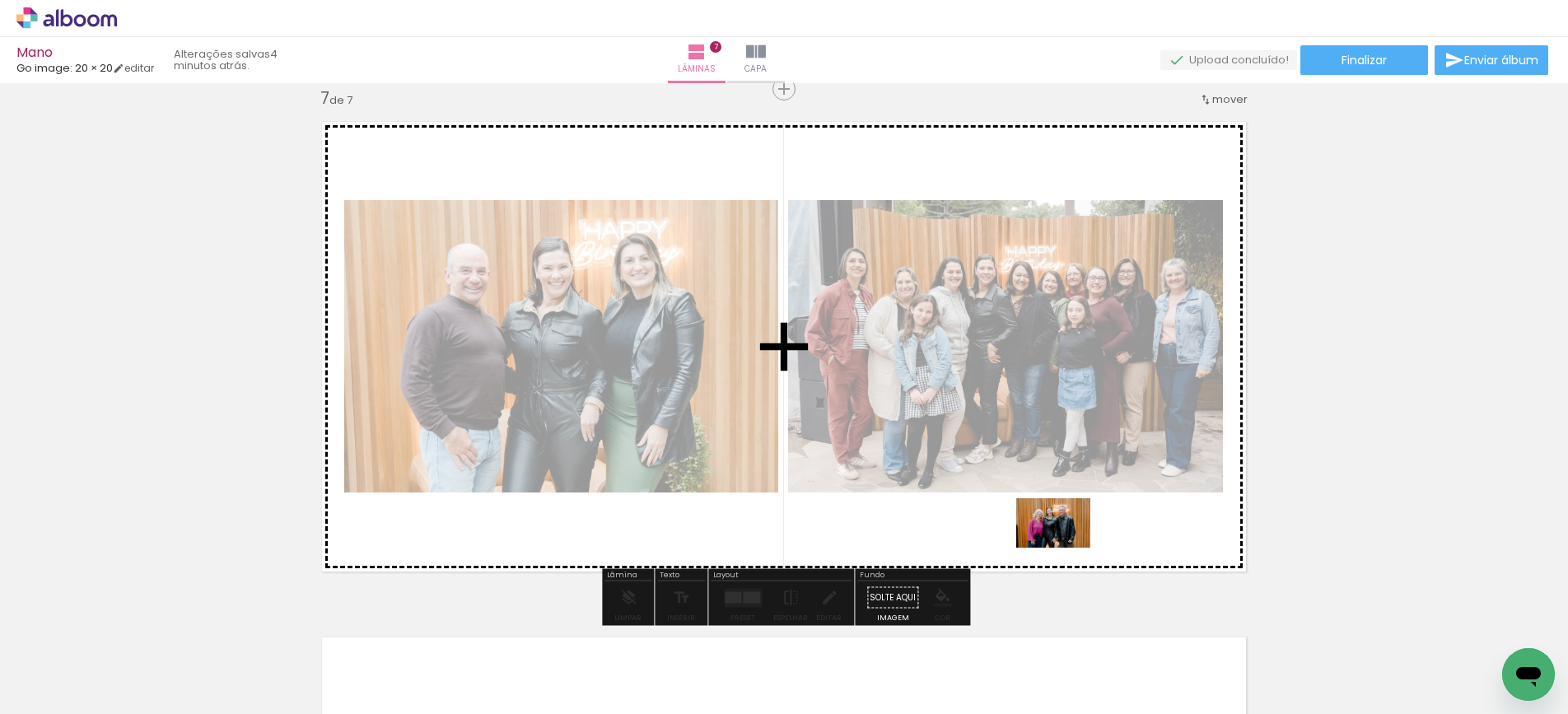
drag, startPoint x: 1132, startPoint y: 669, endPoint x: 1066, endPoint y: 548, distance: 137.8
click at [1066, 548] on quentale-workspace at bounding box center [784, 357] width 1568 height 714
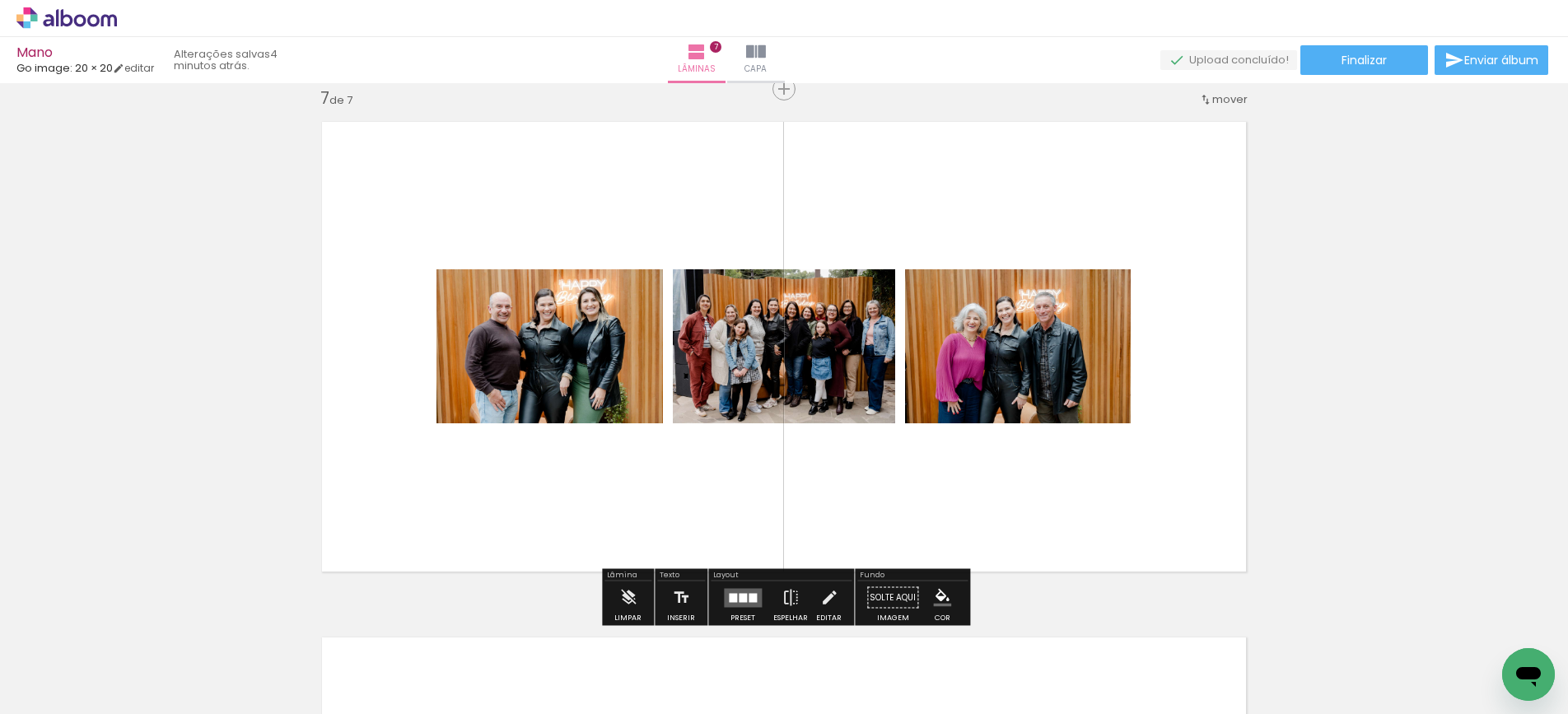
click at [751, 599] on div at bounding box center [752, 598] width 8 height 9
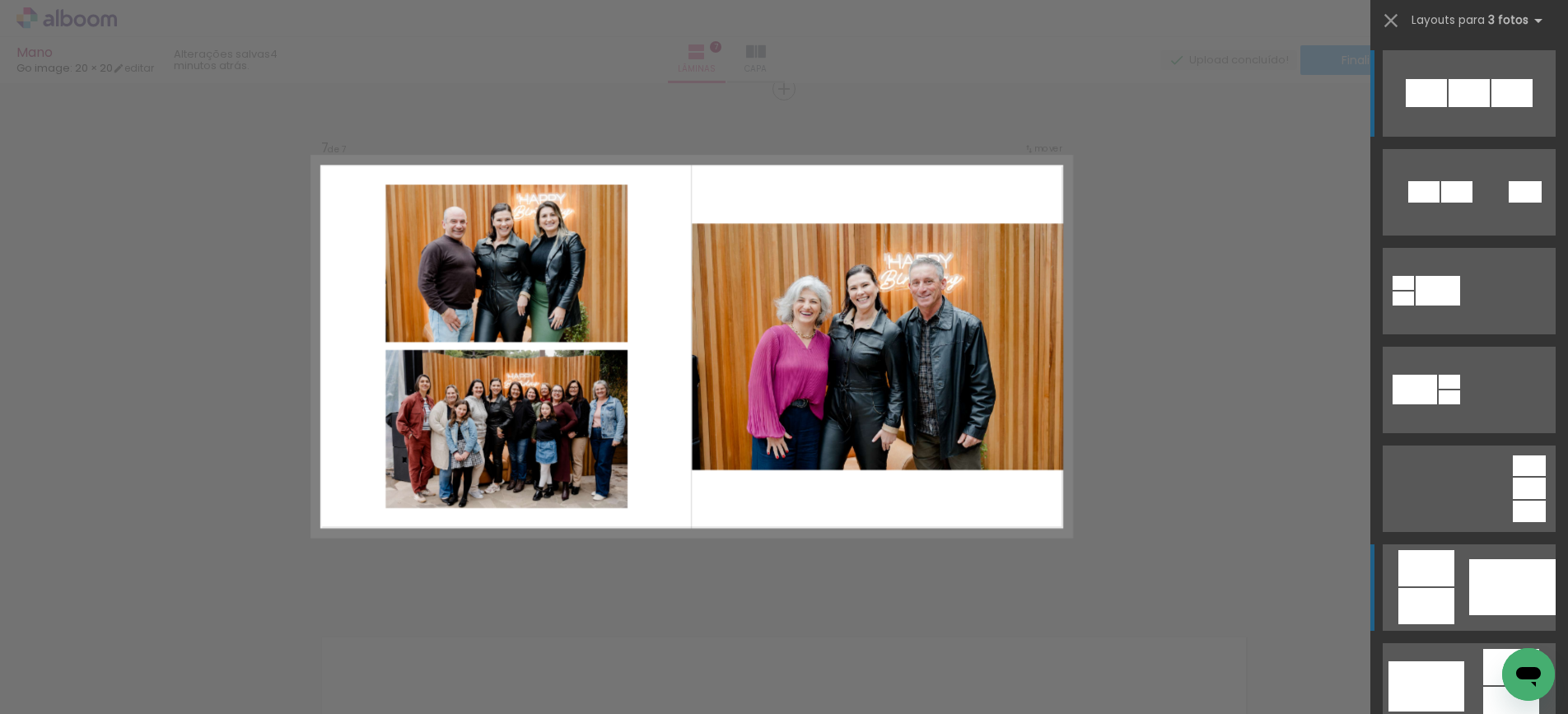
click at [1421, 581] on div at bounding box center [1427, 568] width 56 height 36
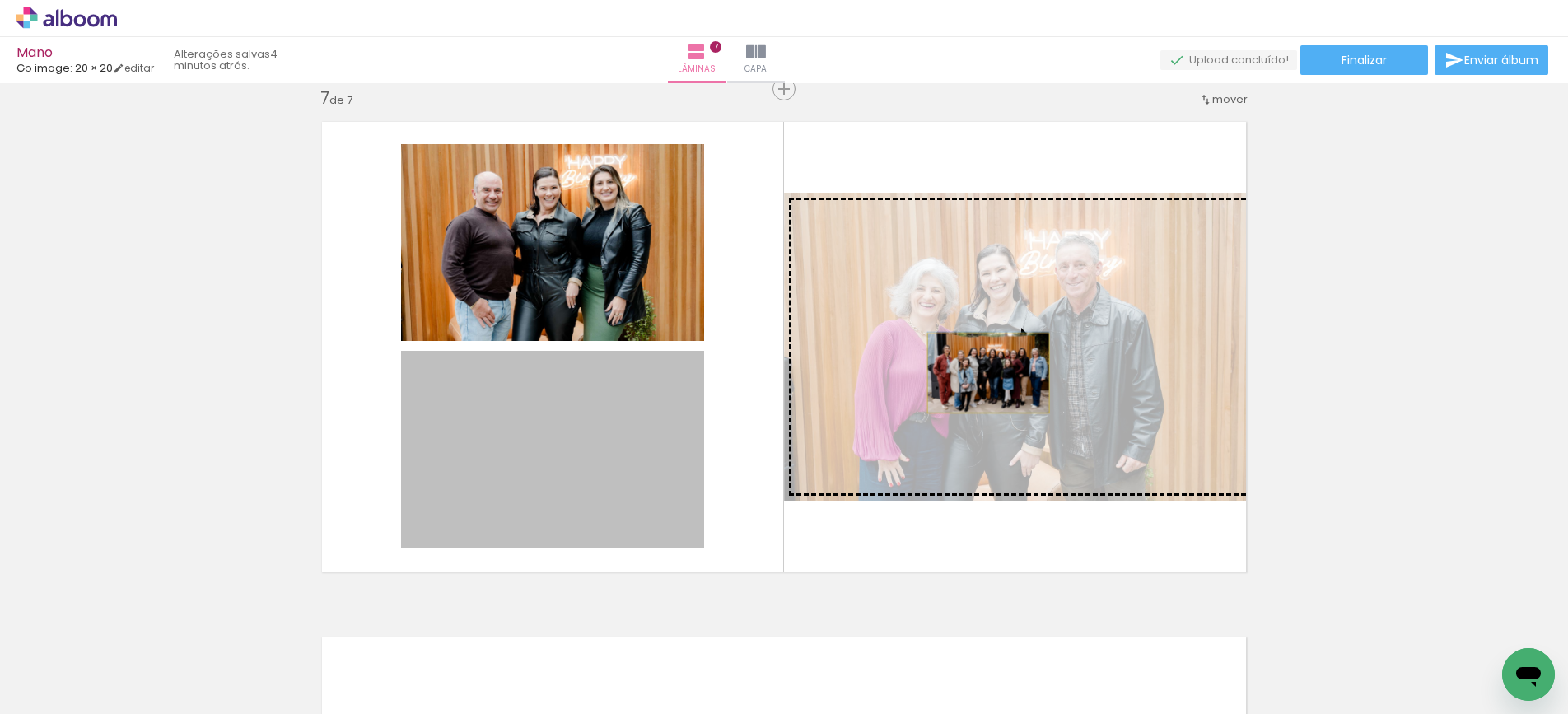
drag, startPoint x: 525, startPoint y: 458, endPoint x: 989, endPoint y: 373, distance: 471.7
click at [0, 0] on slot at bounding box center [0, 0] width 0 height 0
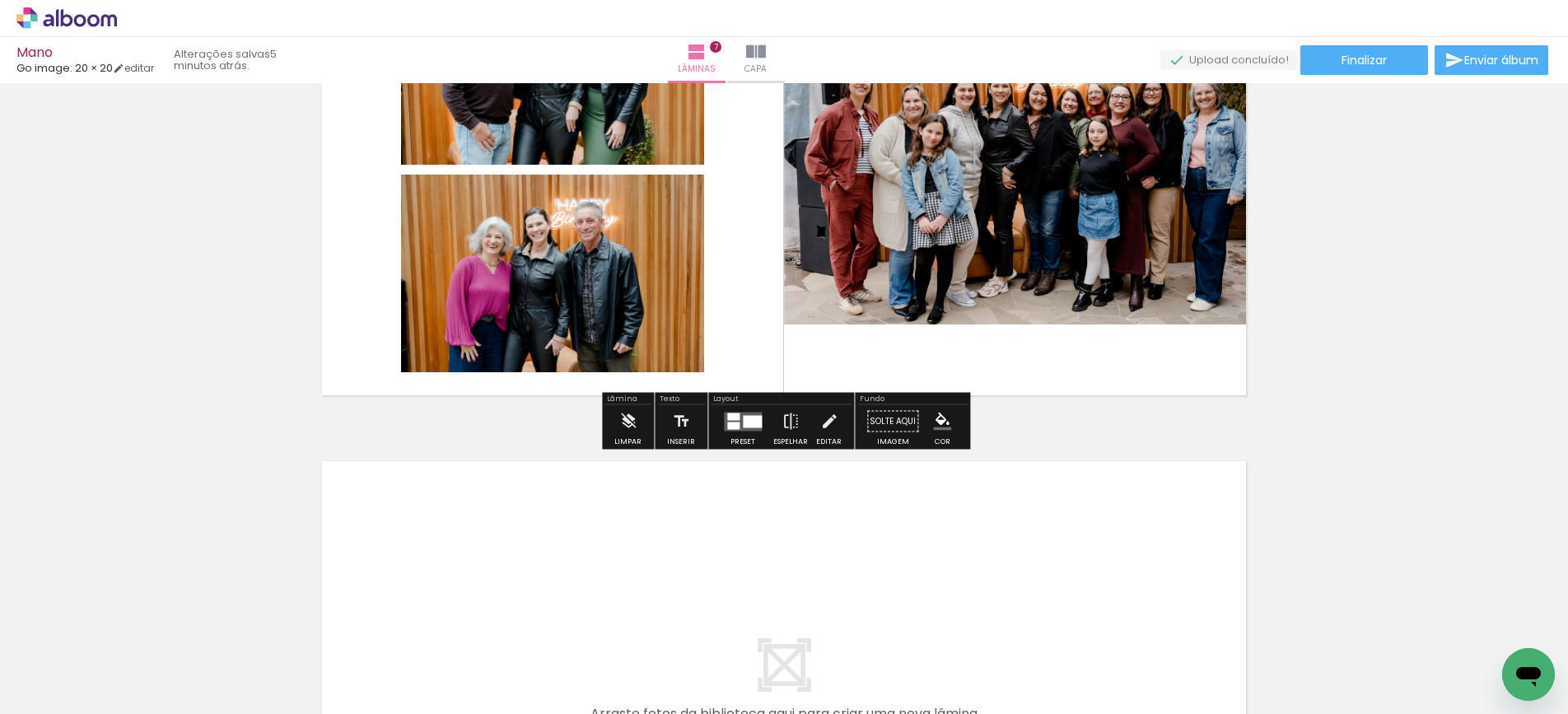
scroll to position [3455, 0]
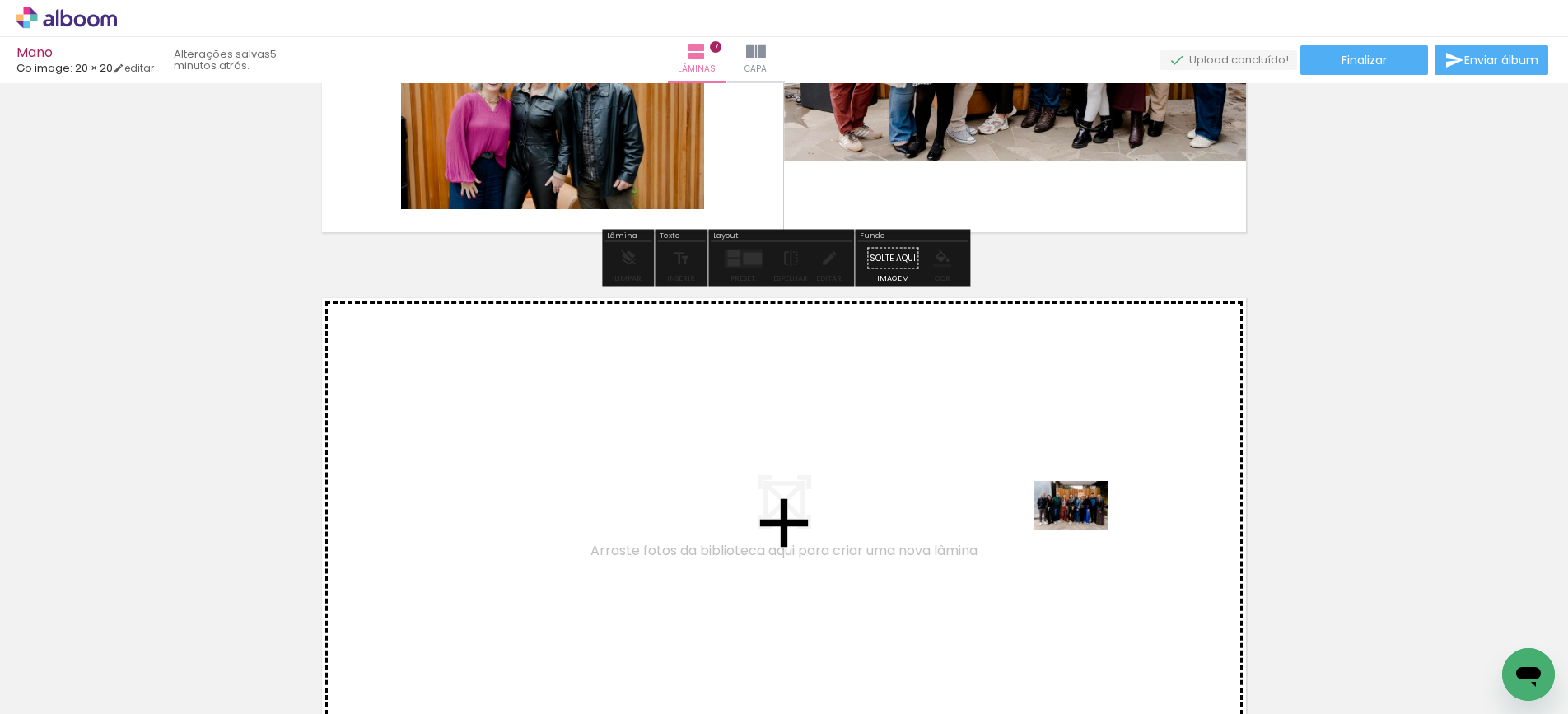
drag, startPoint x: 1236, startPoint y: 664, endPoint x: 1084, endPoint y: 531, distance: 202.0
click at [1084, 531] on quentale-workspace at bounding box center [784, 357] width 1568 height 714
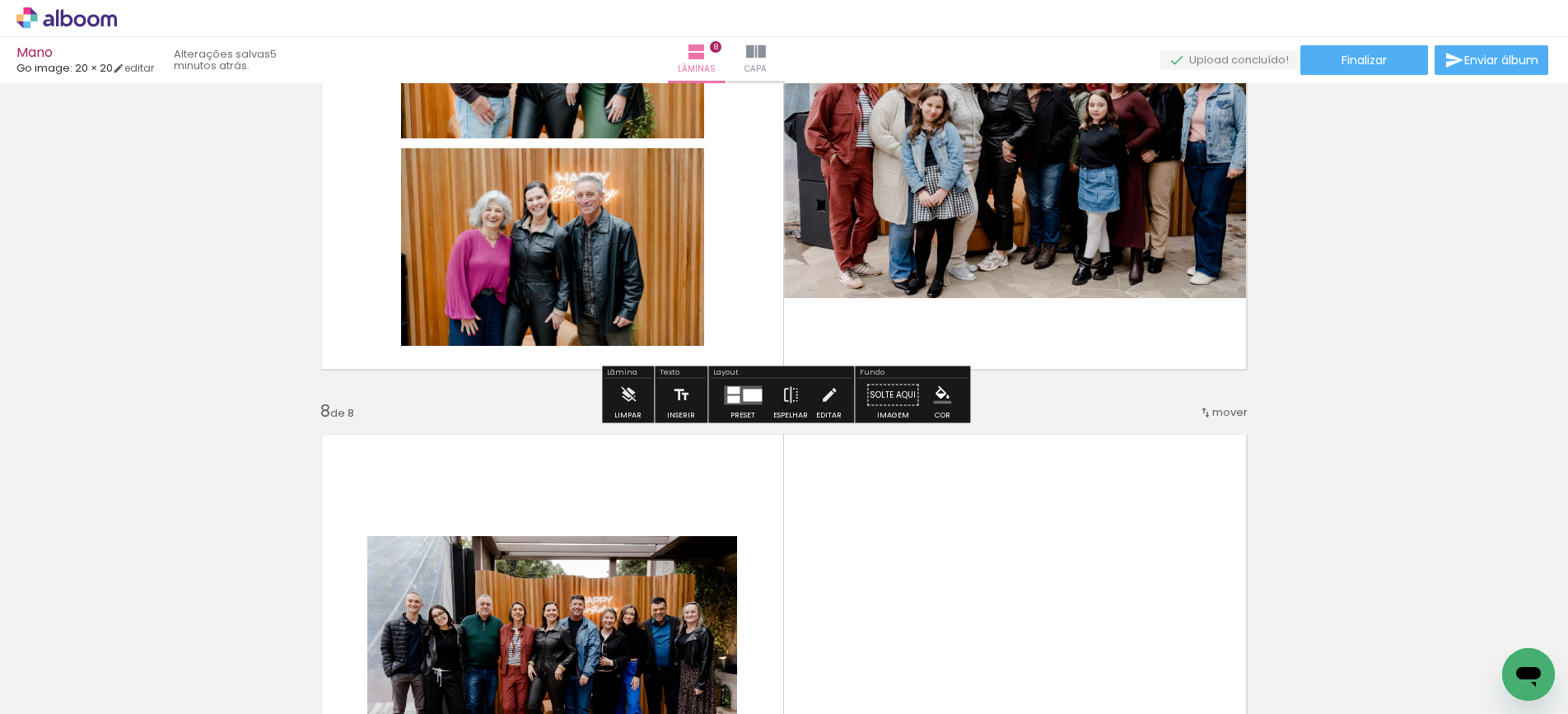
scroll to position [3321, 0]
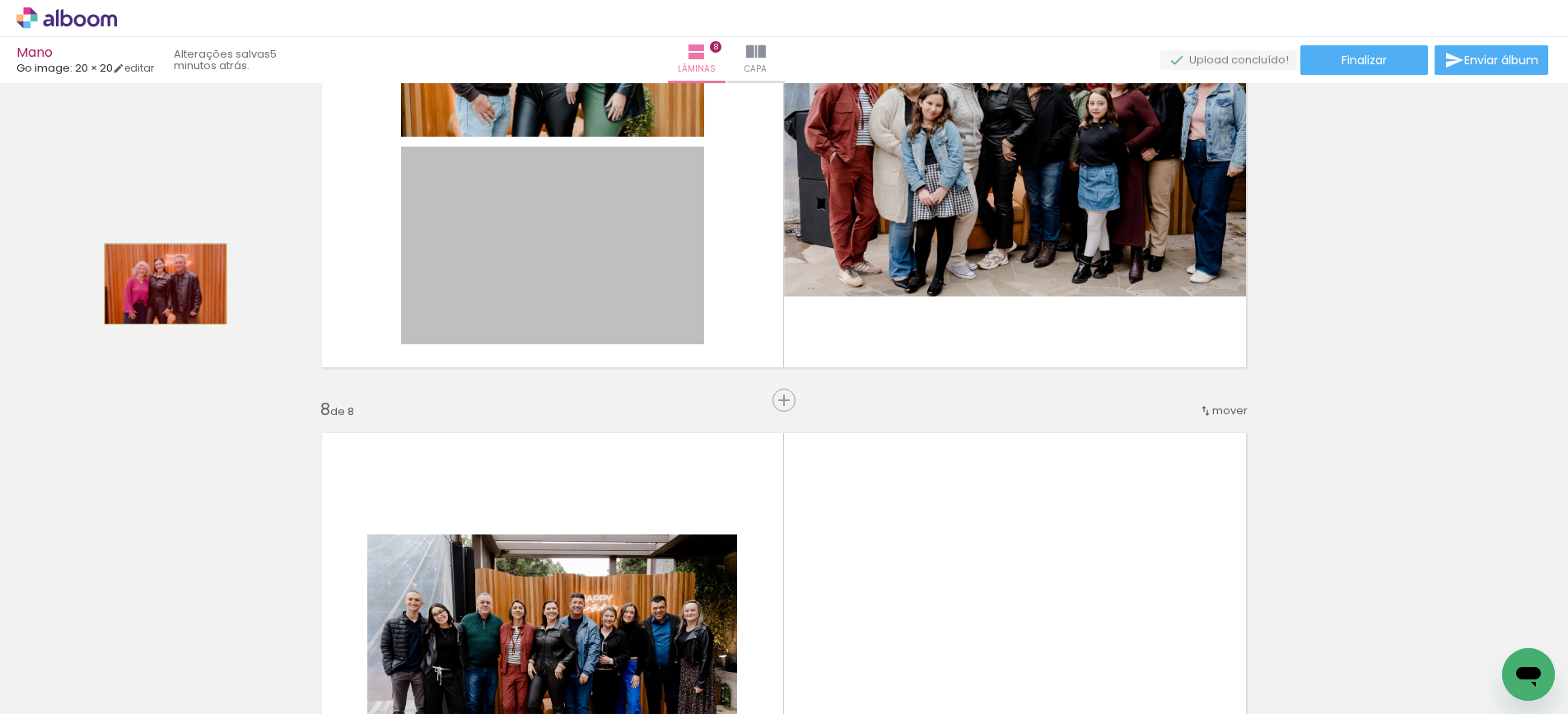
drag, startPoint x: 536, startPoint y: 283, endPoint x: 166, endPoint y: 285, distance: 370.0
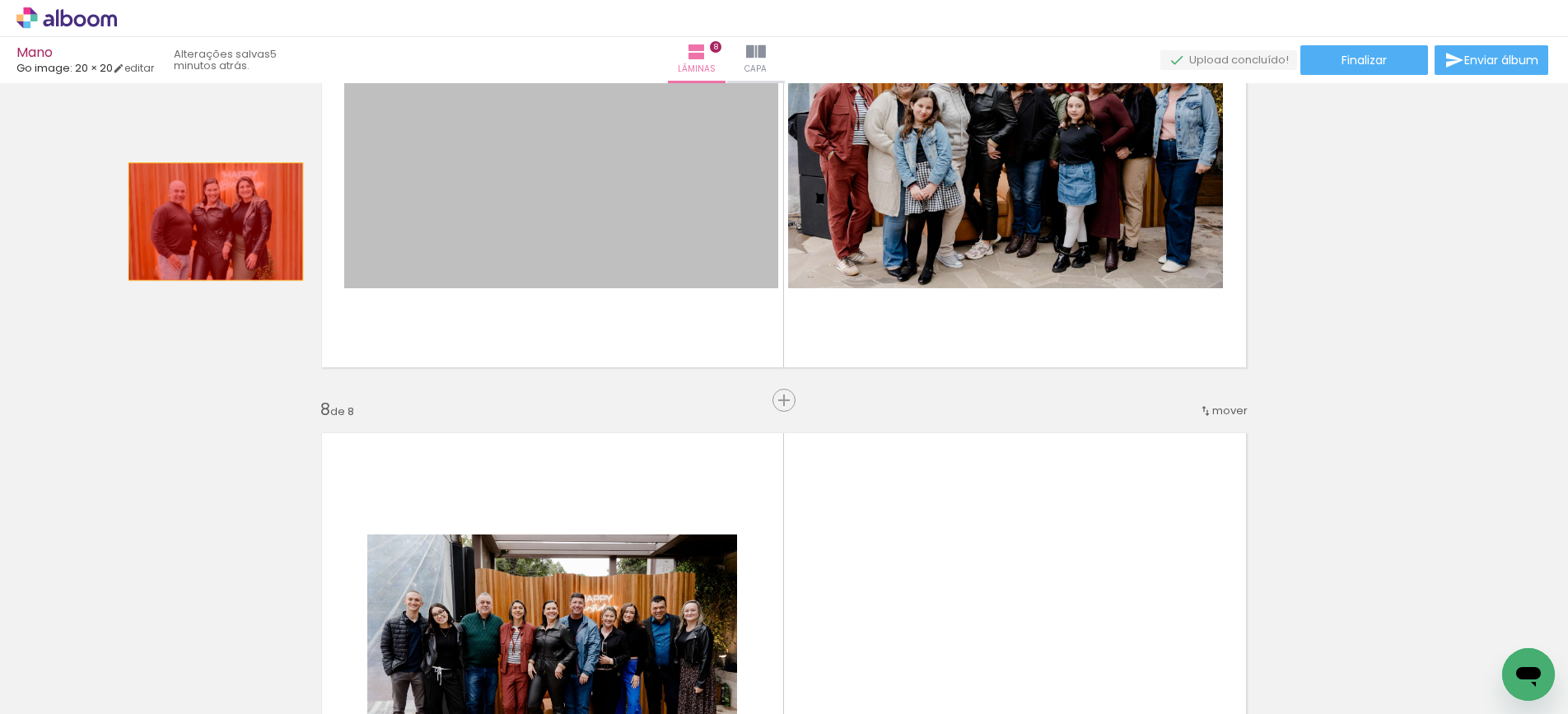
drag, startPoint x: 541, startPoint y: 184, endPoint x: 209, endPoint y: 221, distance: 334.1
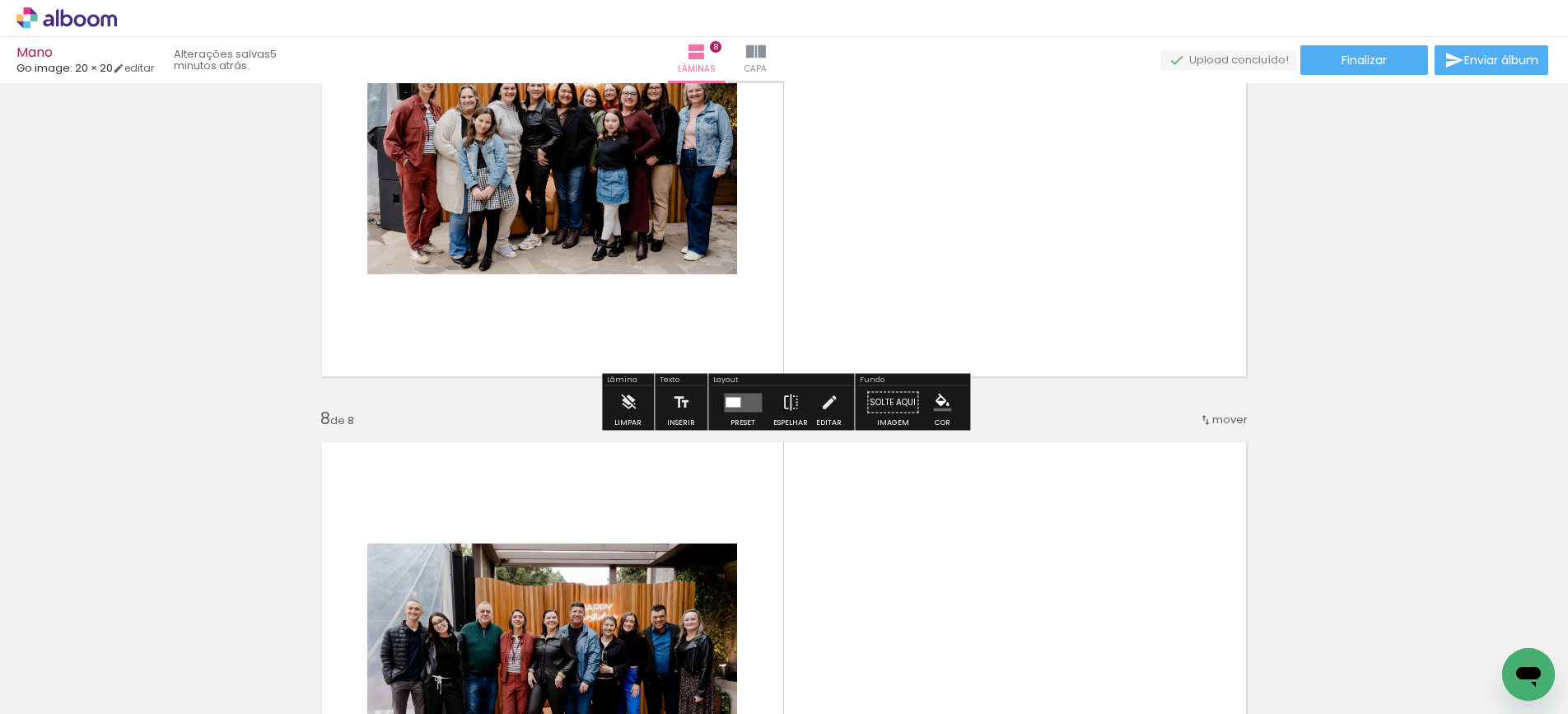
scroll to position [3813, 0]
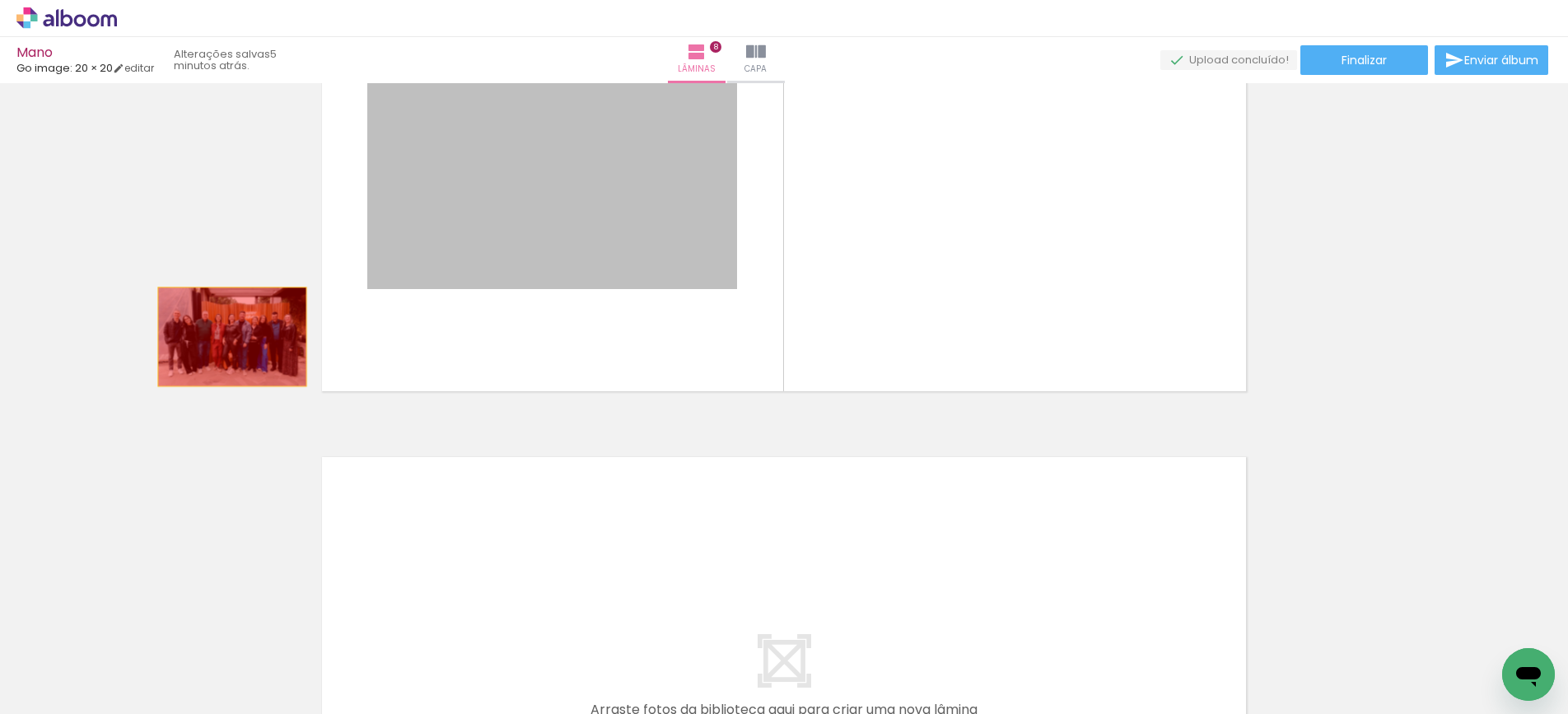
drag, startPoint x: 585, startPoint y: 214, endPoint x: 194, endPoint y: 351, distance: 414.3
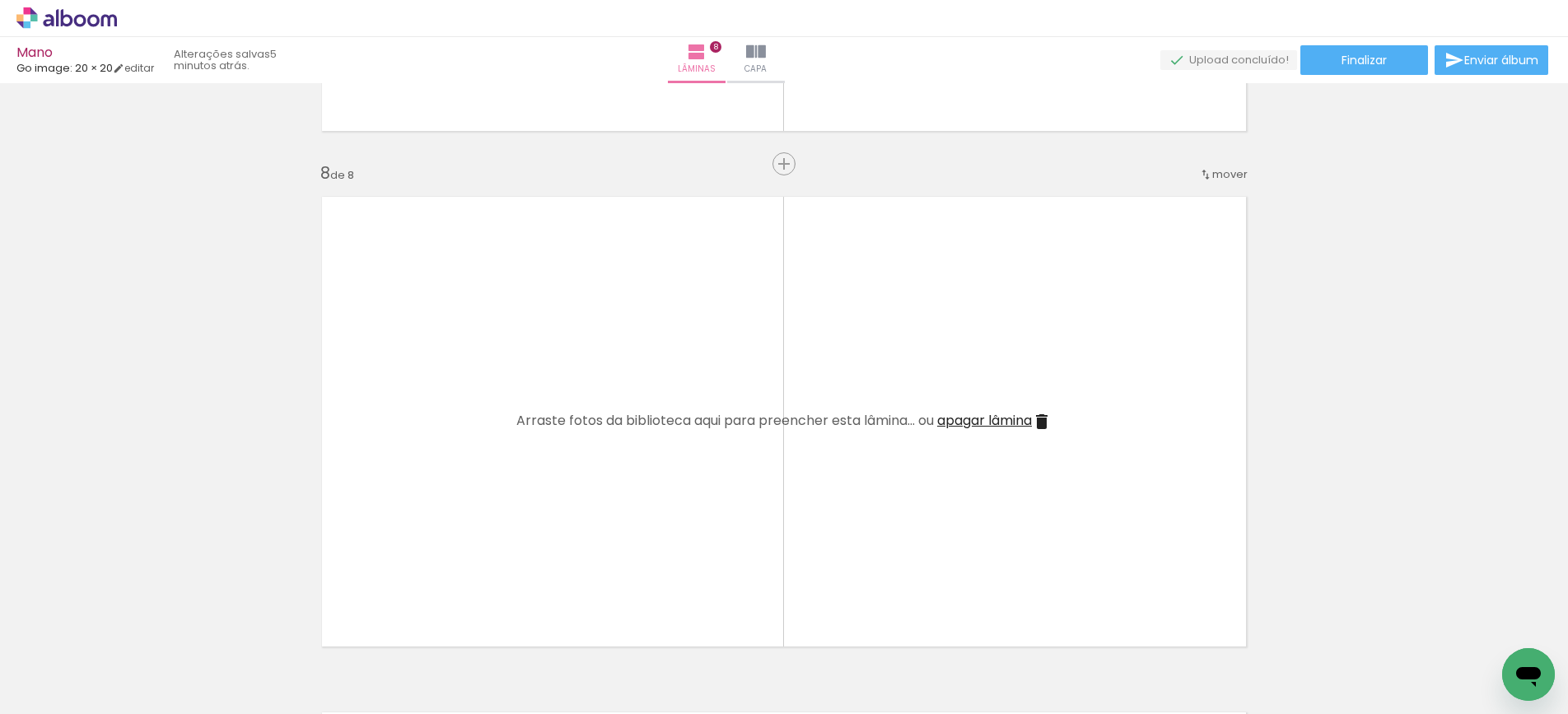
scroll to position [0, 872]
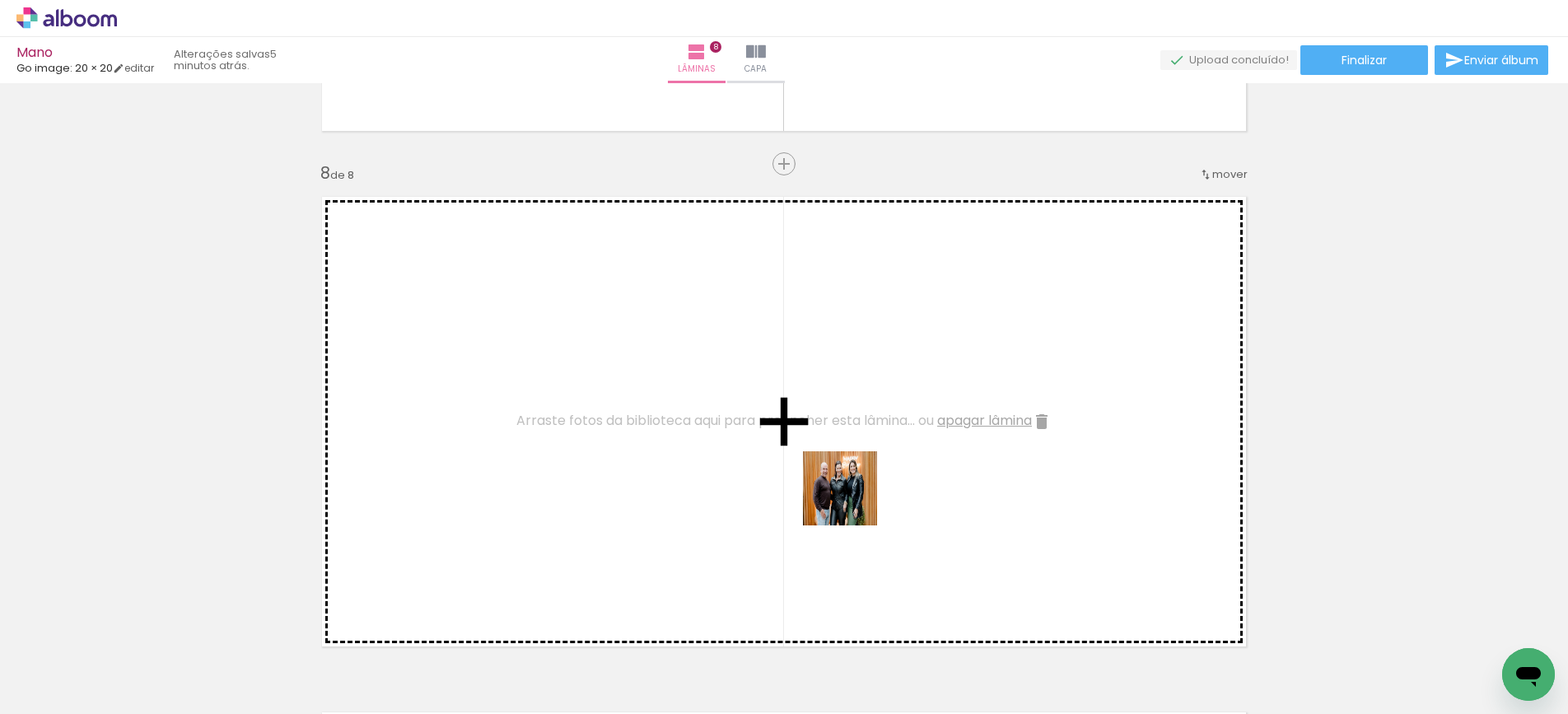
drag, startPoint x: 985, startPoint y: 670, endPoint x: 852, endPoint y: 501, distance: 215.1
click at [852, 501] on quentale-workspace at bounding box center [784, 357] width 1568 height 714
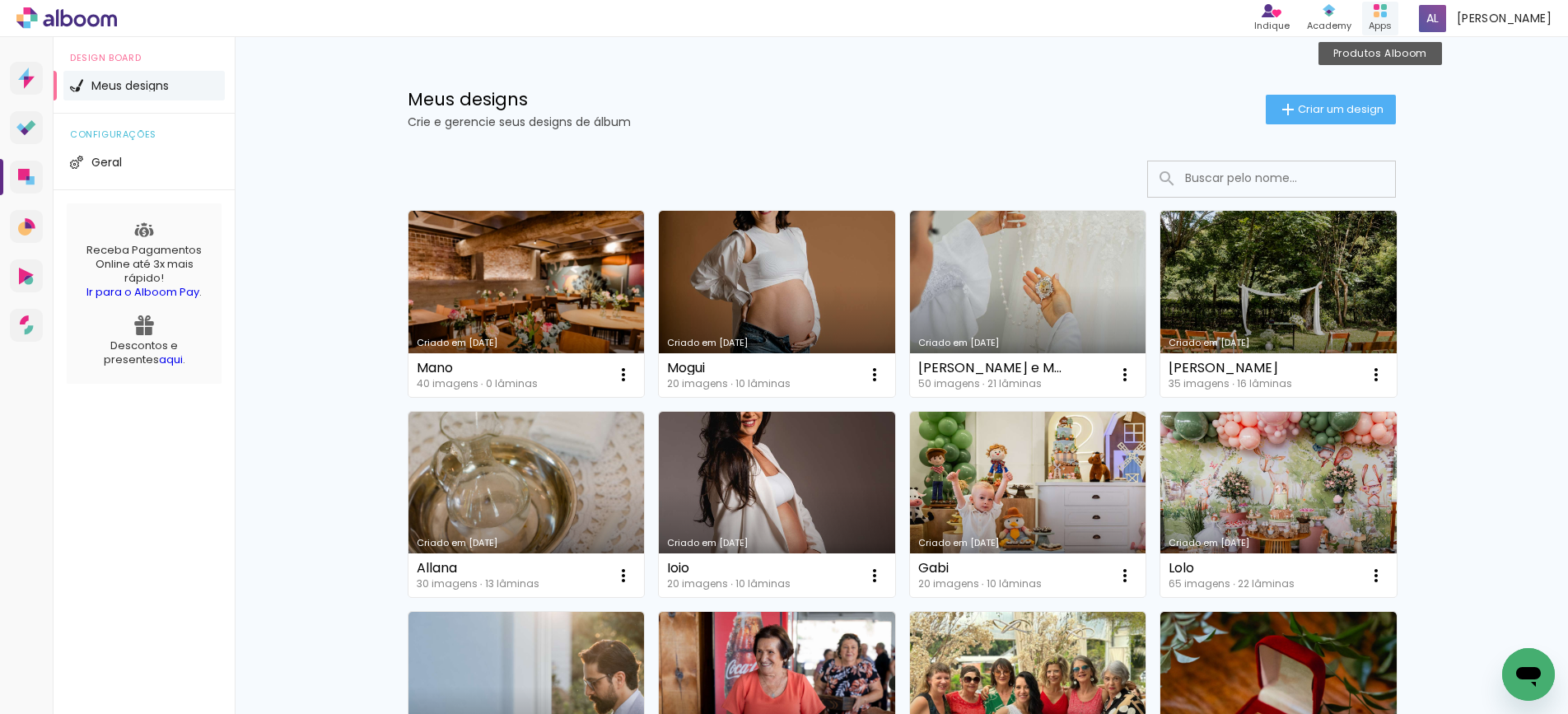
click at [1382, 16] on div "Produtos Alboom Apps" at bounding box center [1381, 18] width 36 height 34
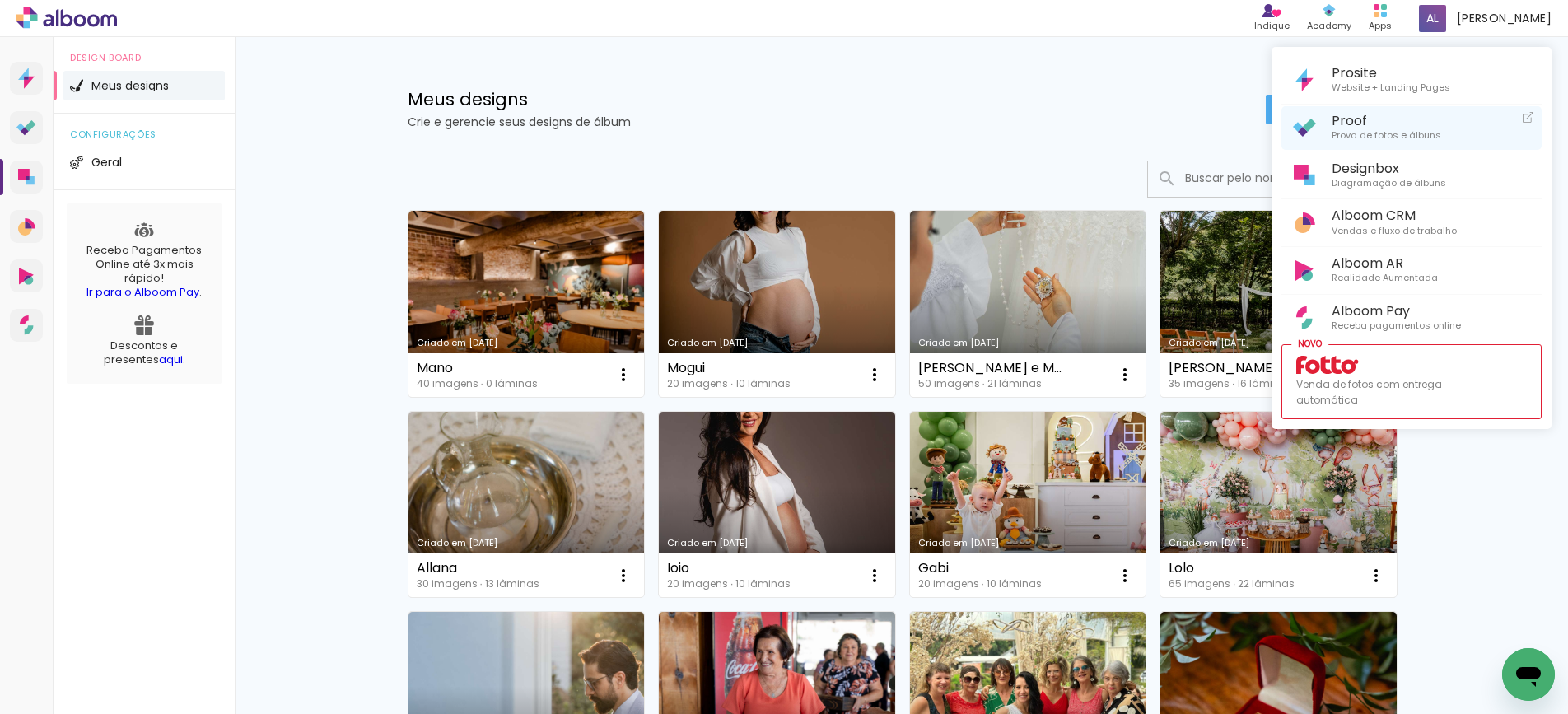
click at [1384, 128] on span "Prova de fotos e álbuns" at bounding box center [1387, 135] width 109 height 15
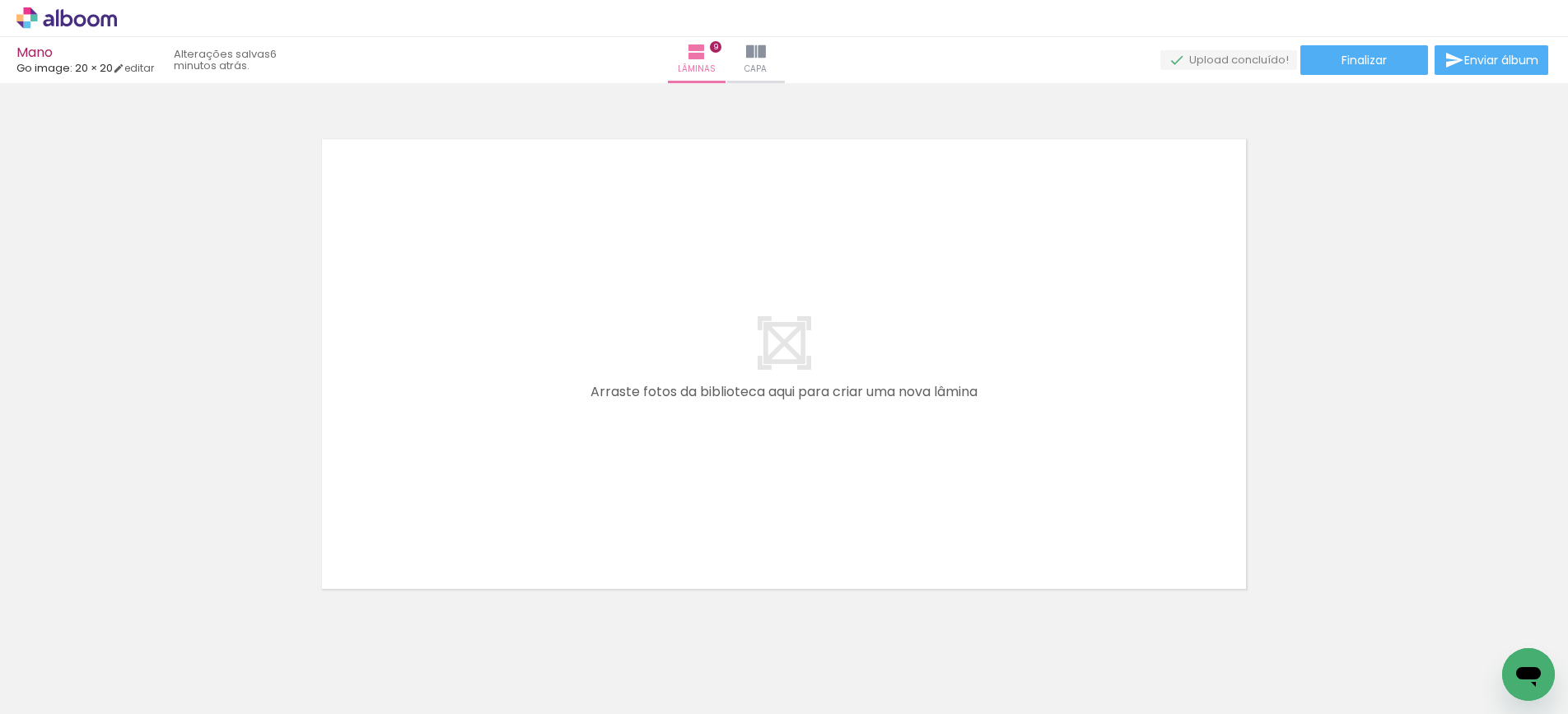
scroll to position [4651, 0]
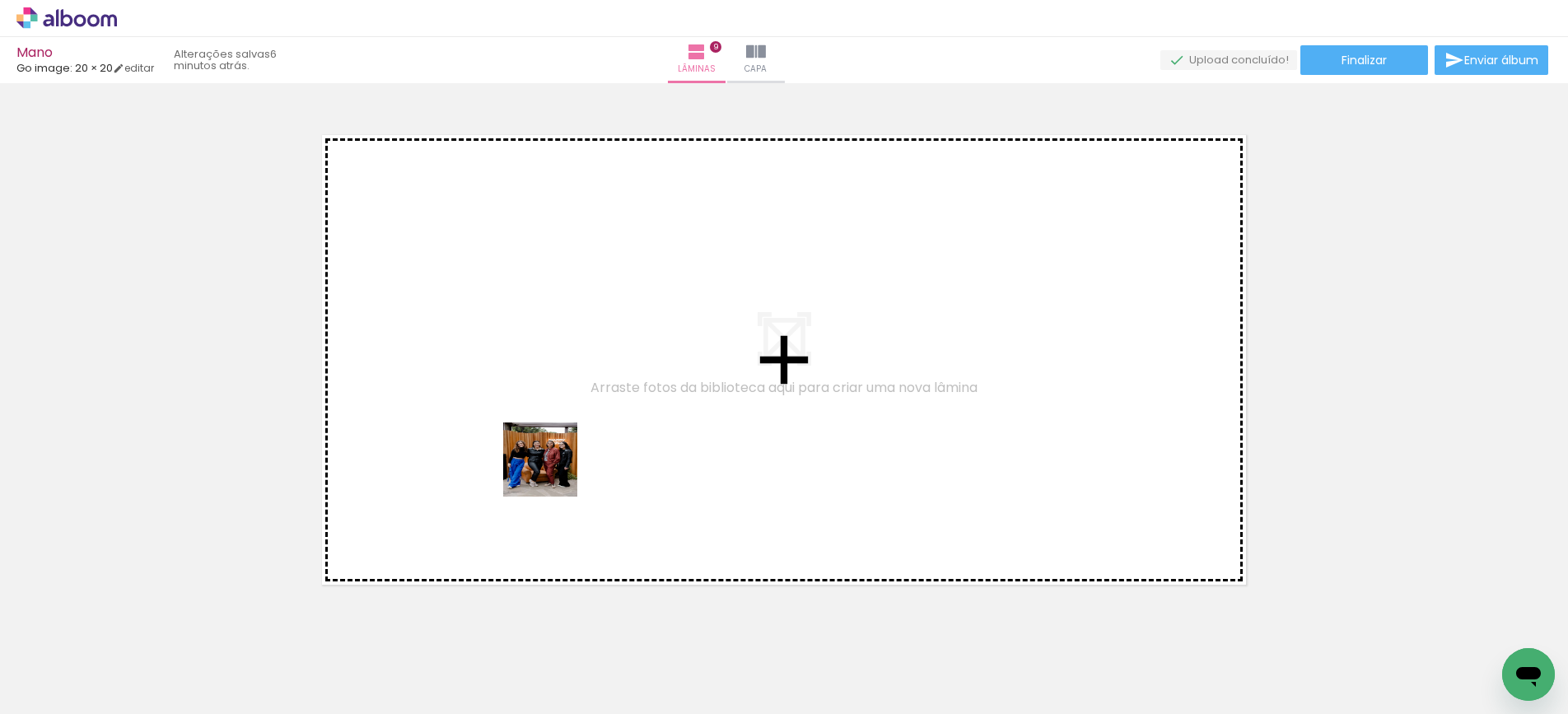
drag, startPoint x: 505, startPoint y: 659, endPoint x: 615, endPoint y: 508, distance: 186.8
click at [559, 462] on quentale-workspace at bounding box center [784, 357] width 1568 height 714
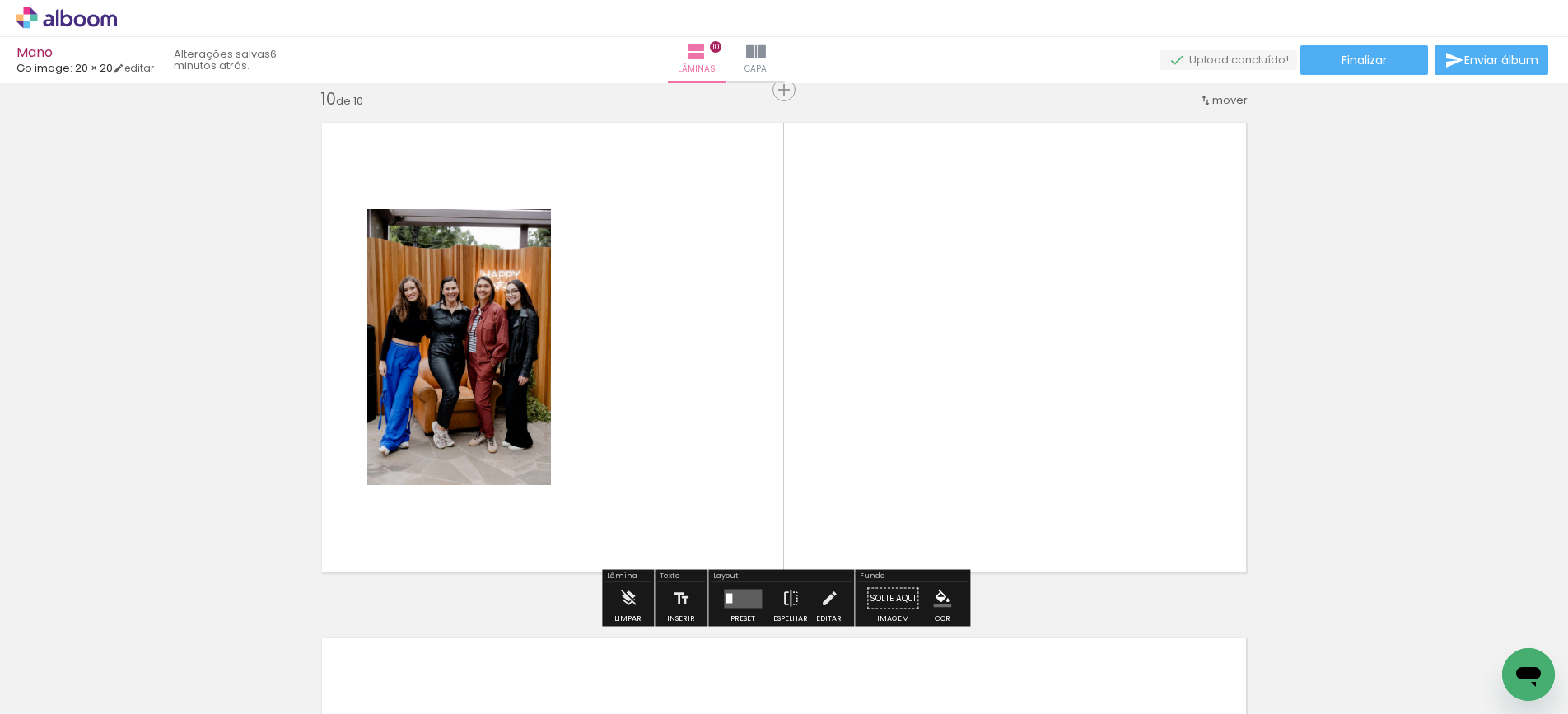
scroll to position [4664, 0]
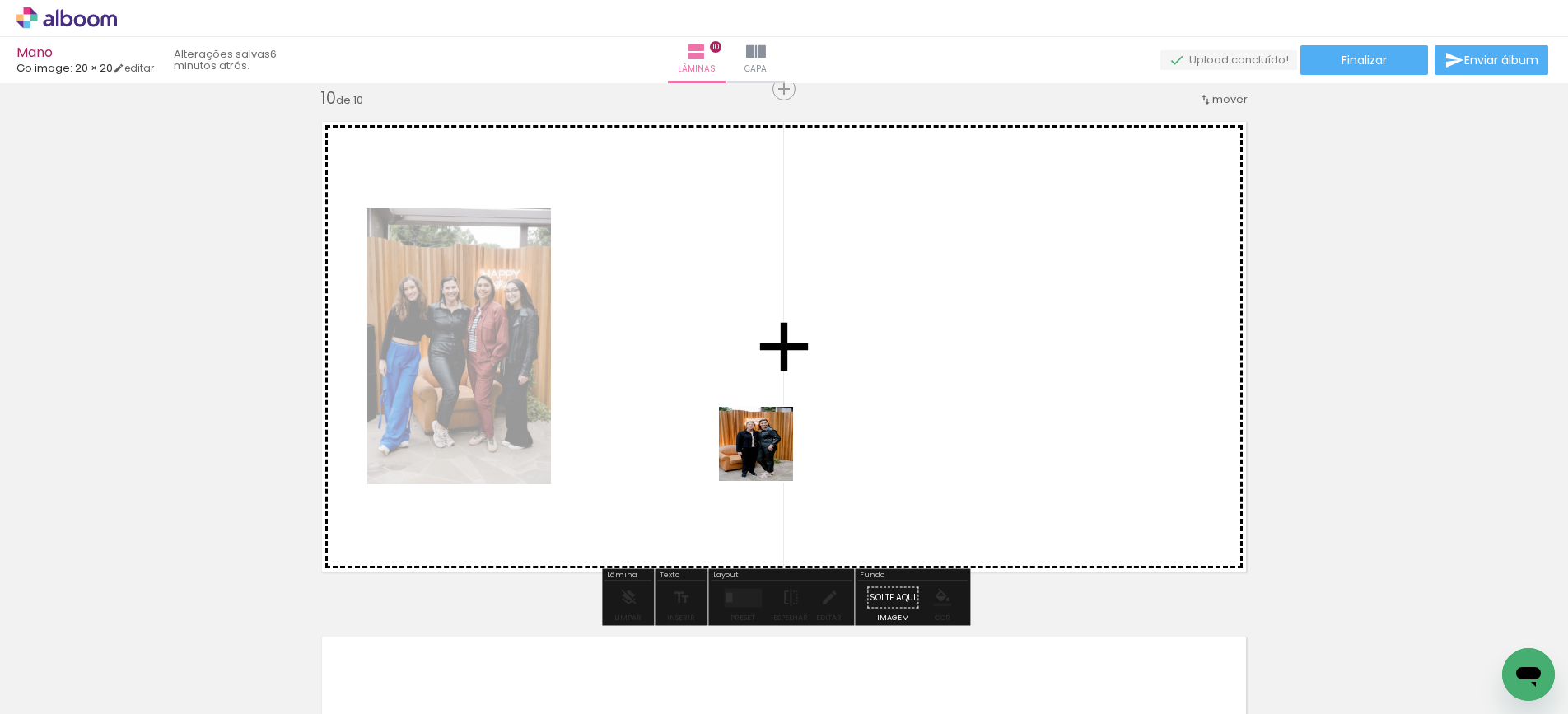
drag, startPoint x: 783, startPoint y: 675, endPoint x: 768, endPoint y: 455, distance: 220.5
click at [768, 455] on quentale-workspace at bounding box center [784, 357] width 1568 height 714
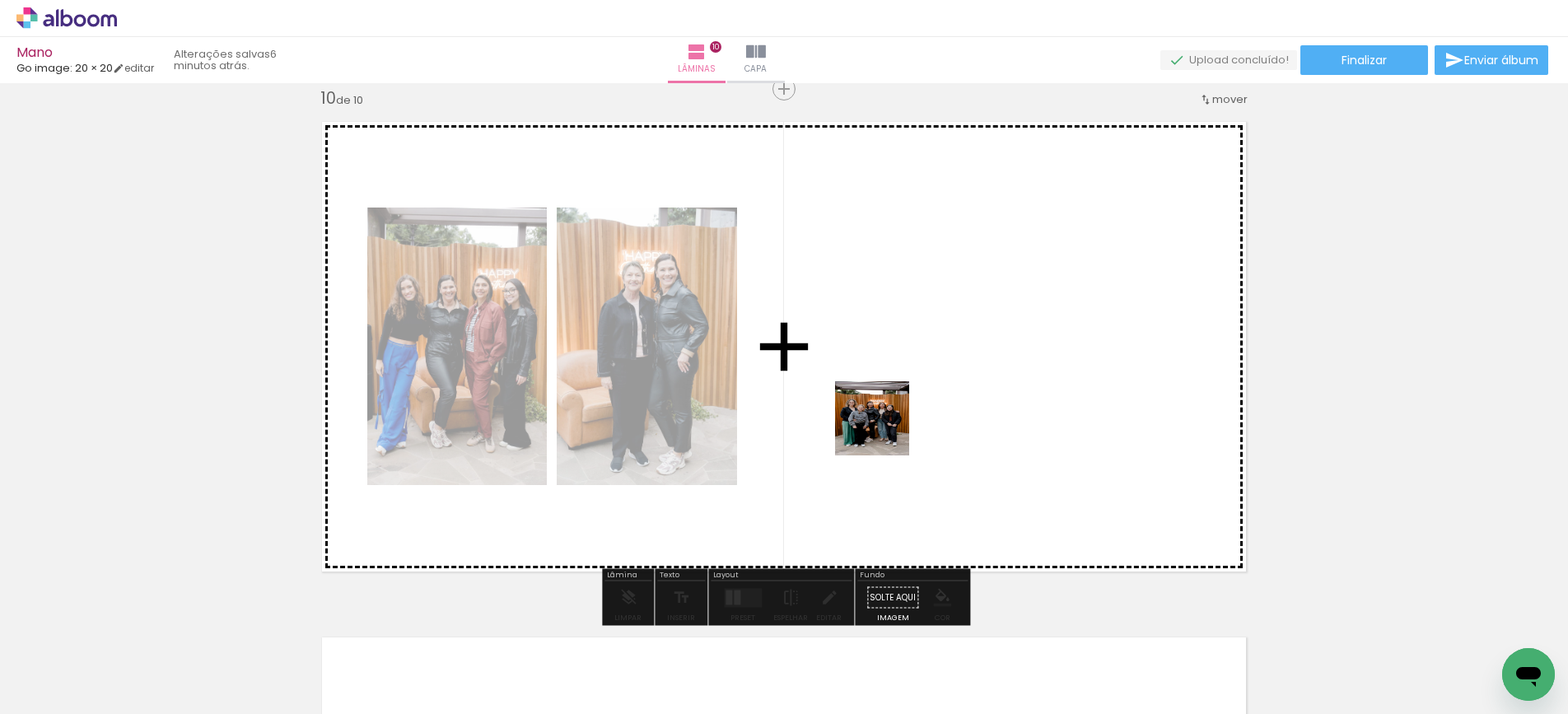
drag, startPoint x: 855, startPoint y: 675, endPoint x: 885, endPoint y: 431, distance: 245.8
click at [885, 431] on quentale-workspace at bounding box center [784, 357] width 1568 height 714
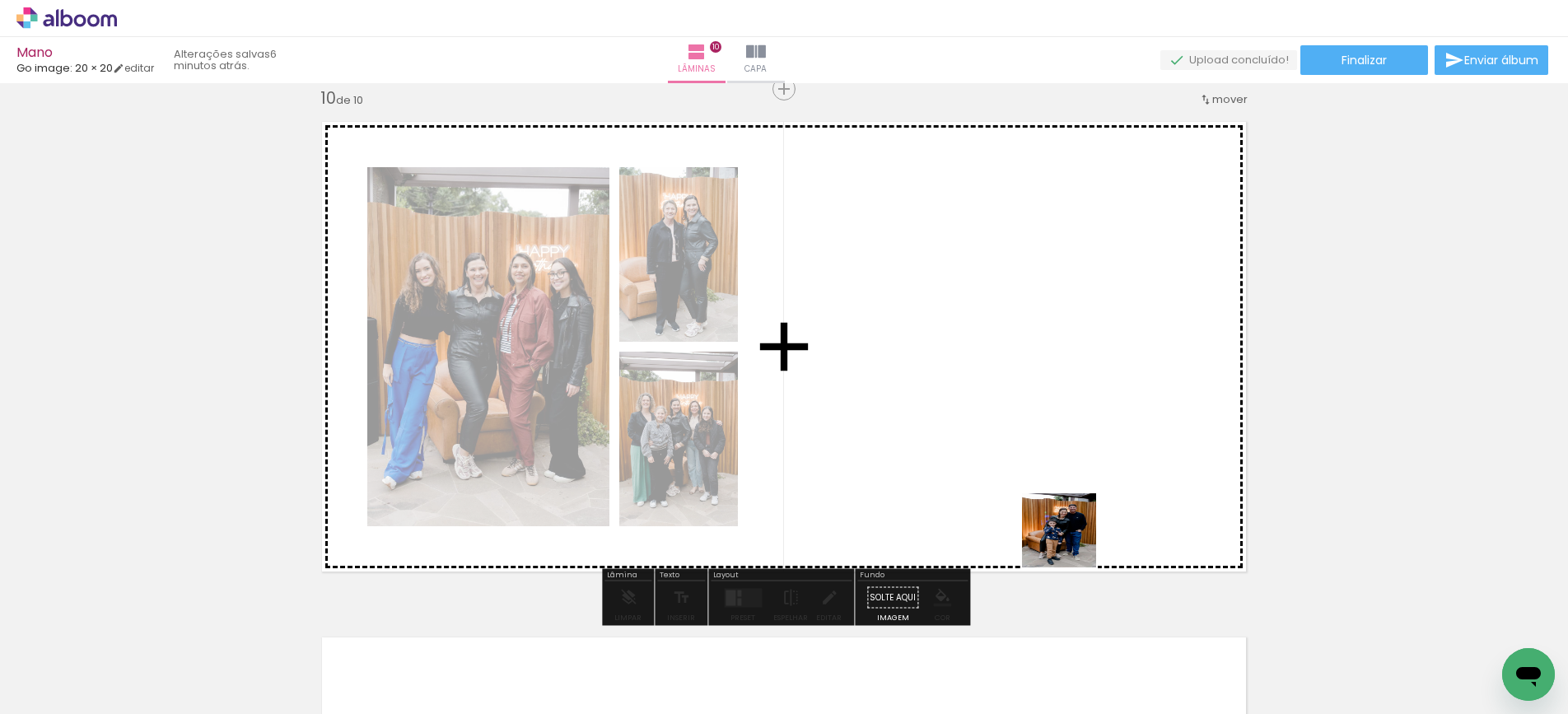
drag, startPoint x: 1218, startPoint y: 659, endPoint x: 1001, endPoint y: 424, distance: 319.9
click at [1002, 428] on quentale-workspace at bounding box center [784, 357] width 1568 height 714
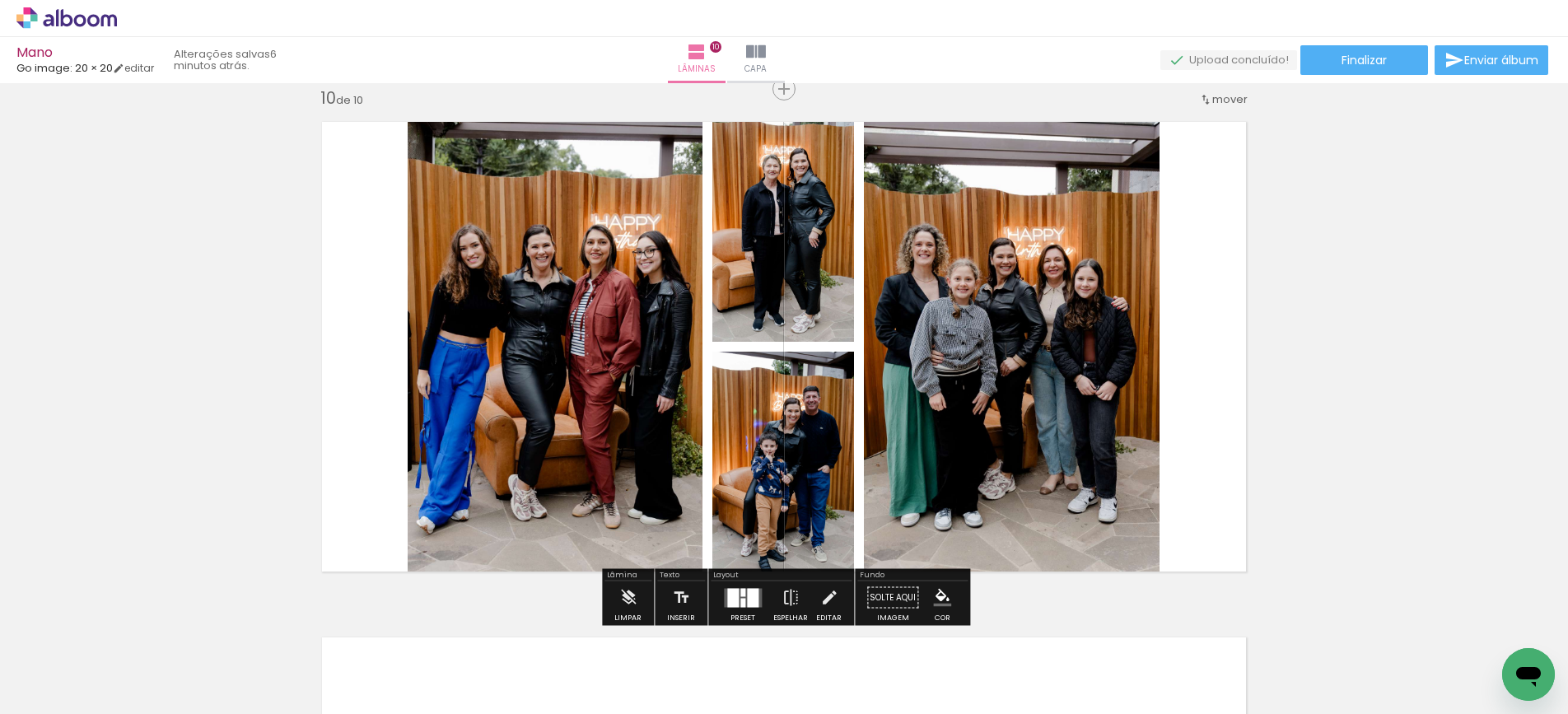
click at [748, 597] on div at bounding box center [752, 598] width 11 height 19
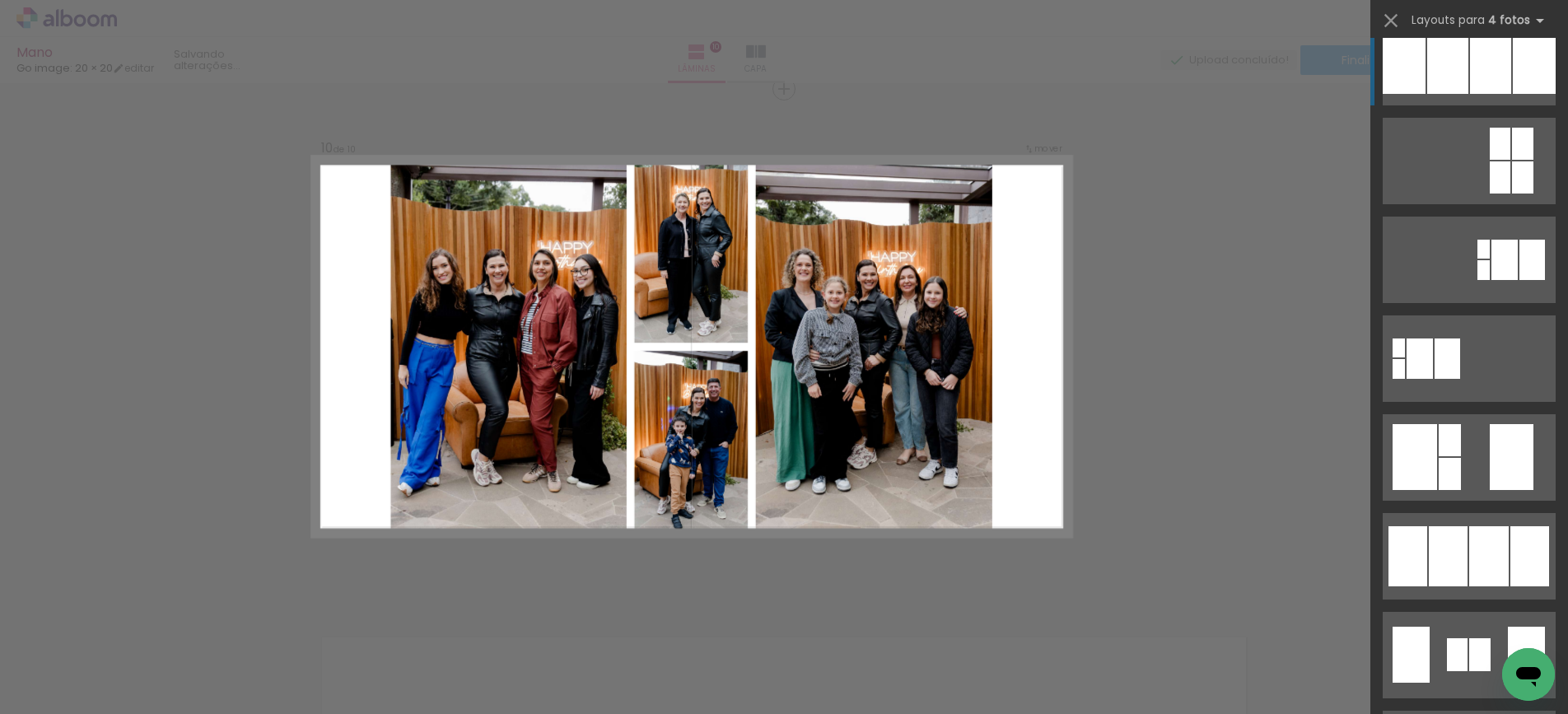
scroll to position [0, 0]
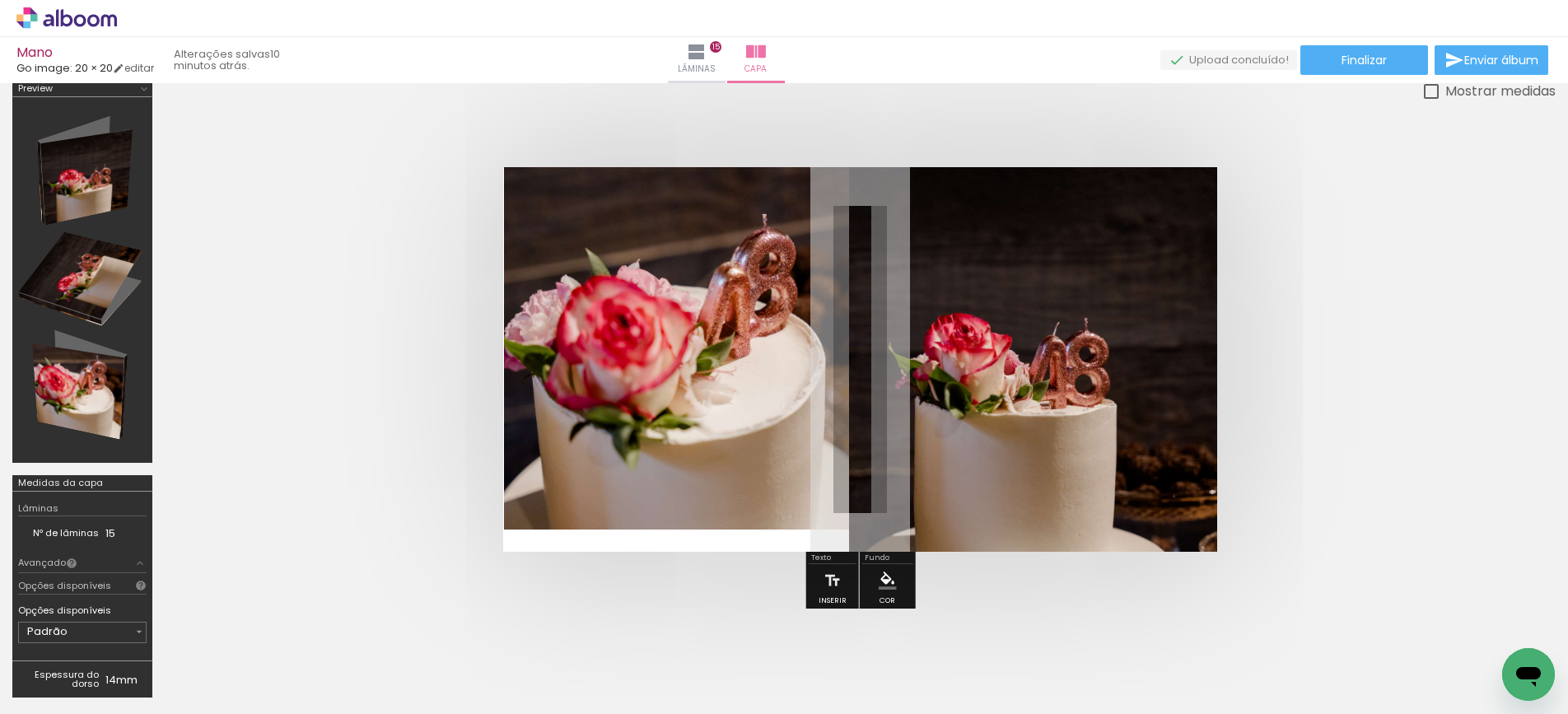
scroll to position [0, 2447]
